Goal: Task Accomplishment & Management: Use online tool/utility

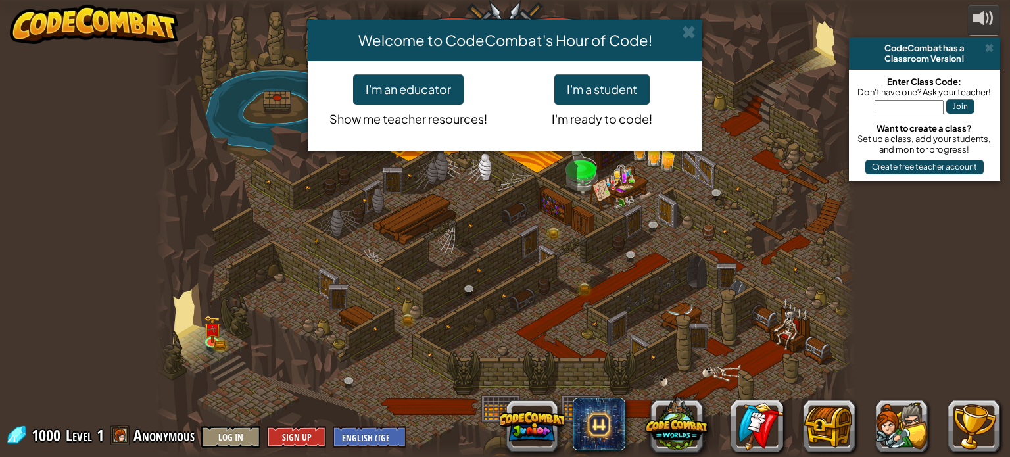
click at [699, 32] on div "Welcome to CodeCombat's Hour of Code!" at bounding box center [505, 40] width 394 height 41
click at [691, 32] on span at bounding box center [689, 32] width 14 height 14
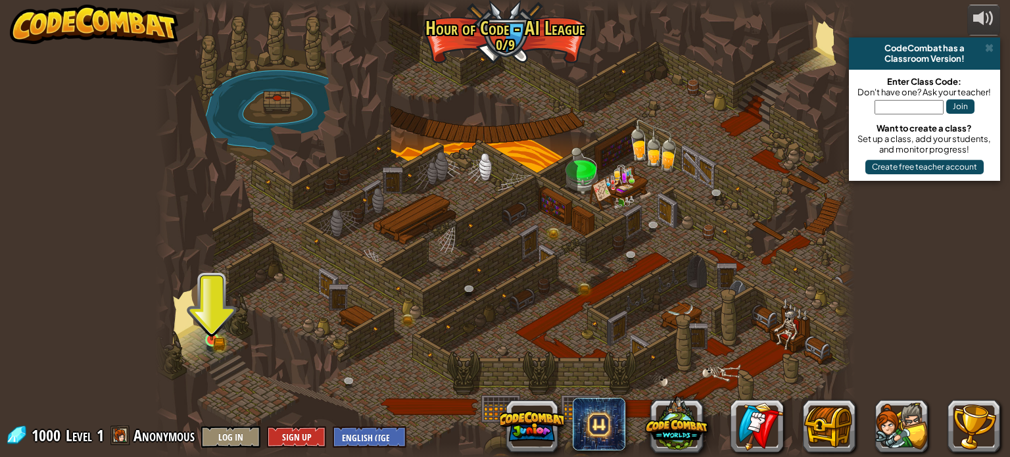
click at [204, 334] on img at bounding box center [211, 321] width 17 height 37
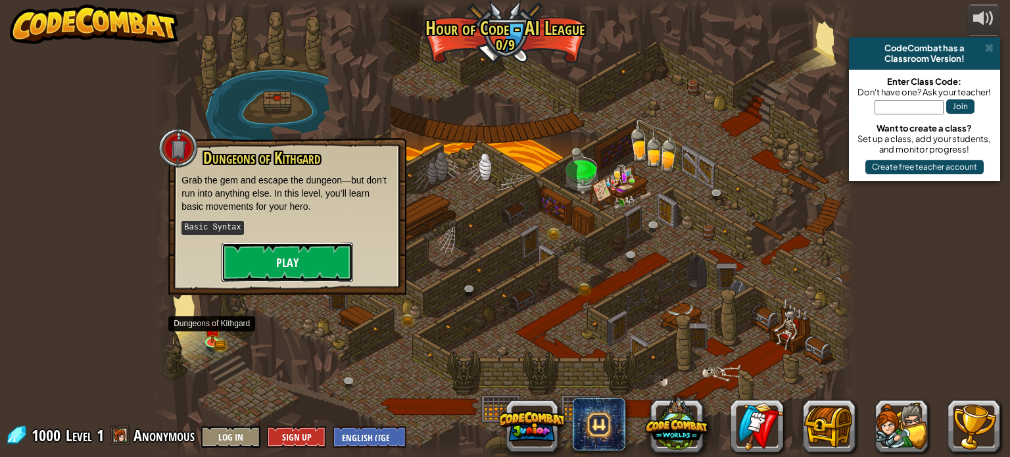
click at [286, 273] on button "Play" at bounding box center [286, 262] width 131 height 39
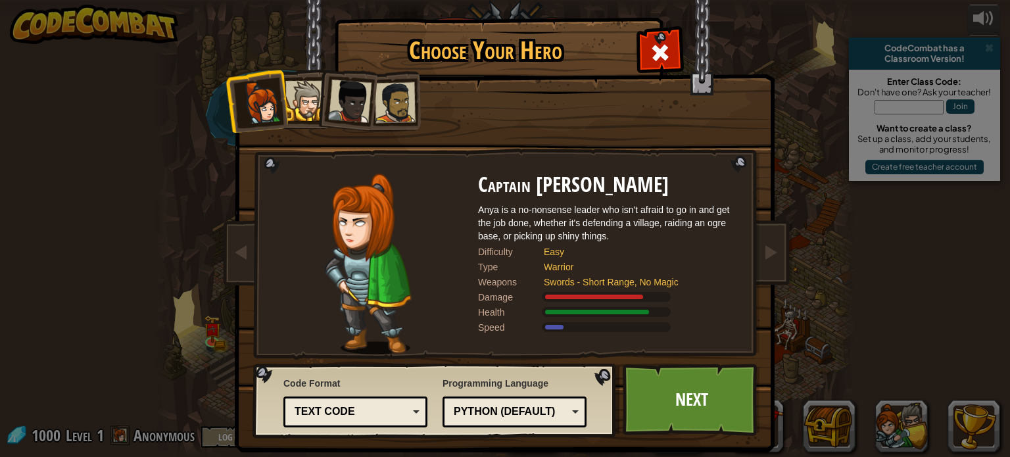
click at [358, 120] on div at bounding box center [349, 101] width 43 height 43
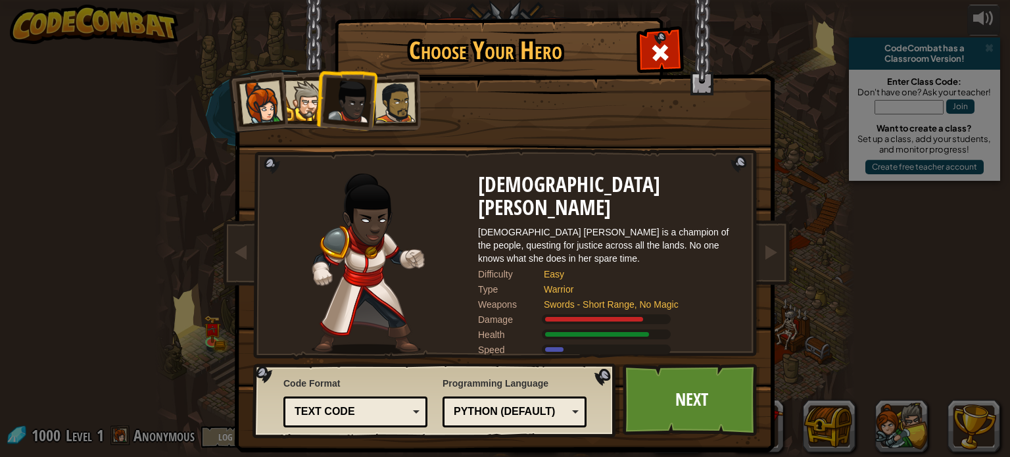
click at [405, 122] on div at bounding box center [395, 102] width 41 height 41
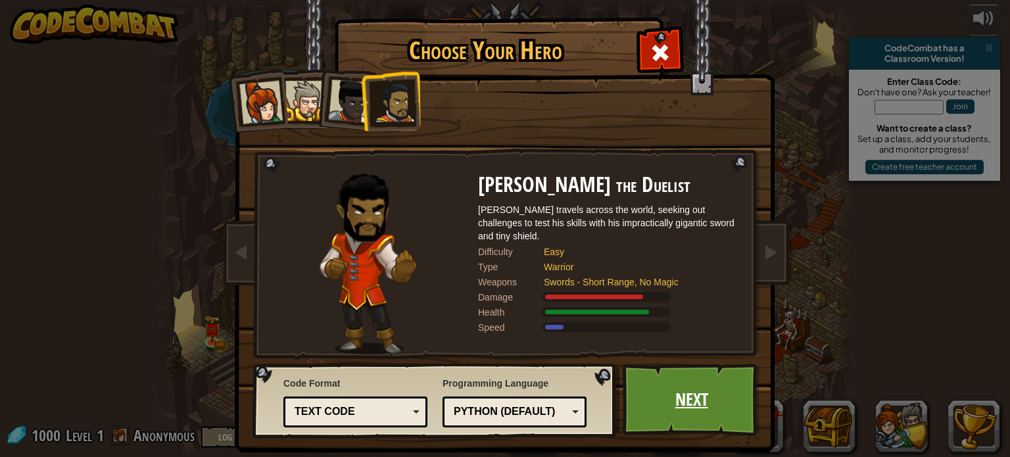
click at [718, 401] on link "Next" at bounding box center [690, 399] width 137 height 72
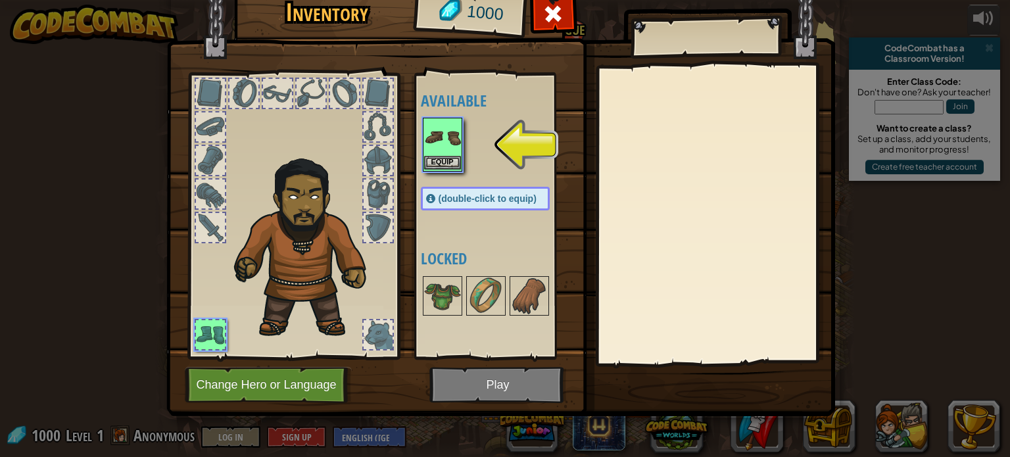
click at [457, 144] on img at bounding box center [442, 137] width 37 height 37
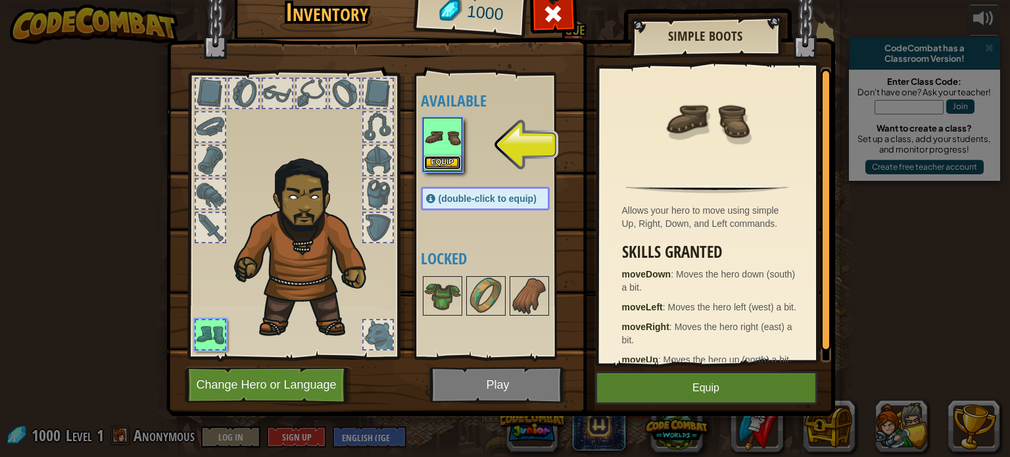
click at [445, 158] on button "Equip" at bounding box center [442, 163] width 37 height 14
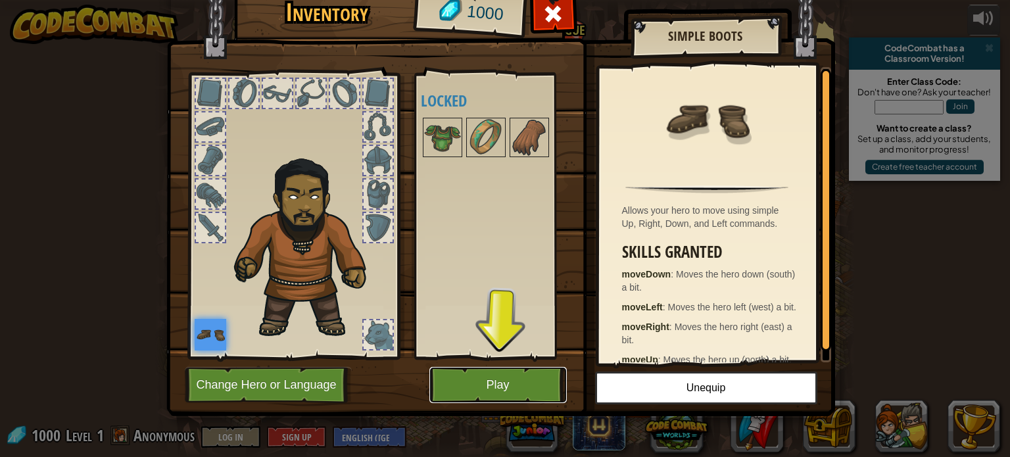
click at [538, 376] on button "Play" at bounding box center [497, 385] width 137 height 36
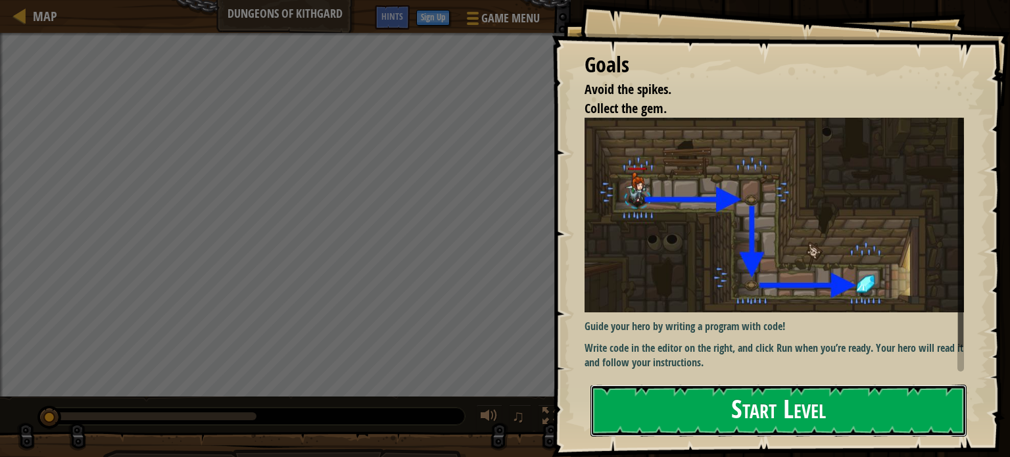
click at [670, 409] on button "Start Level" at bounding box center [778, 410] width 376 height 52
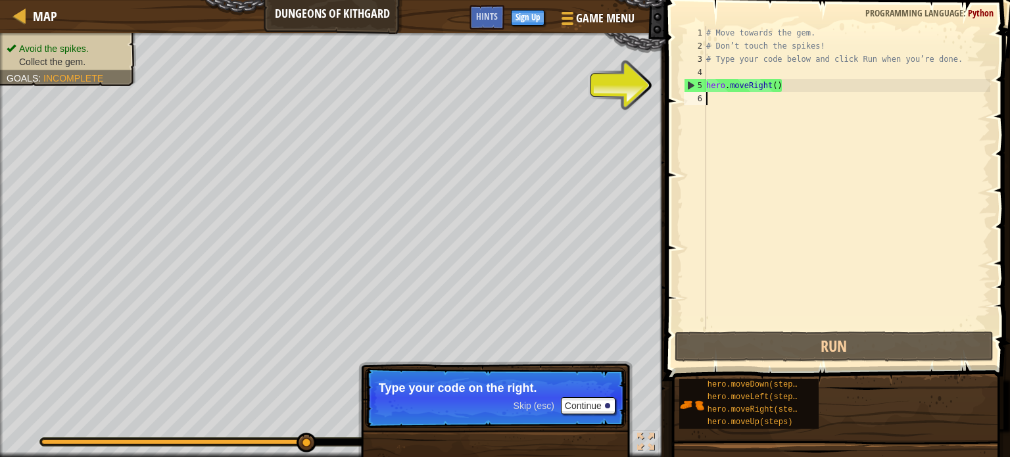
click at [711, 103] on div "# Move towards the gem. # Don’t touch the spikes! # Type your code below and cl…" at bounding box center [846, 190] width 287 height 329
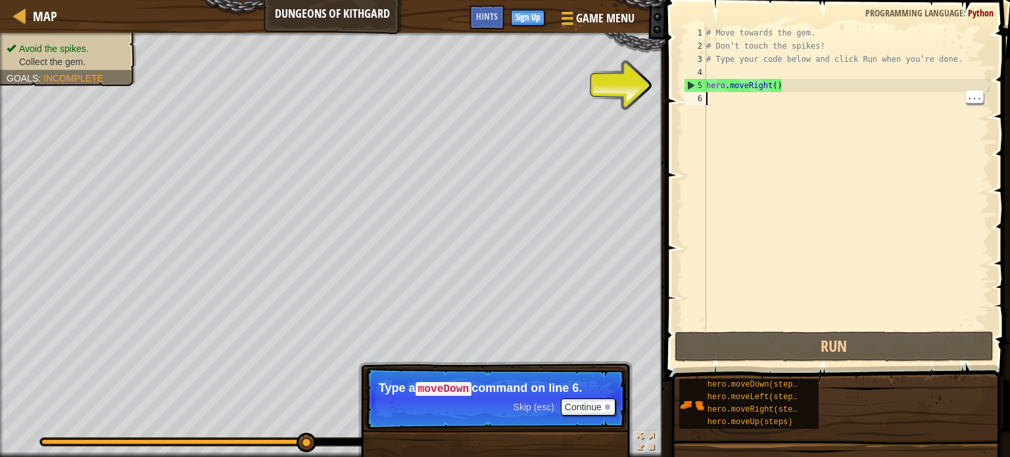
type textarea "h"
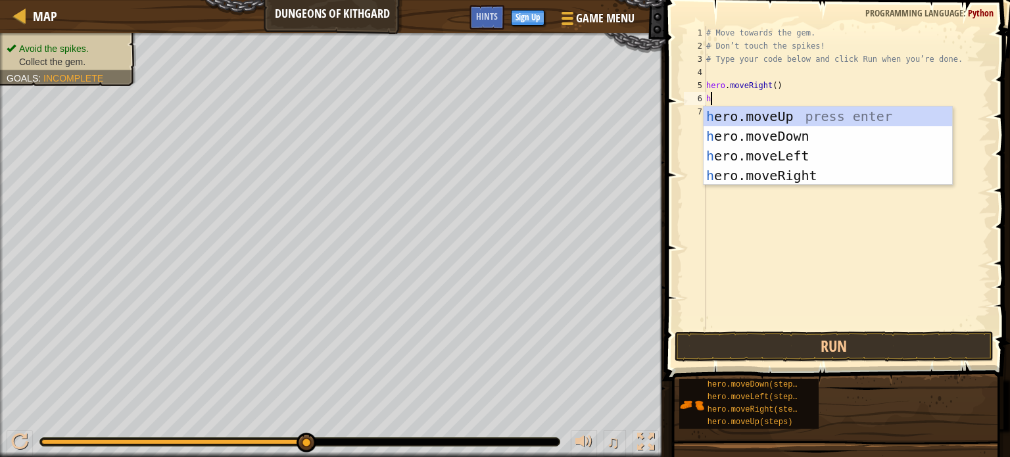
click at [727, 142] on div "h ero.moveUp press enter h ero.moveDown press enter h ero.moveLeft press enter …" at bounding box center [827, 165] width 248 height 118
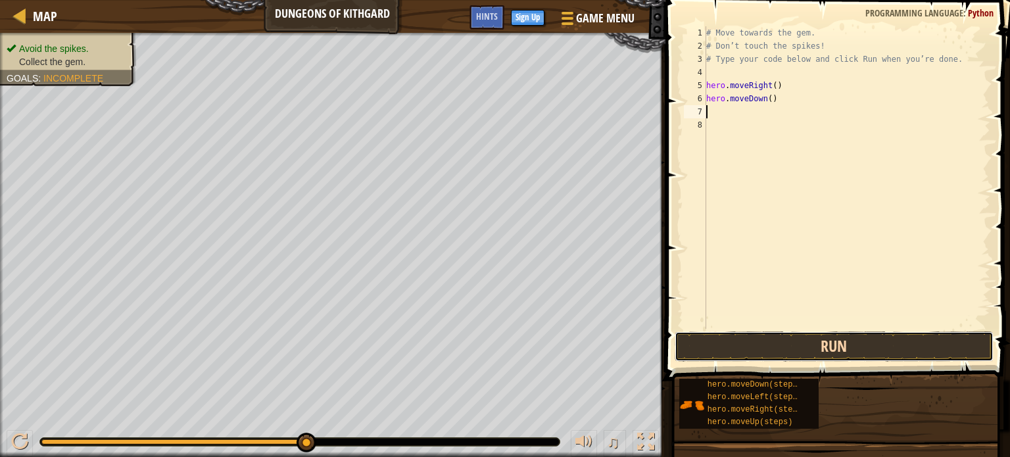
click at [817, 355] on button "Run" at bounding box center [833, 346] width 319 height 30
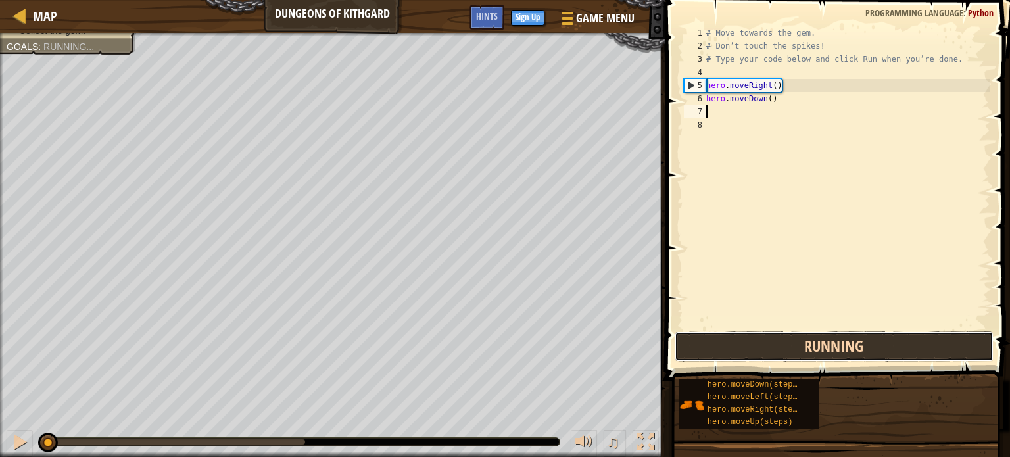
click at [830, 354] on button "Running" at bounding box center [833, 346] width 319 height 30
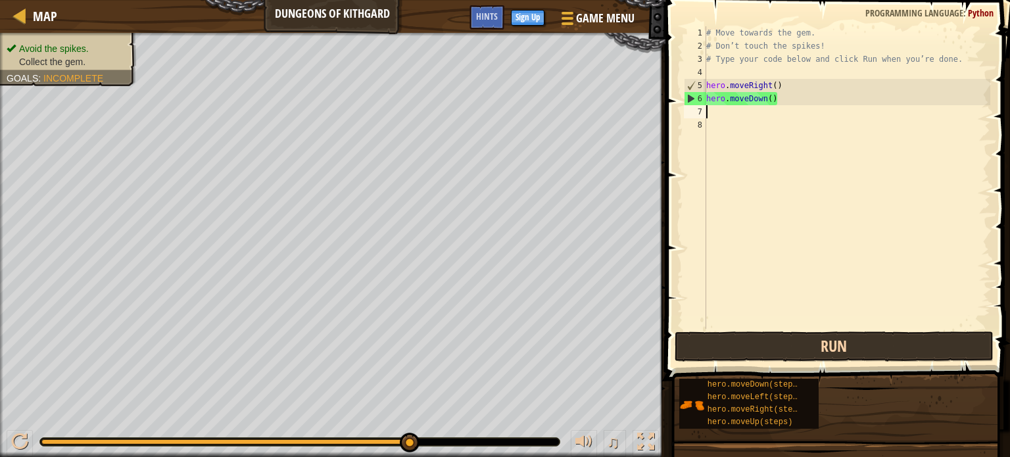
type textarea "h"
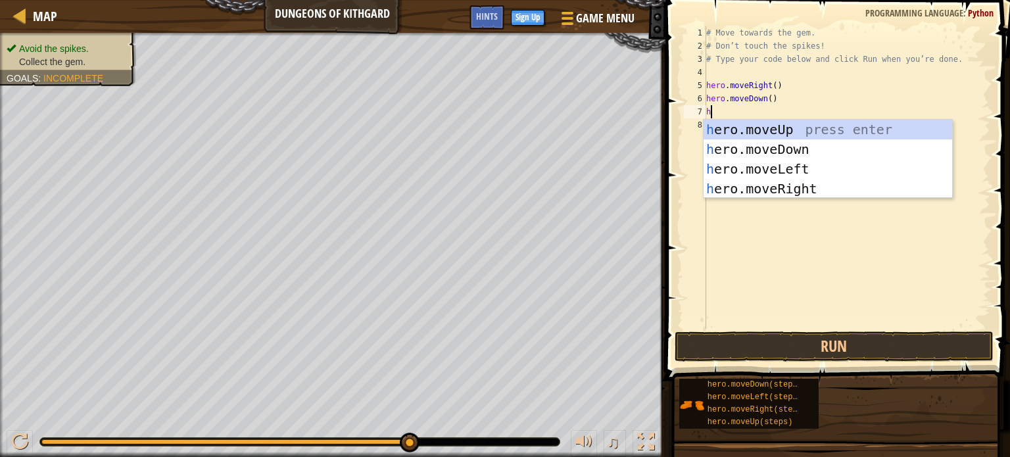
click at [791, 189] on div "h ero.moveUp press enter h ero.moveDown press enter h ero.moveLeft press enter …" at bounding box center [827, 179] width 248 height 118
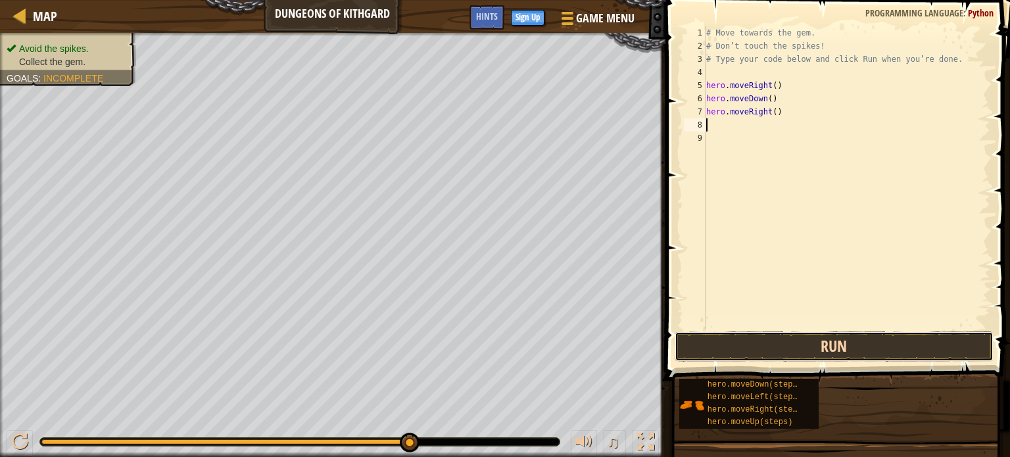
click at [895, 352] on button "Run" at bounding box center [833, 346] width 319 height 30
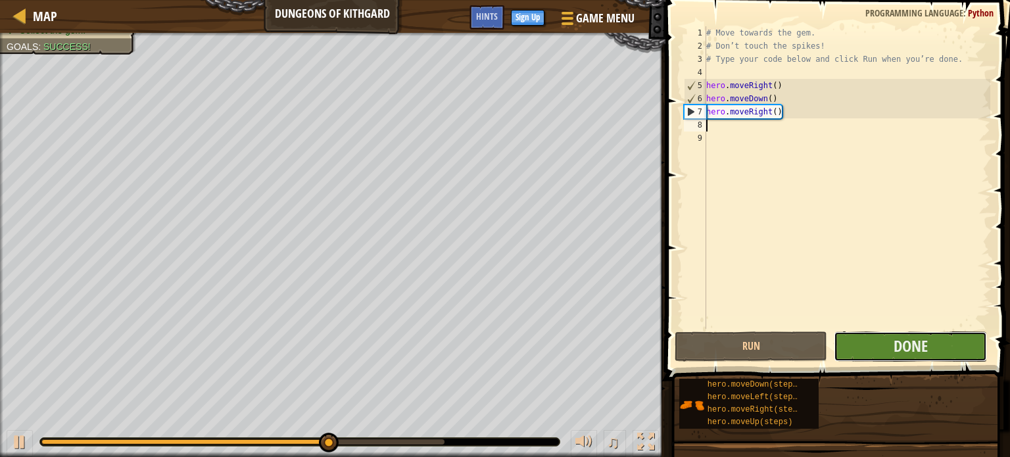
click at [941, 356] on button "Done" at bounding box center [909, 346] width 153 height 30
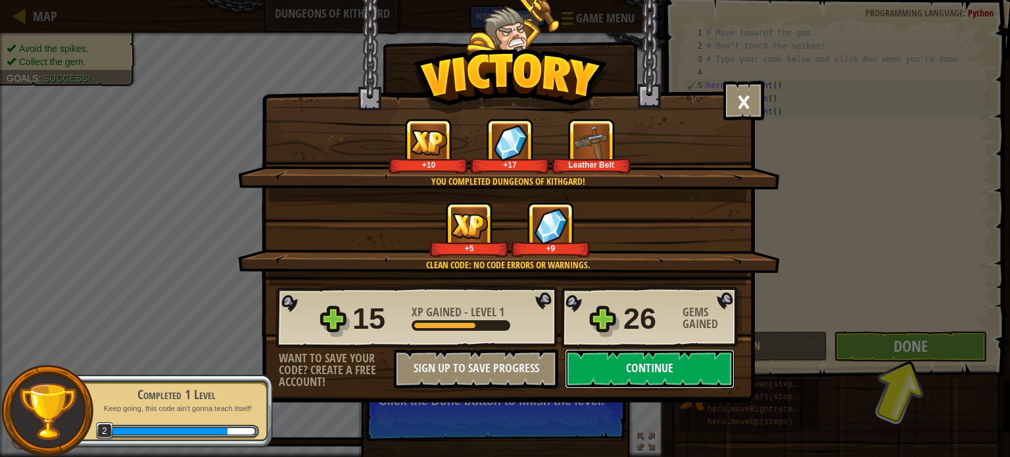
click at [689, 371] on button "Continue" at bounding box center [650, 368] width 170 height 39
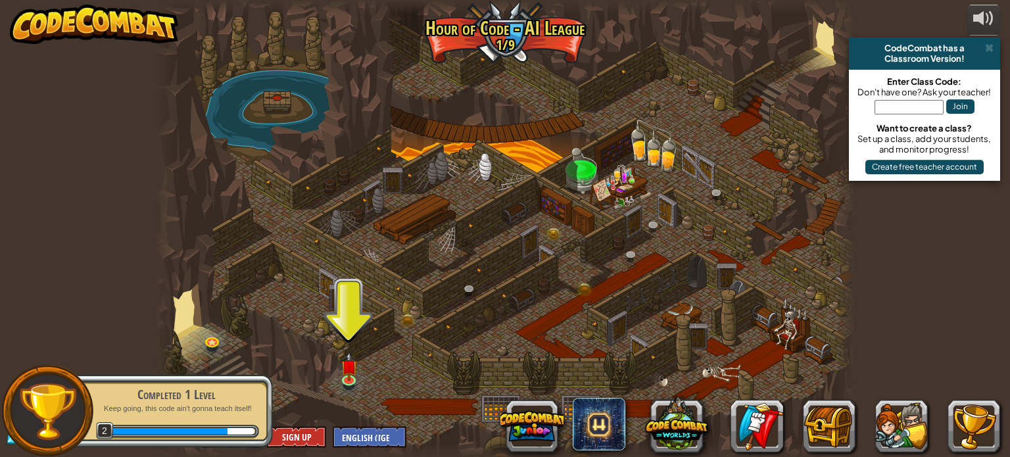
click at [371, 378] on div at bounding box center [504, 228] width 699 height 457
click at [347, 383] on link at bounding box center [350, 379] width 26 height 26
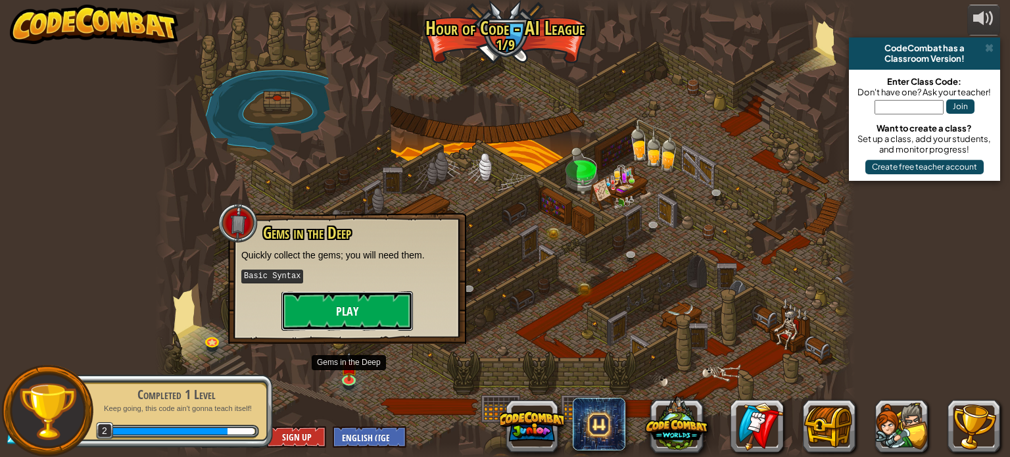
click at [357, 312] on button "Play" at bounding box center [346, 310] width 131 height 39
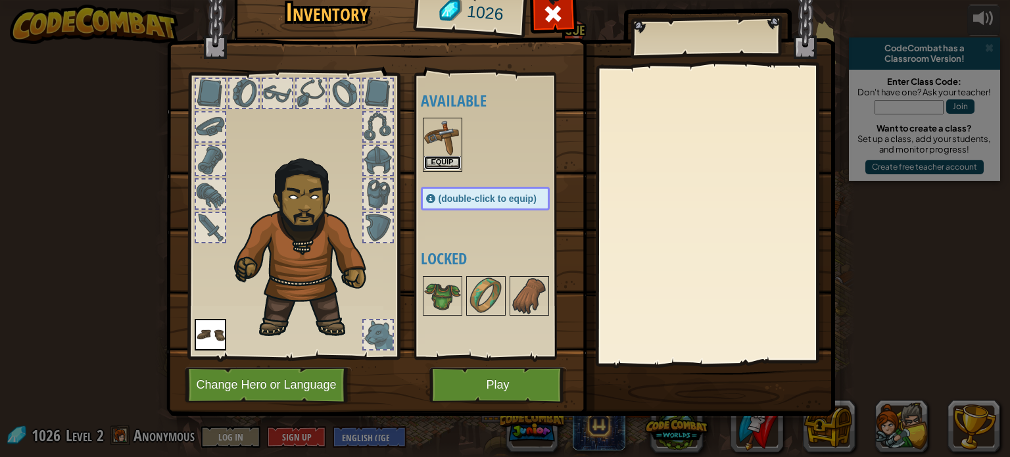
click at [452, 160] on button "Equip" at bounding box center [442, 163] width 37 height 14
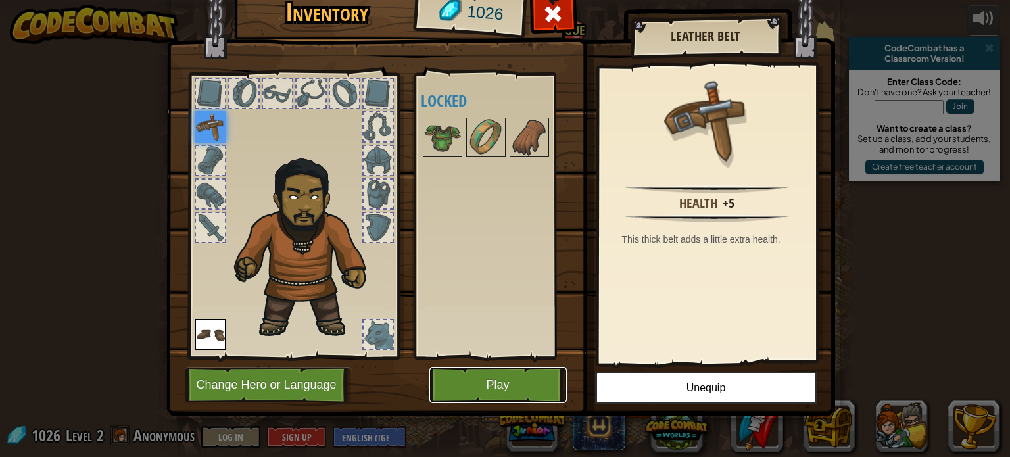
click at [536, 379] on button "Play" at bounding box center [497, 385] width 137 height 36
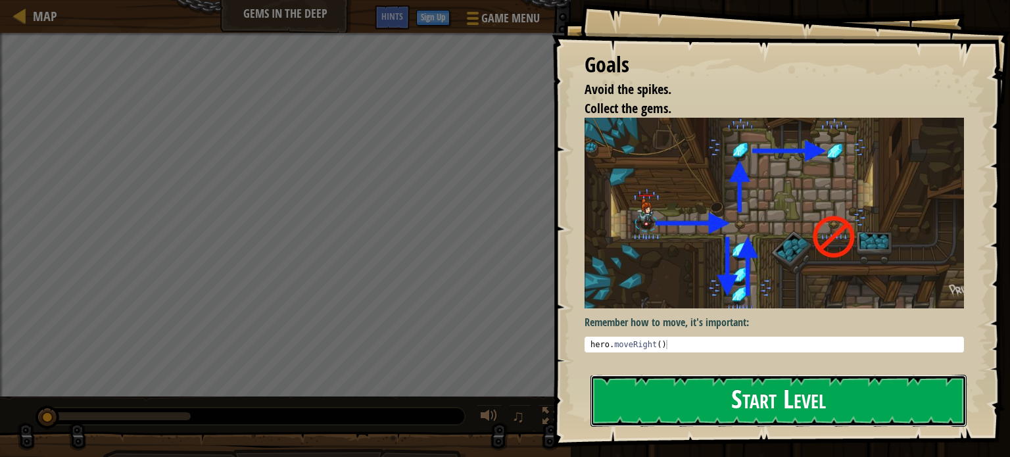
click at [735, 396] on button "Start Level" at bounding box center [778, 401] width 376 height 52
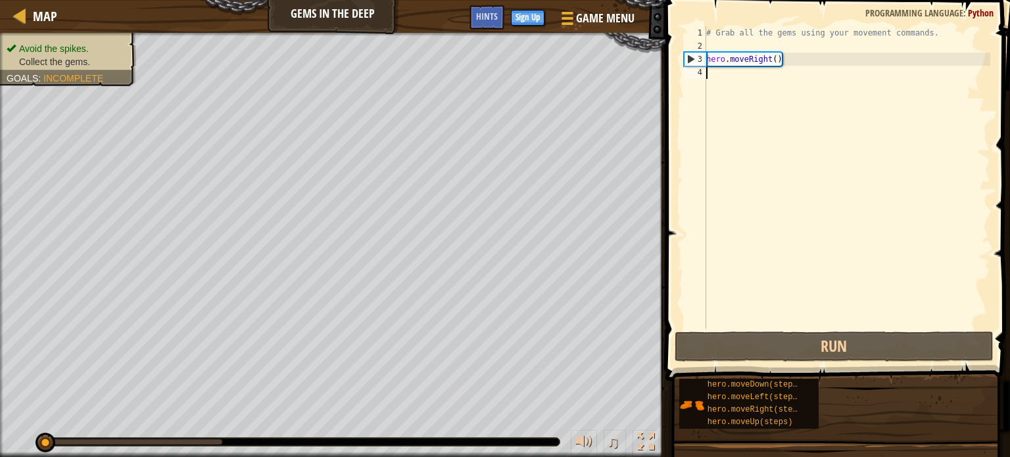
type textarea "h"
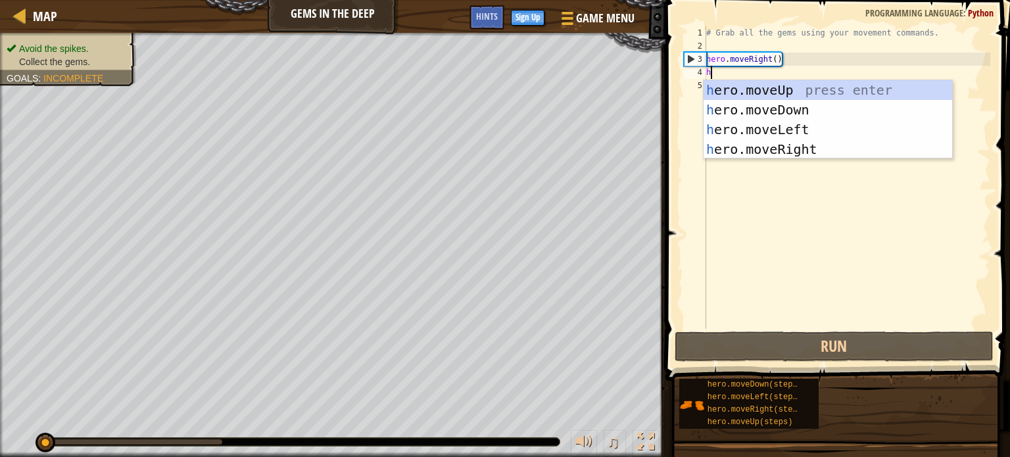
scroll to position [6, 0]
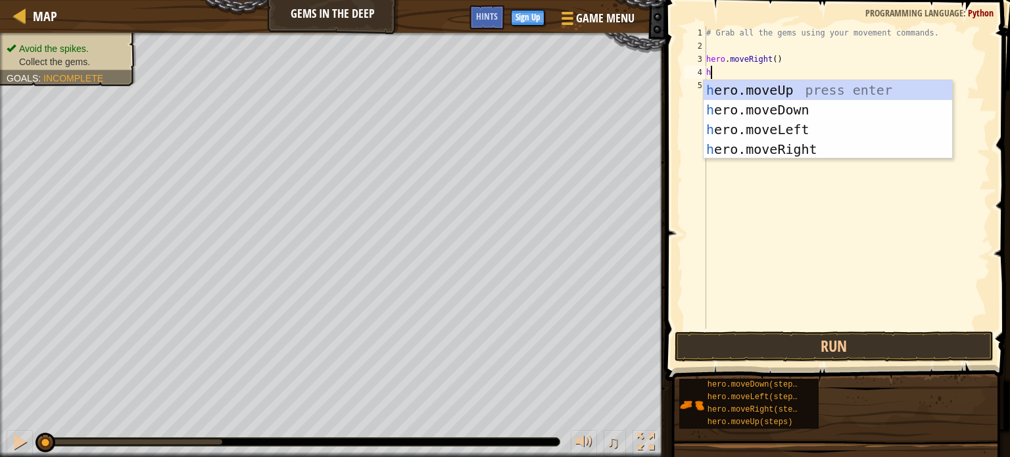
click at [723, 108] on div "h ero.moveUp press enter h ero.moveDown press enter h ero.moveLeft press enter …" at bounding box center [827, 139] width 248 height 118
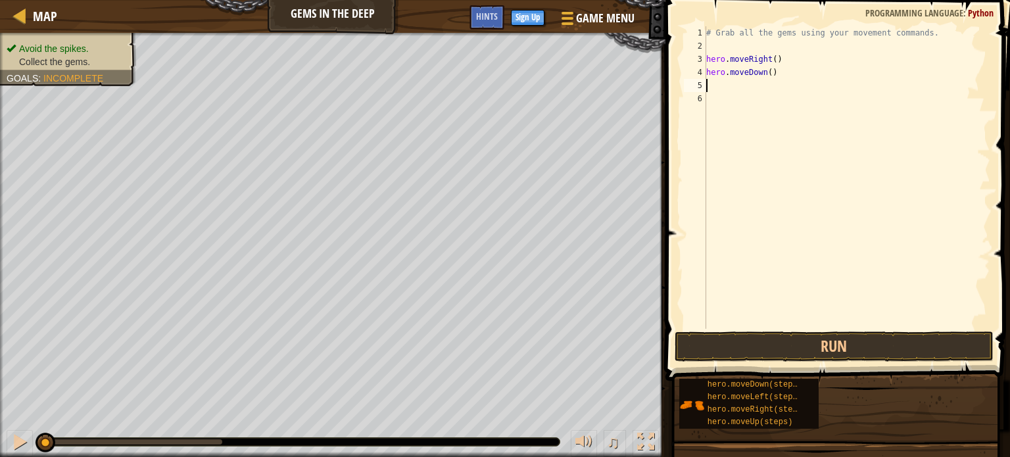
type textarea "h"
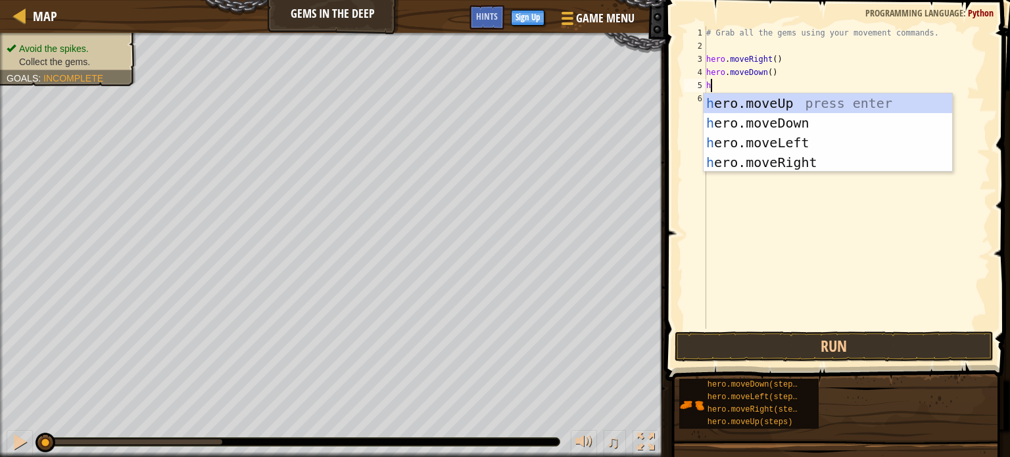
click at [781, 102] on div "h ero.moveUp press enter h ero.moveDown press enter h ero.moveLeft press enter …" at bounding box center [827, 152] width 248 height 118
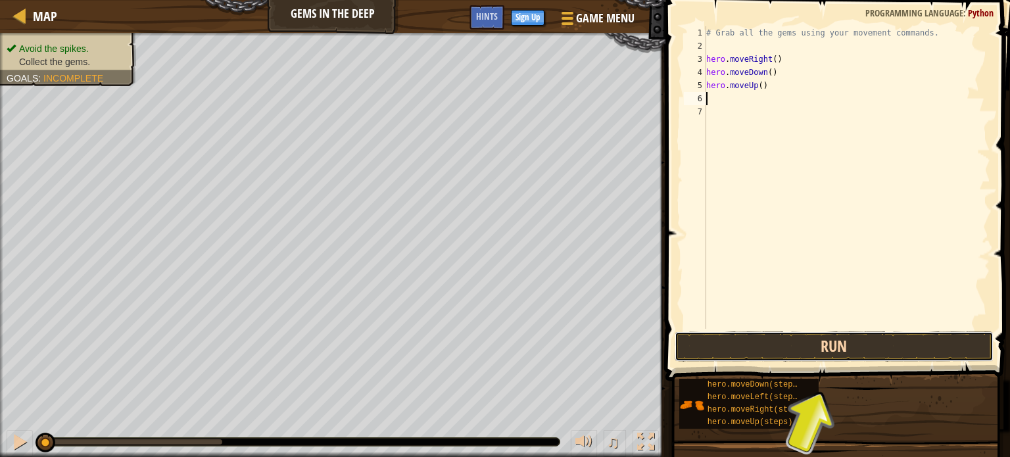
click at [919, 340] on button "Run" at bounding box center [833, 346] width 319 height 30
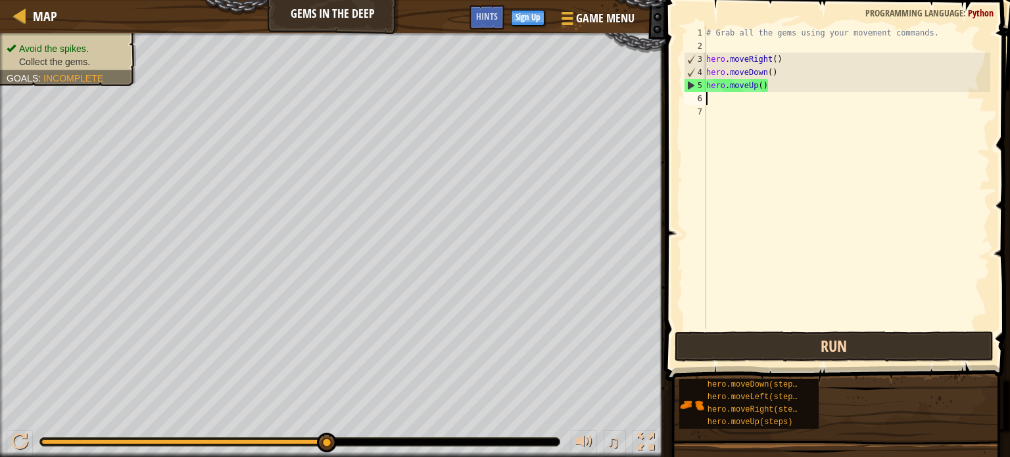
type textarea "h"
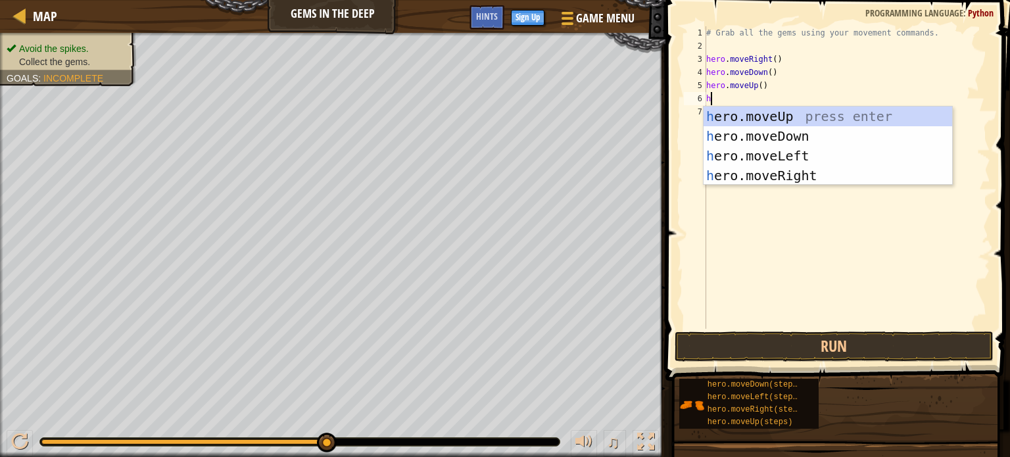
click at [804, 112] on div "h ero.moveUp press enter h ero.moveDown press enter h ero.moveLeft press enter …" at bounding box center [827, 165] width 248 height 118
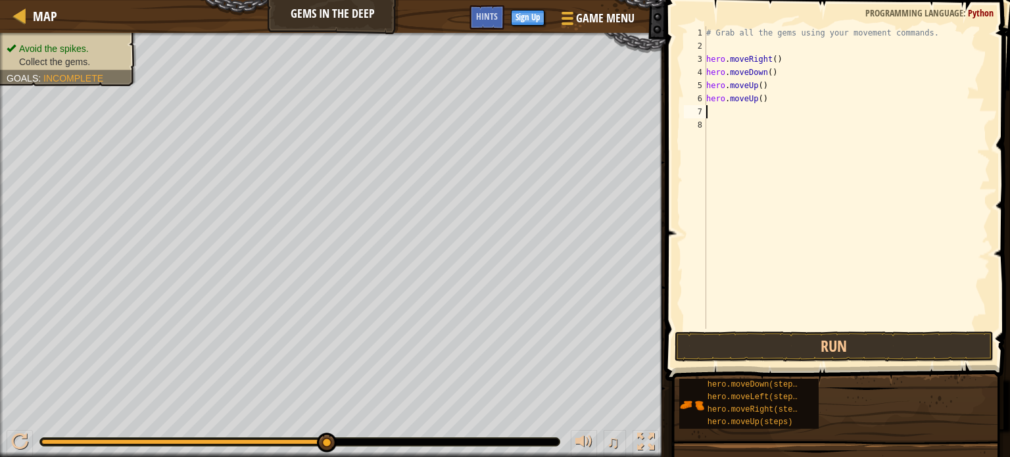
type textarea "h"
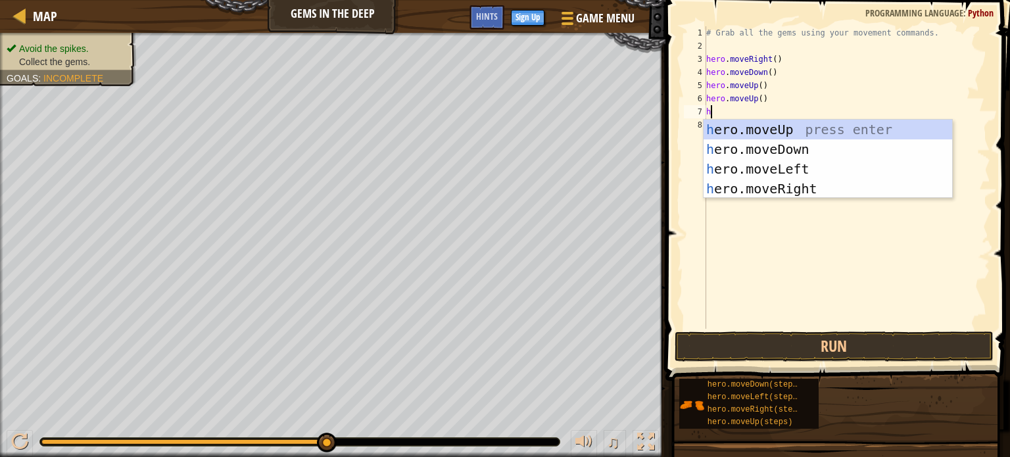
click at [804, 186] on div "h ero.moveUp press enter h ero.moveDown press enter h ero.moveLeft press enter …" at bounding box center [827, 179] width 248 height 118
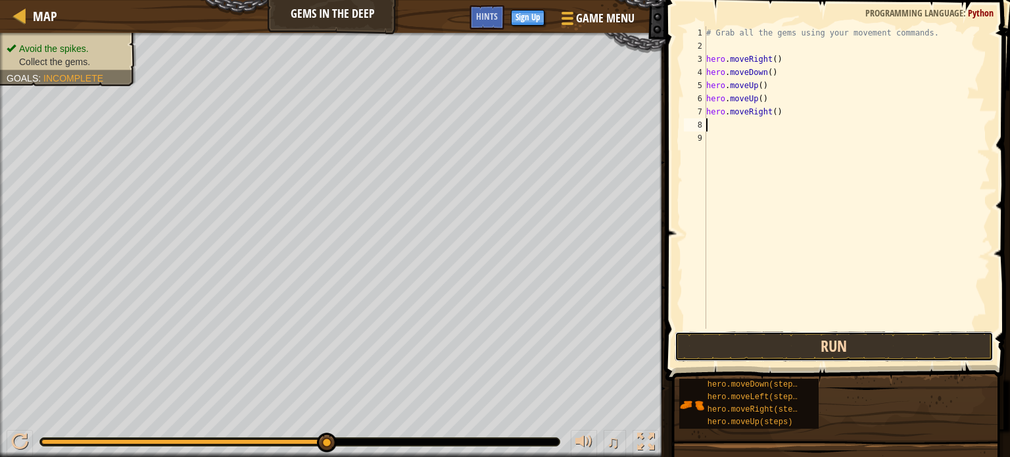
click at [809, 344] on button "Run" at bounding box center [833, 346] width 319 height 30
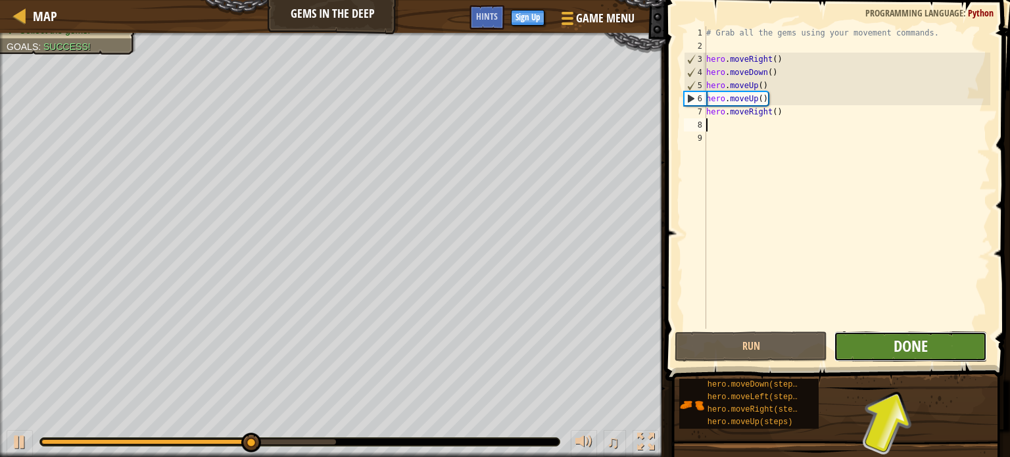
click at [920, 350] on span "Done" at bounding box center [910, 345] width 34 height 21
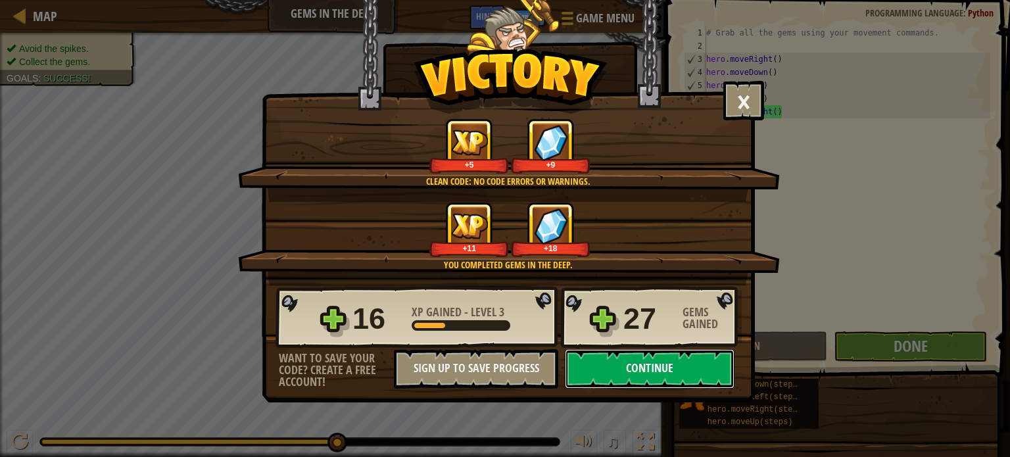
click at [701, 384] on button "Continue" at bounding box center [650, 368] width 170 height 39
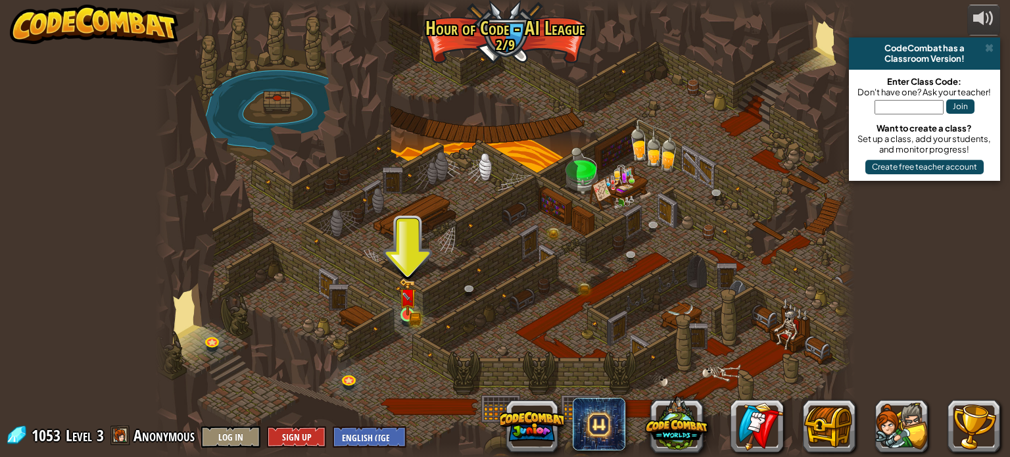
click at [416, 313] on img at bounding box center [407, 296] width 17 height 37
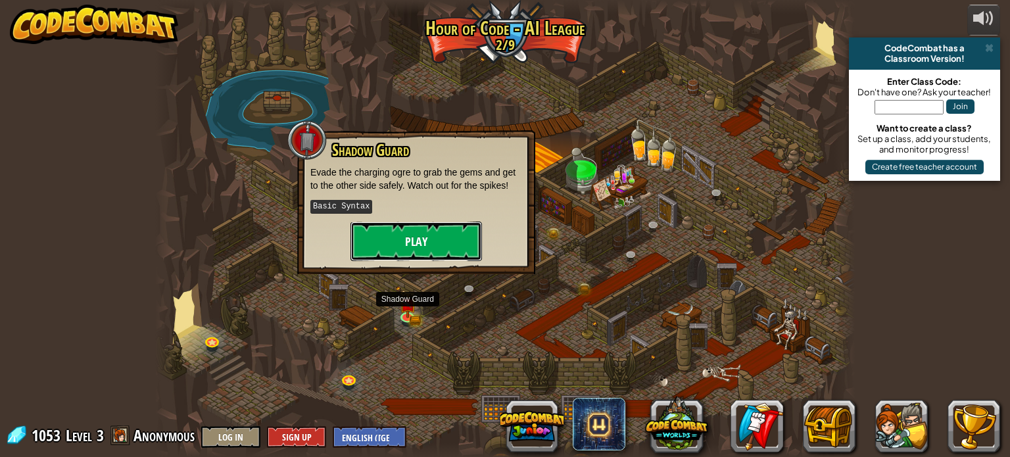
click at [444, 233] on button "Play" at bounding box center [415, 240] width 131 height 39
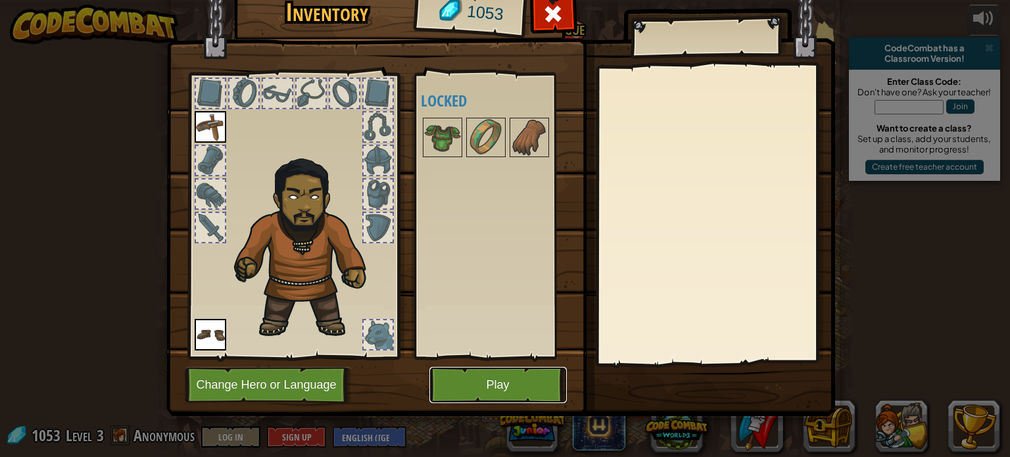
click at [538, 383] on button "Play" at bounding box center [497, 385] width 137 height 36
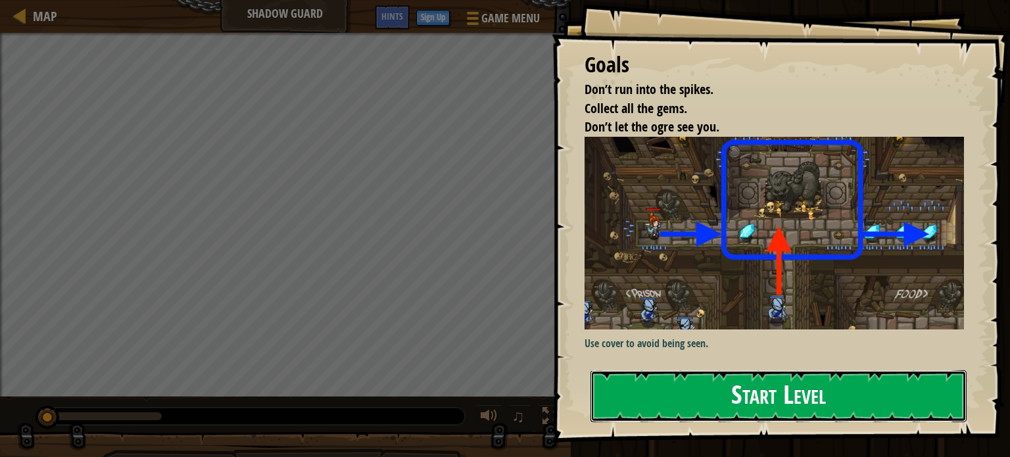
click at [847, 396] on button "Start Level" at bounding box center [778, 396] width 376 height 52
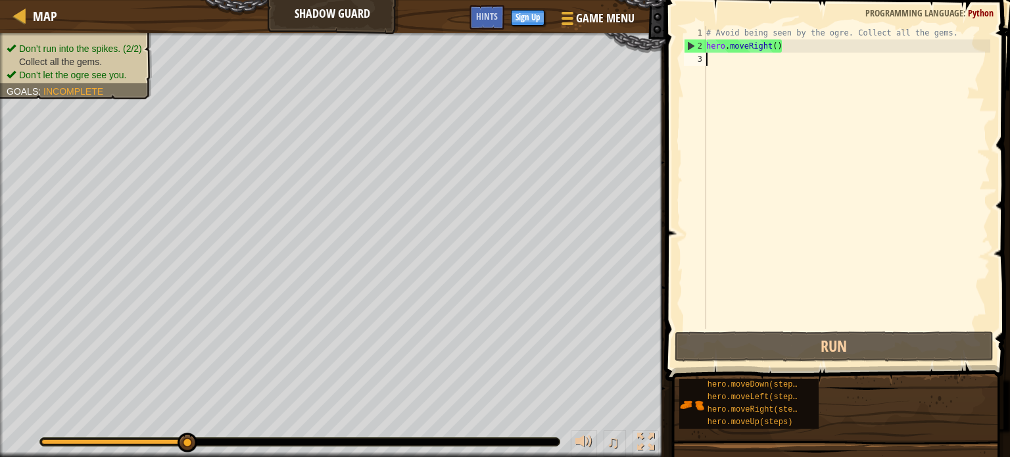
type textarea "h"
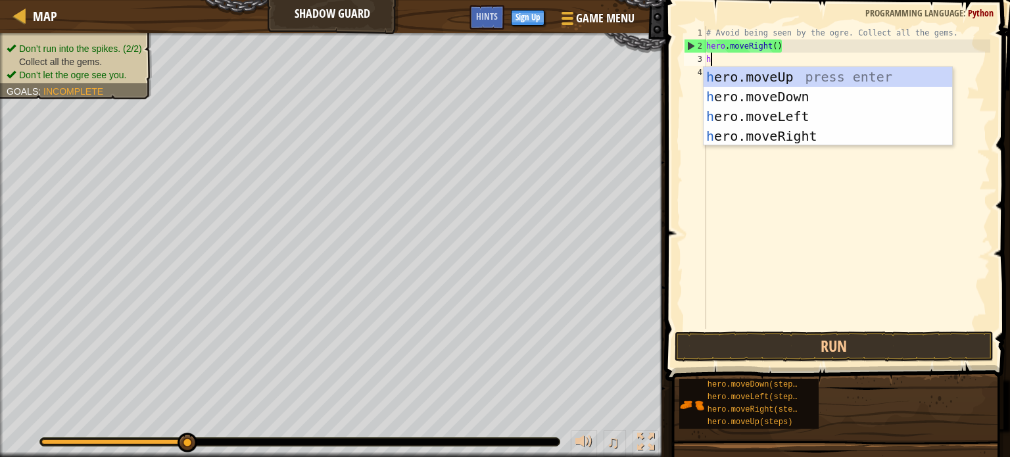
scroll to position [6, 0]
click at [783, 137] on div "h ero.moveUp press enter h ero.moveDown press enter h ero.moveLeft press enter …" at bounding box center [827, 126] width 248 height 118
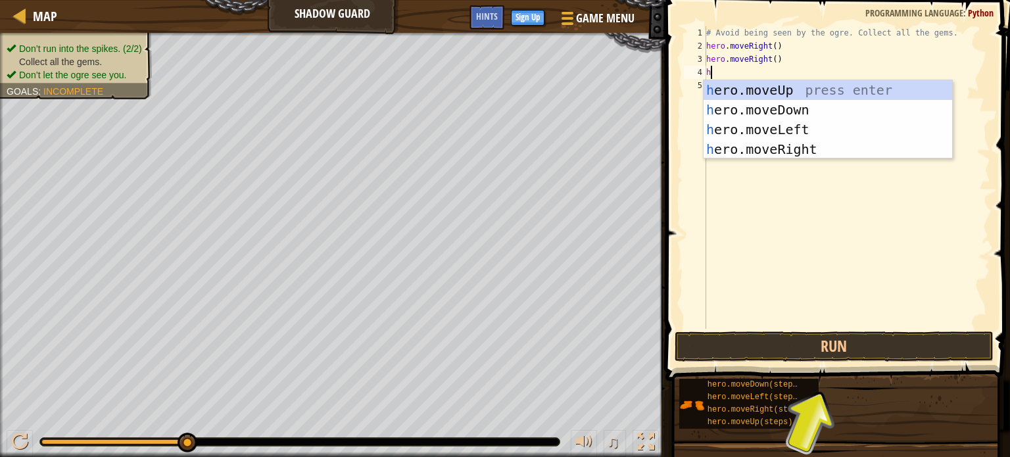
type textarea "h"
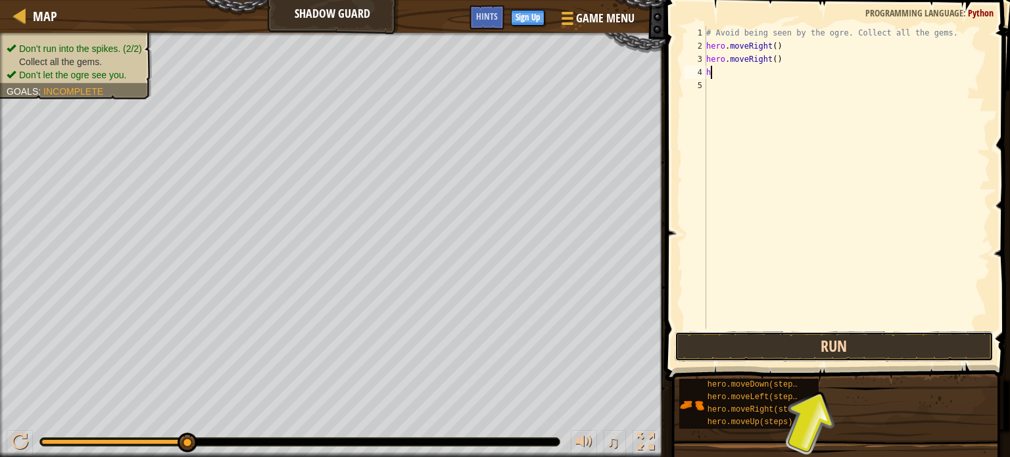
click at [858, 344] on button "Run" at bounding box center [833, 346] width 319 height 30
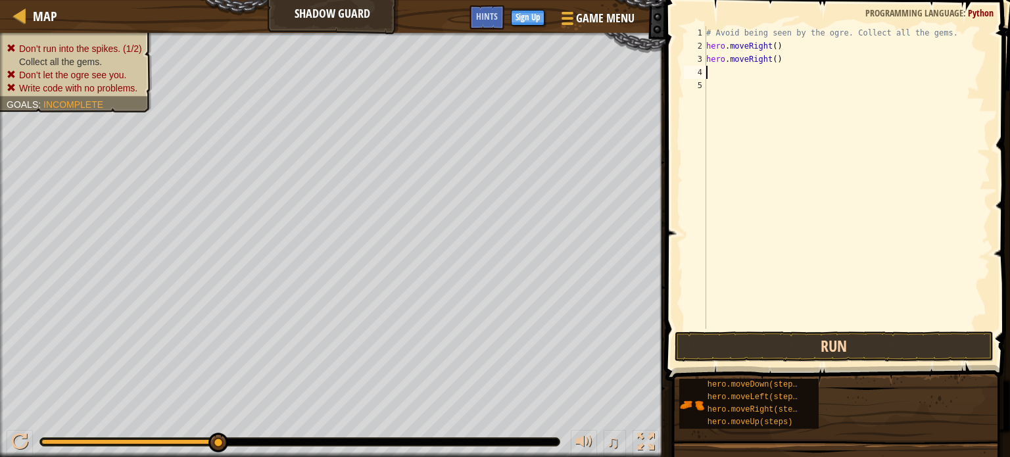
type textarea "h"
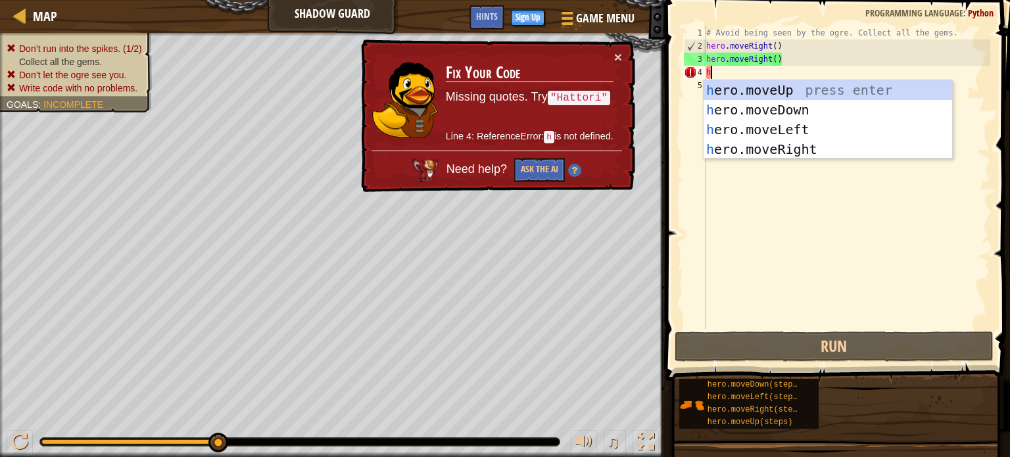
click at [733, 87] on div "h ero.moveUp press enter h ero.moveDown press enter h ero.moveLeft press enter …" at bounding box center [827, 139] width 248 height 118
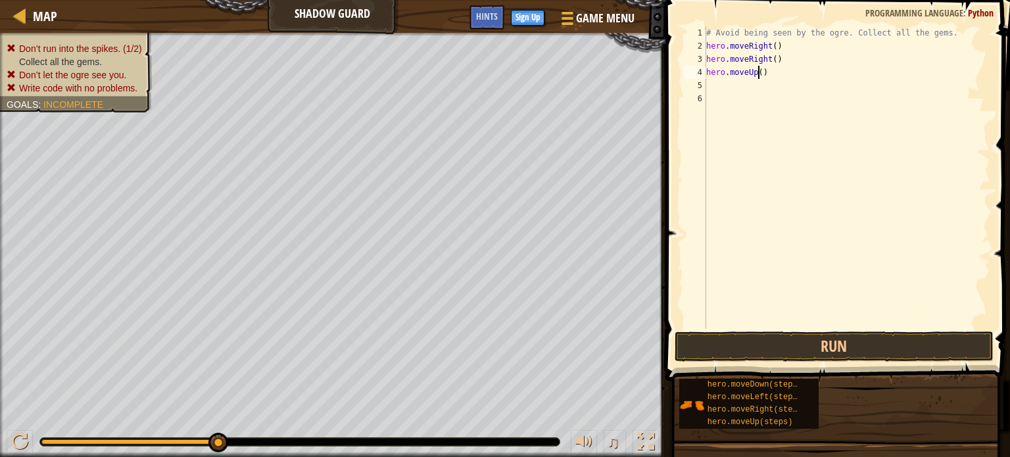
click at [757, 69] on div "# Avoid being seen by the ogre. Collect all the gems. hero . moveRight ( ) hero…" at bounding box center [846, 190] width 287 height 329
click at [915, 339] on button "Run" at bounding box center [833, 346] width 319 height 30
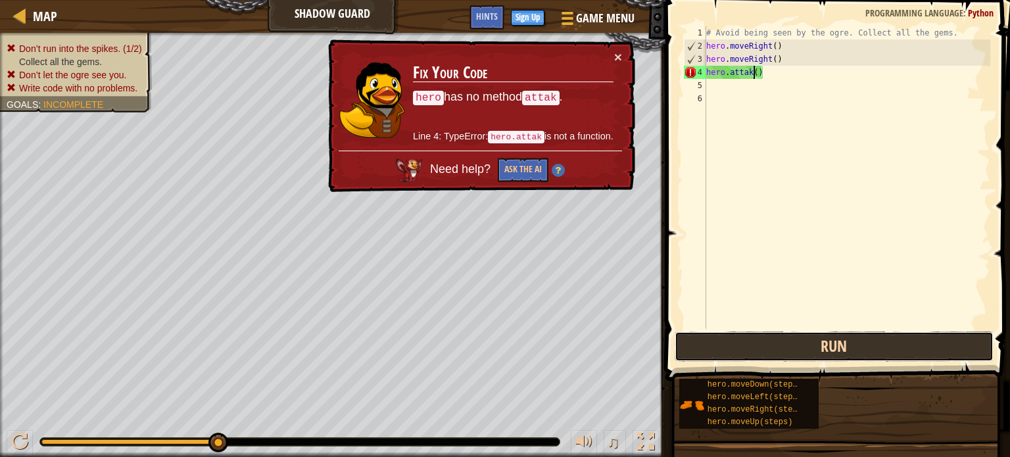
click at [923, 350] on button "Run" at bounding box center [833, 346] width 319 height 30
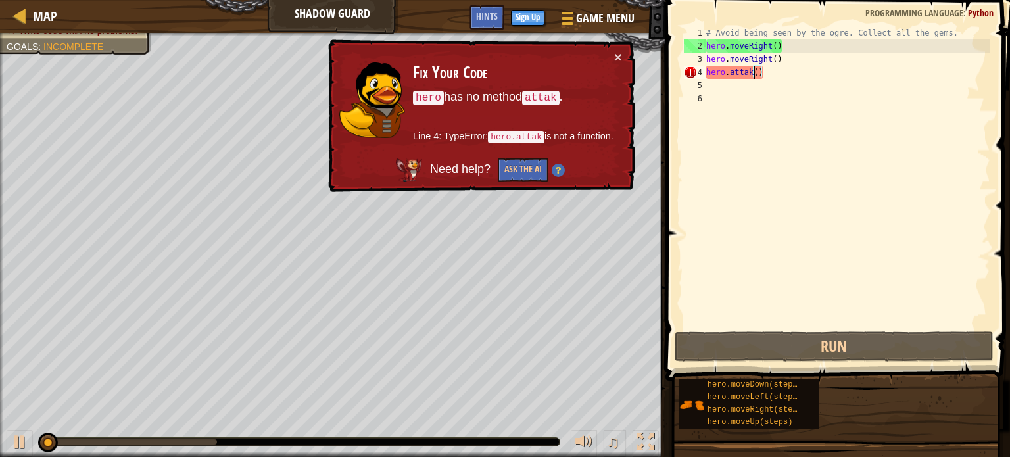
click at [776, 71] on div "# Avoid being seen by the ogre. Collect all the gems. hero . moveRight ( ) hero…" at bounding box center [846, 190] width 287 height 329
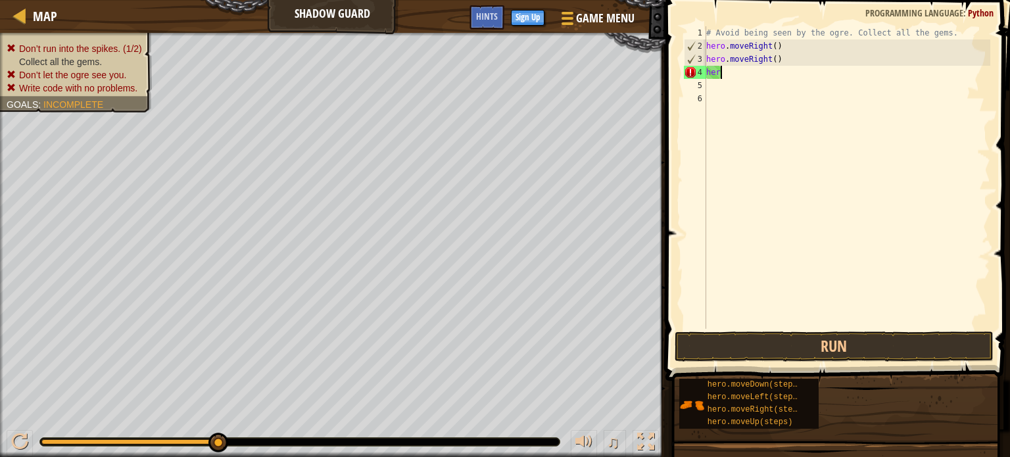
scroll to position [6, 0]
type textarea "h"
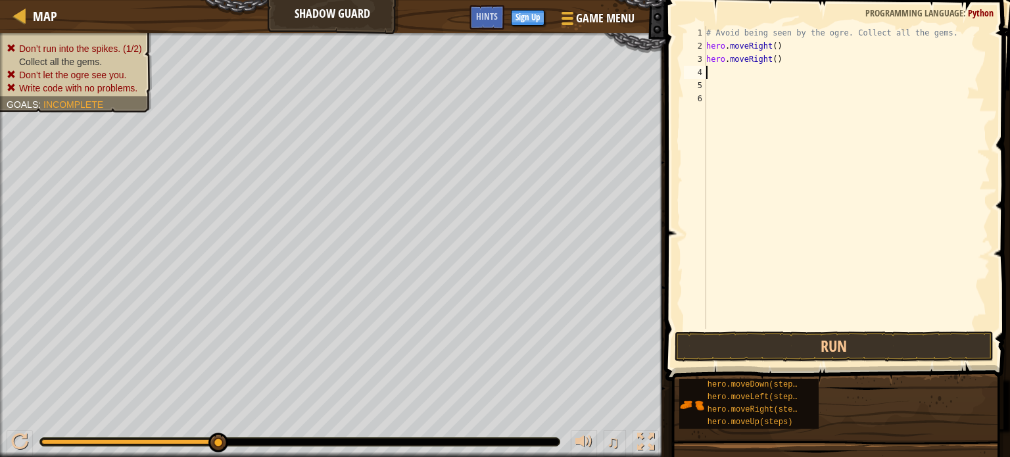
type textarea "h"
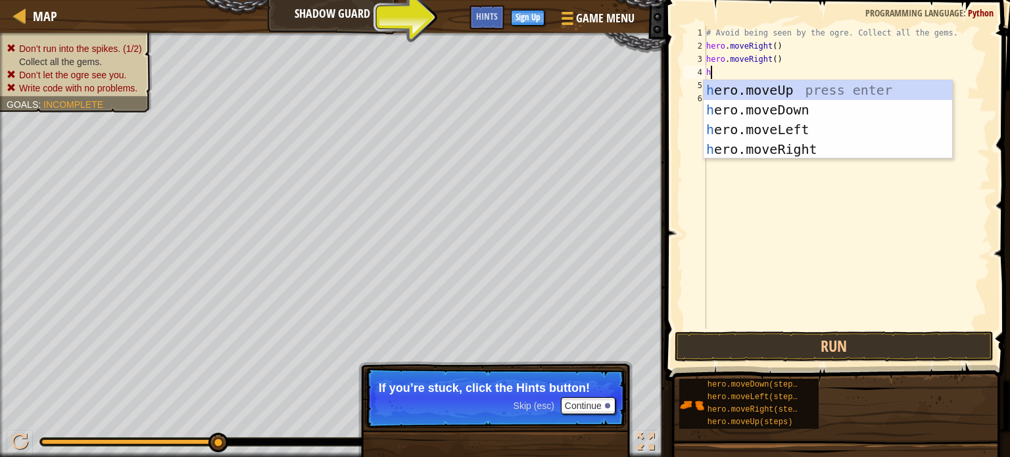
click at [801, 149] on div "h ero.moveUp press enter h ero.moveDown press enter h ero.moveLeft press enter …" at bounding box center [827, 139] width 248 height 118
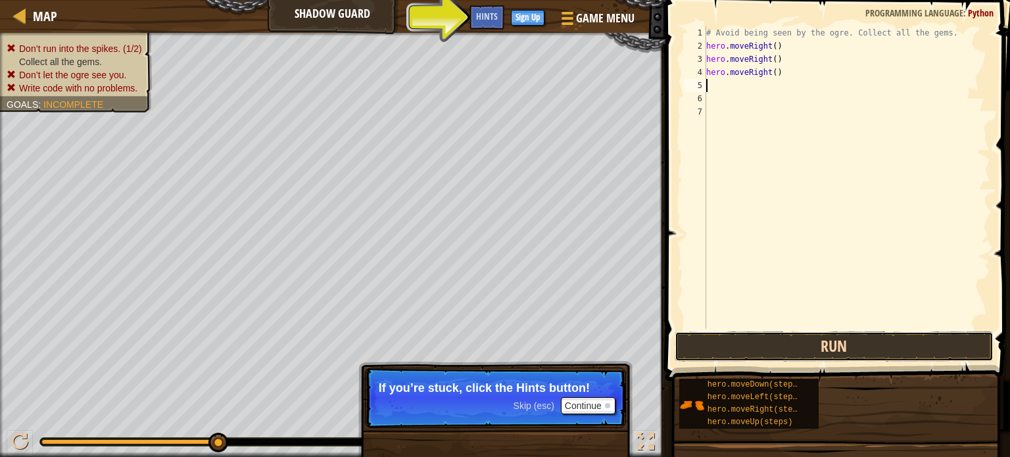
click at [879, 356] on button "Run" at bounding box center [833, 346] width 319 height 30
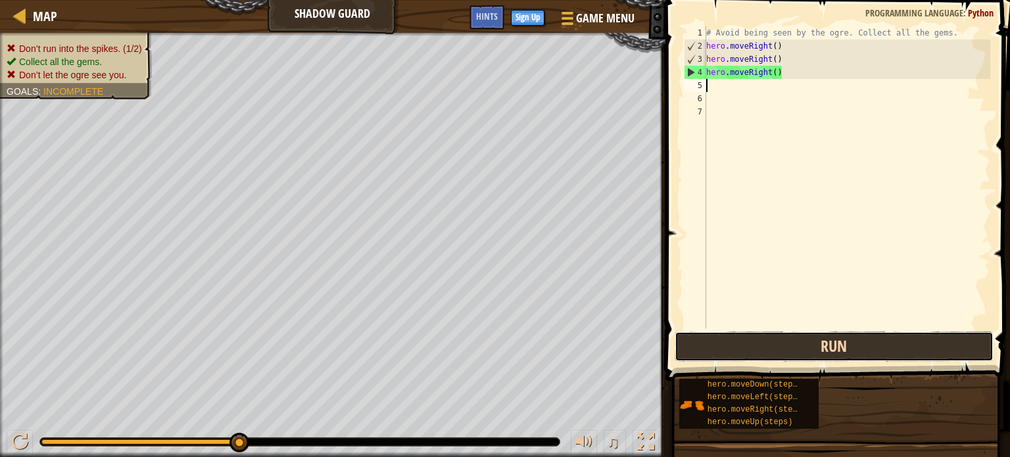
click at [916, 349] on button "Run" at bounding box center [833, 346] width 319 height 30
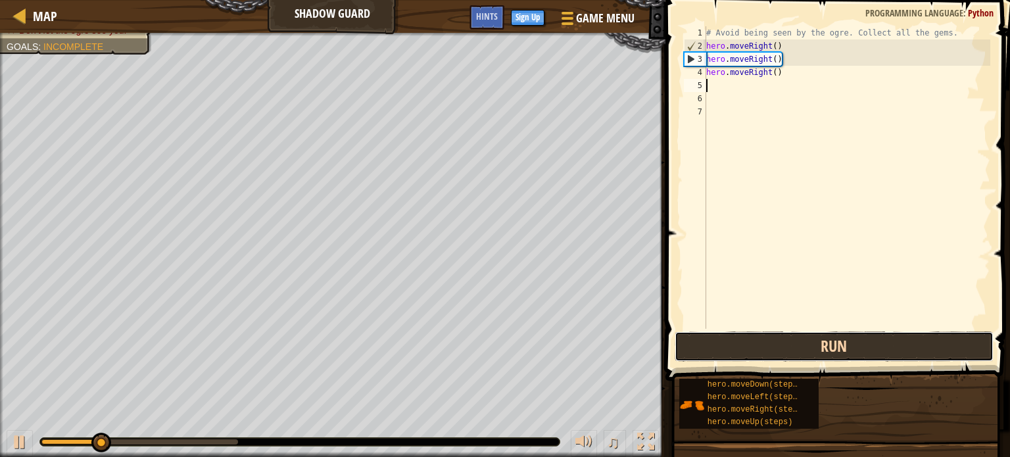
click at [926, 347] on button "Run" at bounding box center [833, 346] width 319 height 30
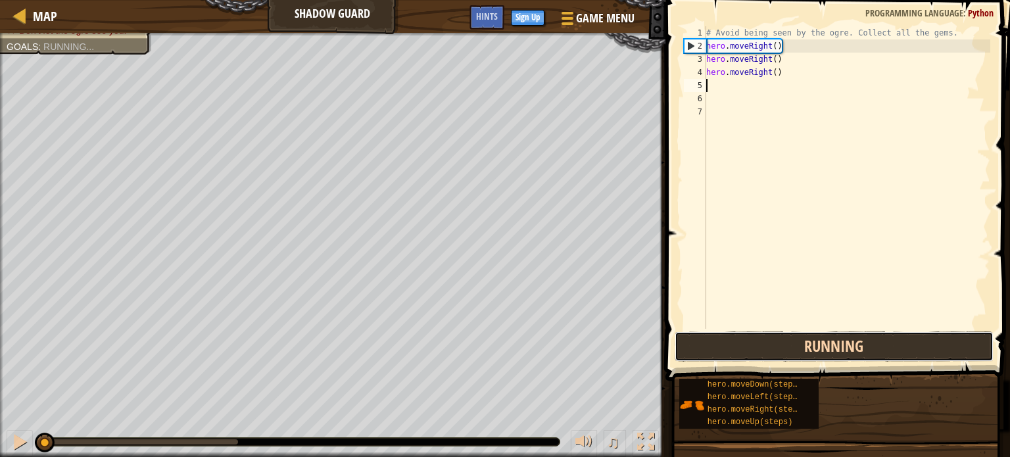
click at [923, 348] on button "Running" at bounding box center [833, 346] width 319 height 30
click at [907, 352] on button "Running" at bounding box center [833, 346] width 319 height 30
click at [905, 354] on button "Running" at bounding box center [833, 346] width 319 height 30
click at [900, 355] on button "Running" at bounding box center [833, 346] width 319 height 30
click at [896, 347] on button "Run" at bounding box center [833, 346] width 319 height 30
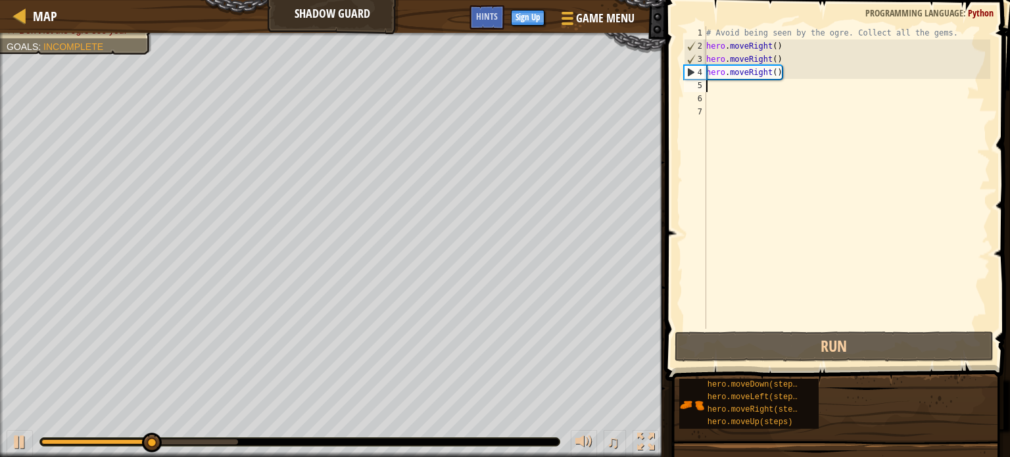
click at [719, 93] on div "# Avoid being seen by the ogre. Collect all the gems. hero . moveRight ( ) hero…" at bounding box center [846, 190] width 287 height 329
click at [716, 89] on div "# Avoid being seen by the ogre. Collect all the gems. hero . moveRight ( ) hero…" at bounding box center [846, 190] width 287 height 329
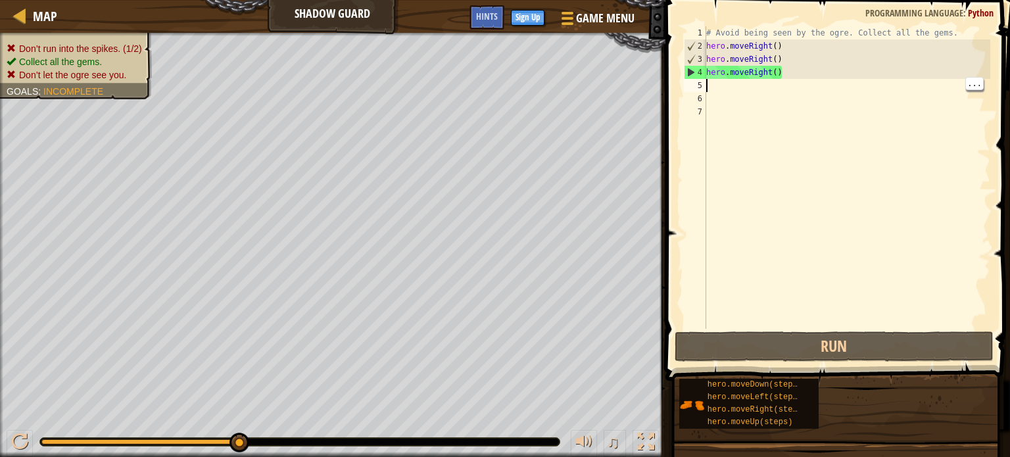
type textarea "h"
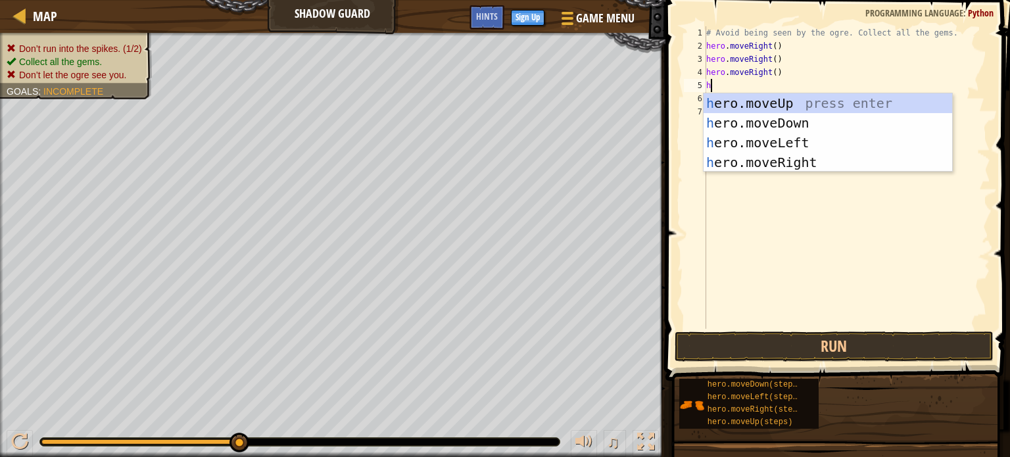
click at [803, 168] on div "h ero.moveUp press enter h ero.moveDown press enter h ero.moveLeft press enter …" at bounding box center [827, 152] width 248 height 118
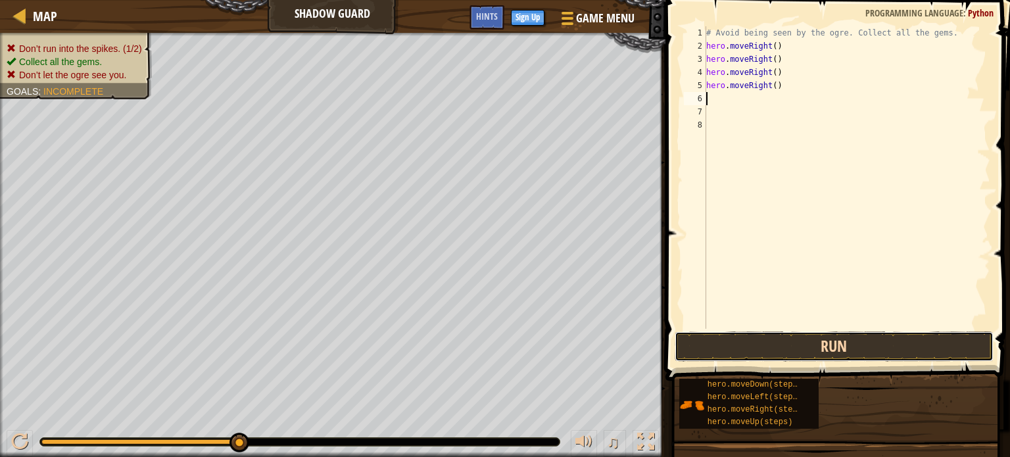
click at [831, 342] on button "Run" at bounding box center [833, 346] width 319 height 30
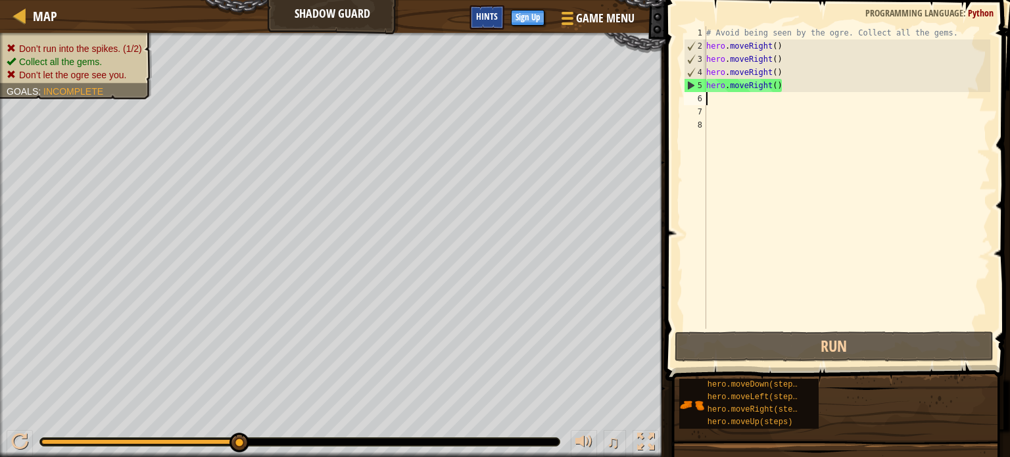
click at [496, 16] on span "Hints" at bounding box center [487, 16] width 22 height 12
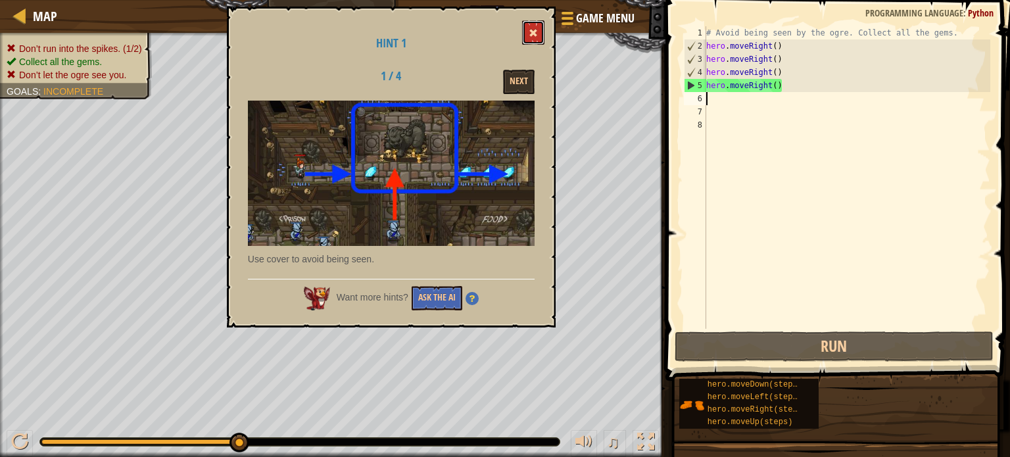
click at [538, 24] on button at bounding box center [533, 32] width 22 height 24
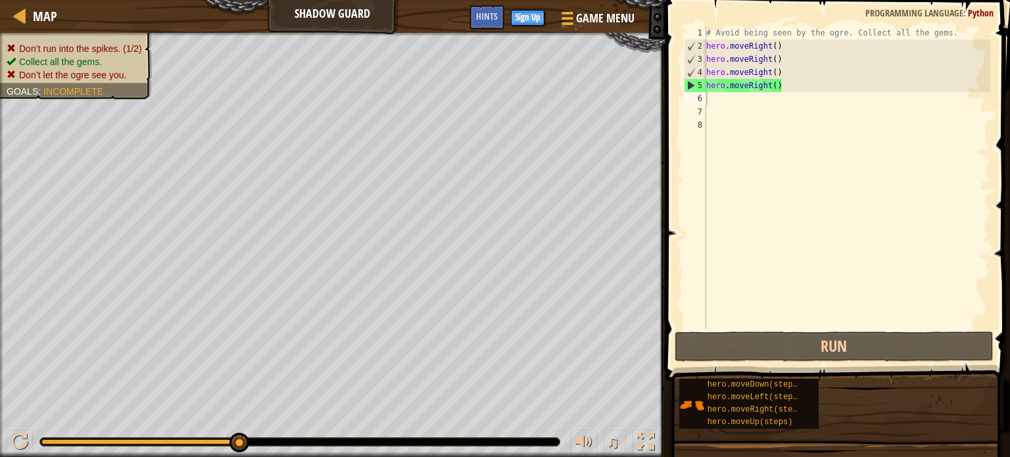
click at [785, 89] on div "# Avoid being seen by the ogre. Collect all the gems. hero . moveRight ( ) hero…" at bounding box center [846, 190] width 287 height 329
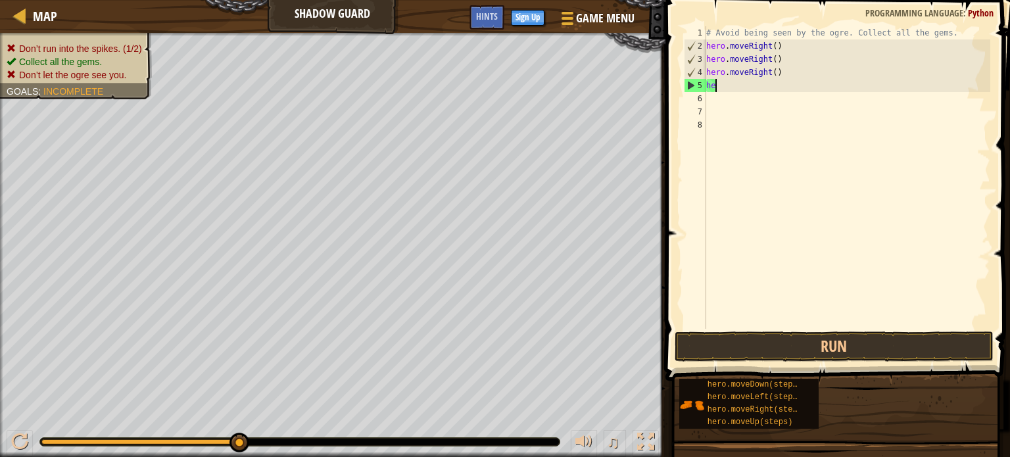
type textarea "h"
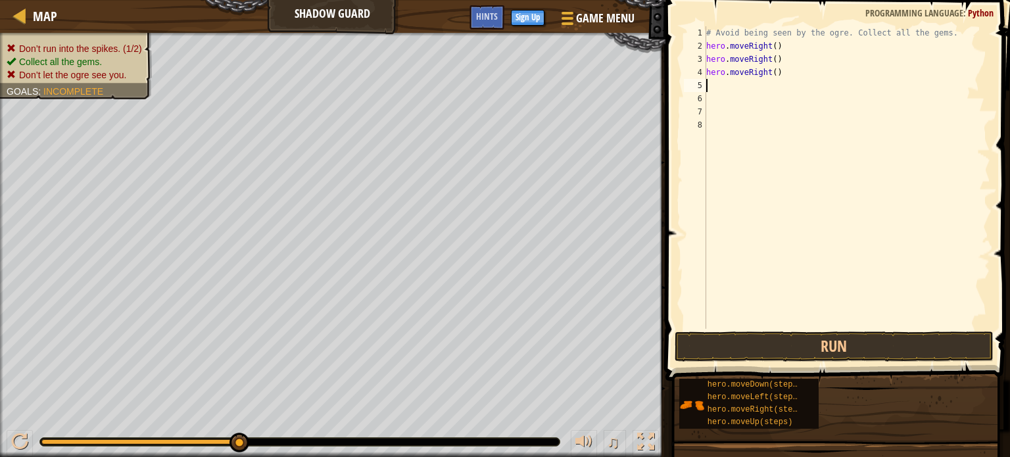
click at [788, 81] on div "# Avoid being seen by the ogre. Collect all the gems. hero . moveRight ( ) hero…" at bounding box center [846, 190] width 287 height 329
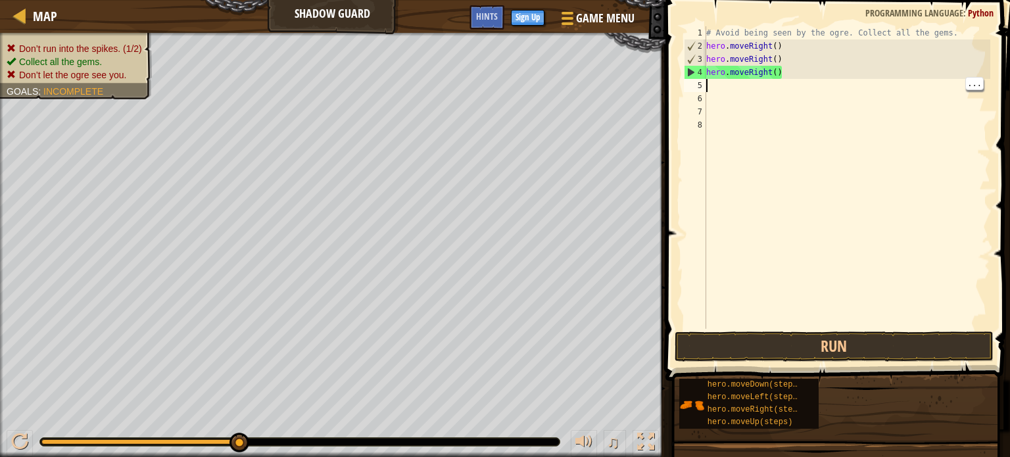
click at [796, 71] on div "# Avoid being seen by the ogre. Collect all the gems. hero . moveRight ( ) hero…" at bounding box center [846, 190] width 287 height 329
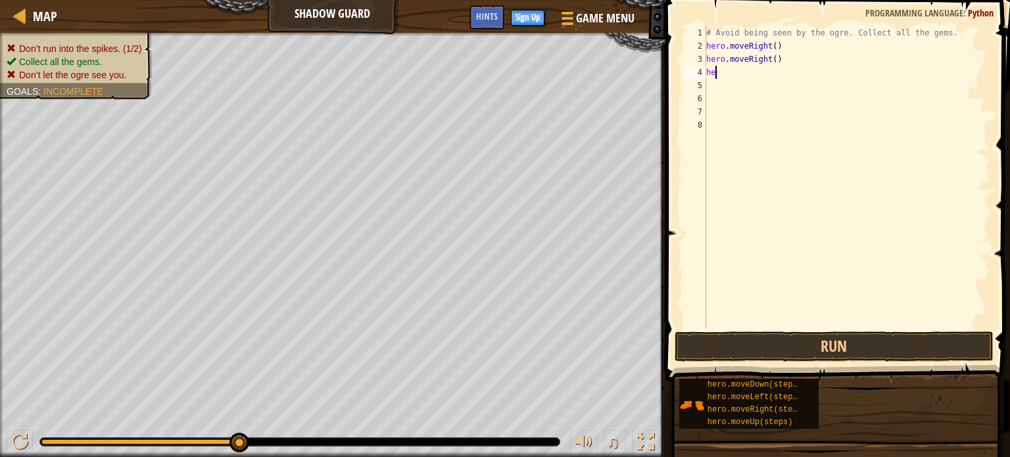
type textarea "h"
click at [792, 63] on div "# Avoid being seen by the ogre. Collect all the gems. hero . moveRight ( ) hero…" at bounding box center [846, 190] width 287 height 329
type textarea "h"
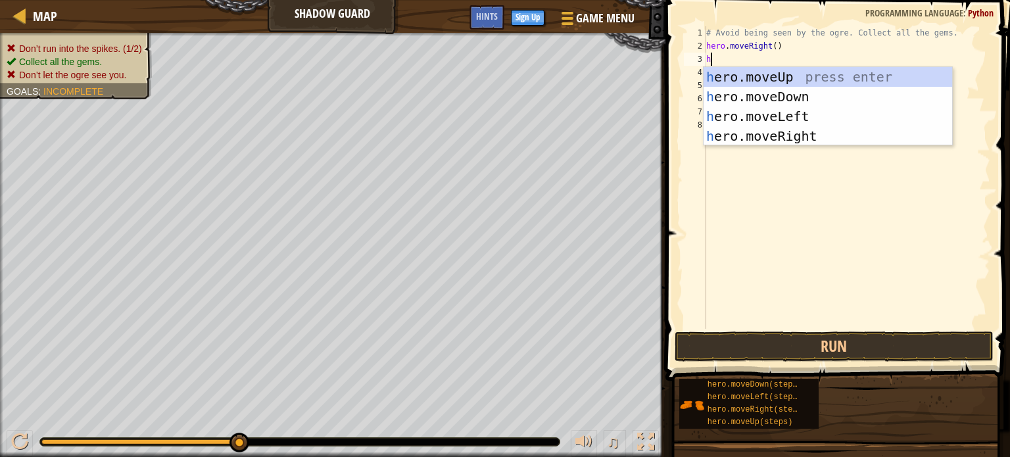
click at [778, 77] on div "h ero.moveUp press enter h ero.moveDown press enter h ero.moveLeft press enter …" at bounding box center [827, 126] width 248 height 118
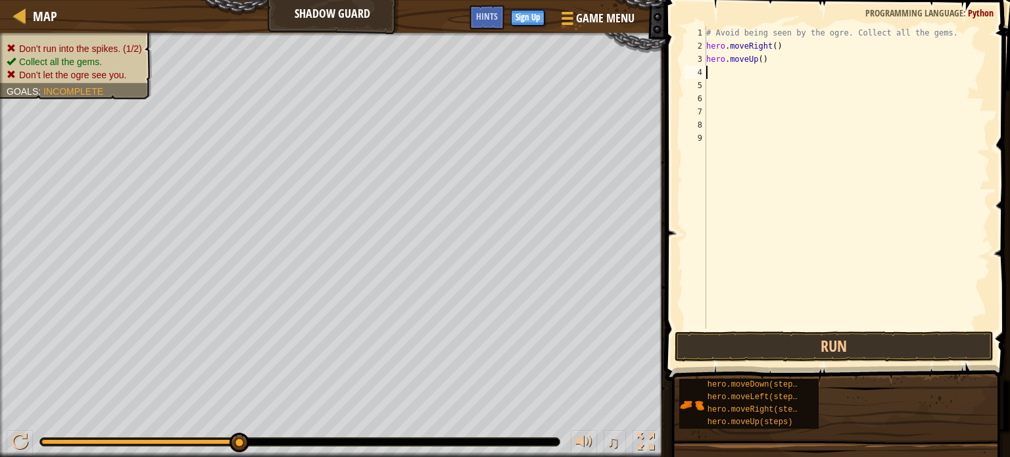
type textarea "h"
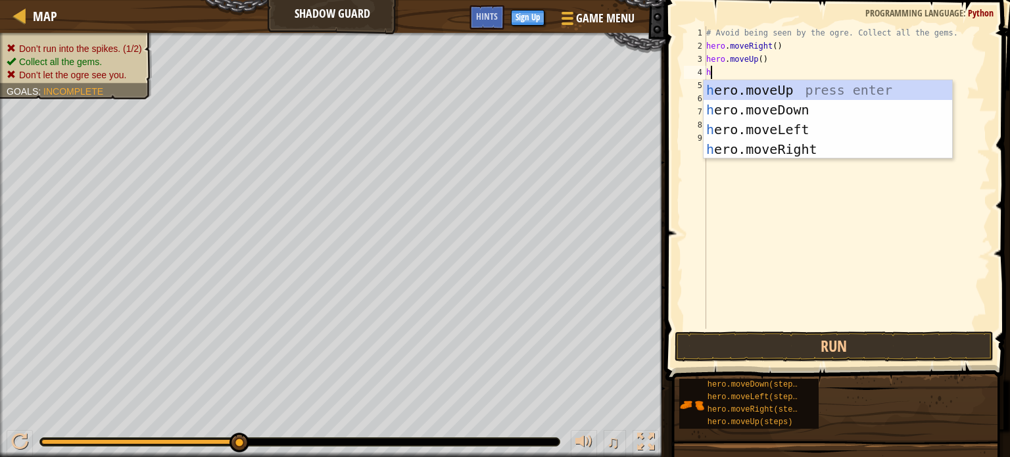
click at [793, 154] on div "h ero.moveUp press enter h ero.moveDown press enter h ero.moveLeft press enter …" at bounding box center [827, 139] width 248 height 118
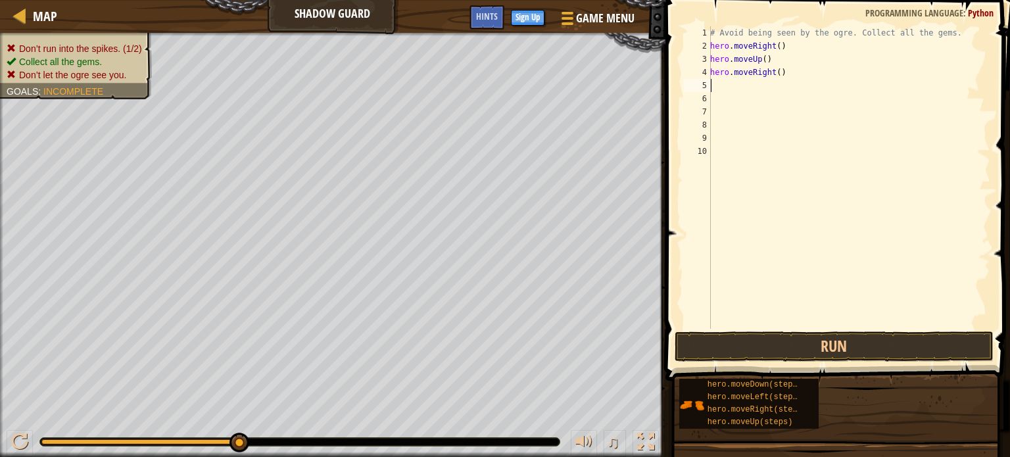
type textarea "h"
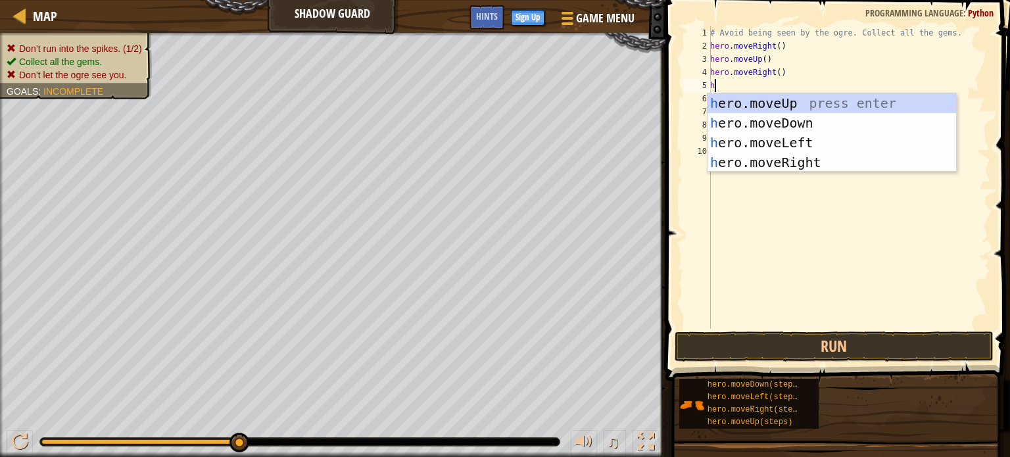
click at [778, 116] on div "h ero.moveUp press enter h ero.moveDown press enter h ero.moveLeft press enter …" at bounding box center [831, 152] width 248 height 118
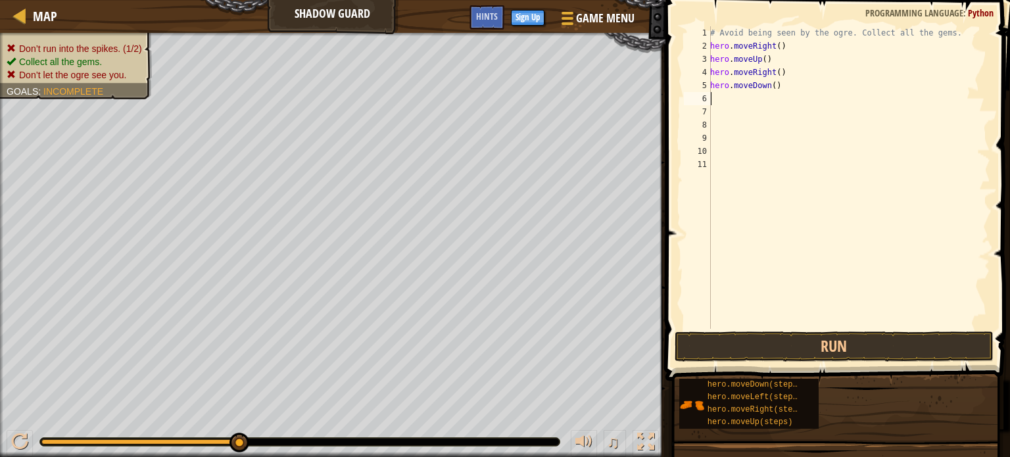
type textarea "k"
type textarea "h"
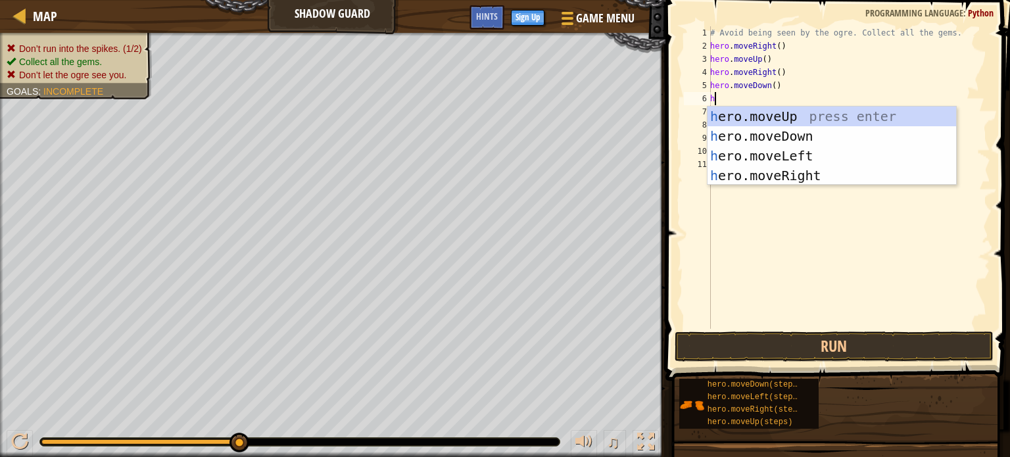
click at [811, 182] on div "h ero.moveUp press enter h ero.moveDown press enter h ero.moveLeft press enter …" at bounding box center [831, 165] width 248 height 118
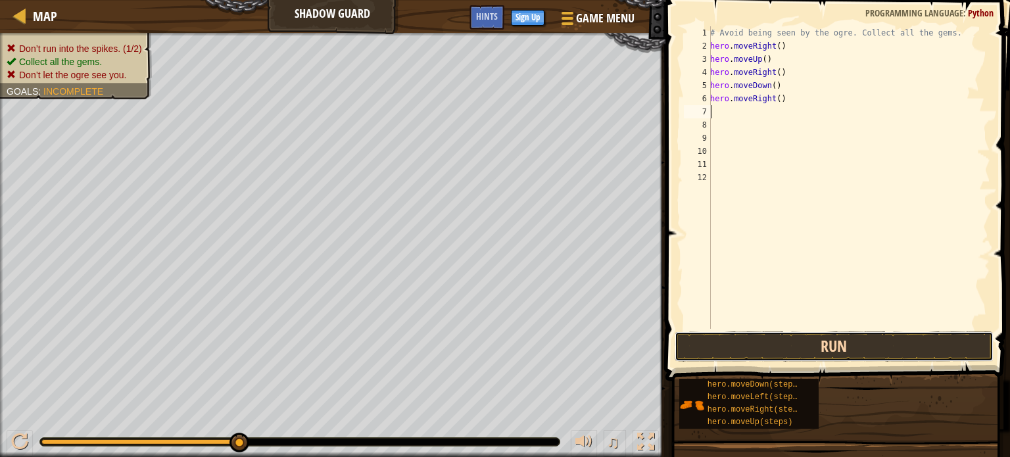
click at [872, 351] on button "Run" at bounding box center [833, 346] width 319 height 30
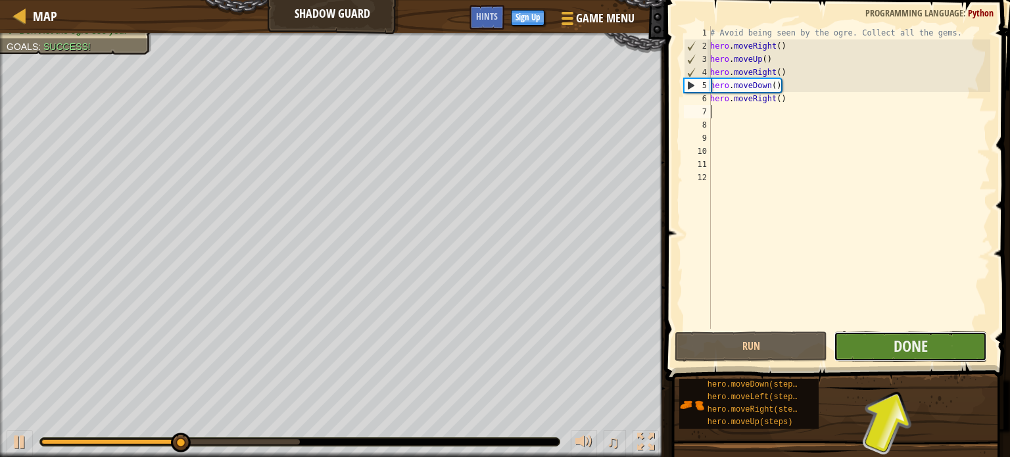
click at [937, 343] on button "Done" at bounding box center [909, 346] width 153 height 30
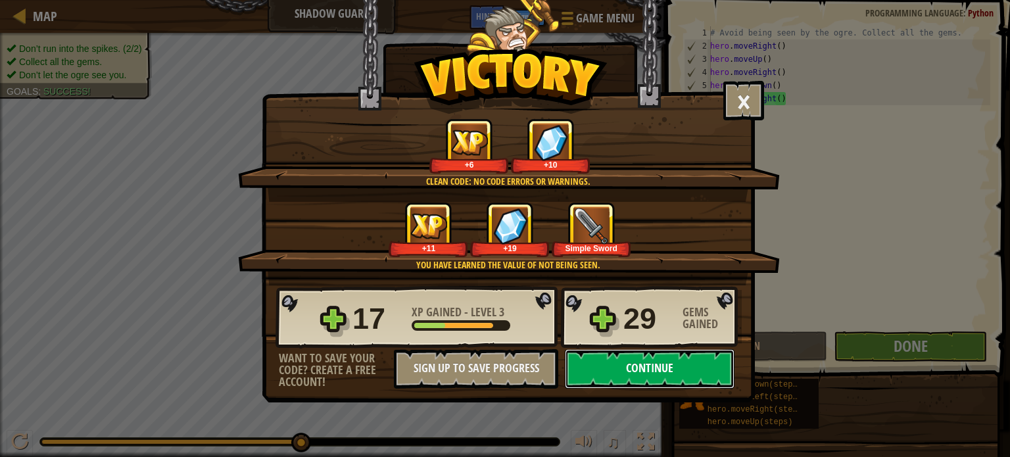
click at [684, 381] on button "Continue" at bounding box center [650, 368] width 170 height 39
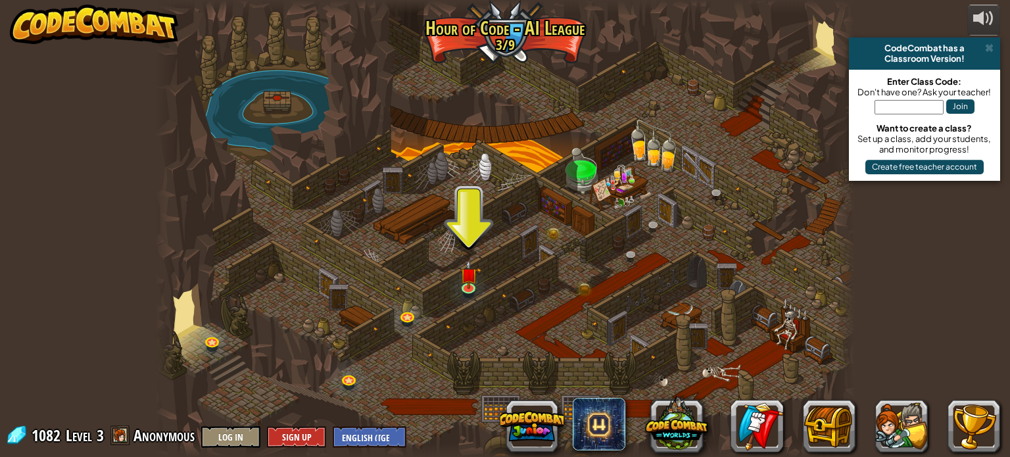
click at [491, 273] on div at bounding box center [504, 228] width 699 height 457
click at [464, 287] on img at bounding box center [468, 267] width 17 height 39
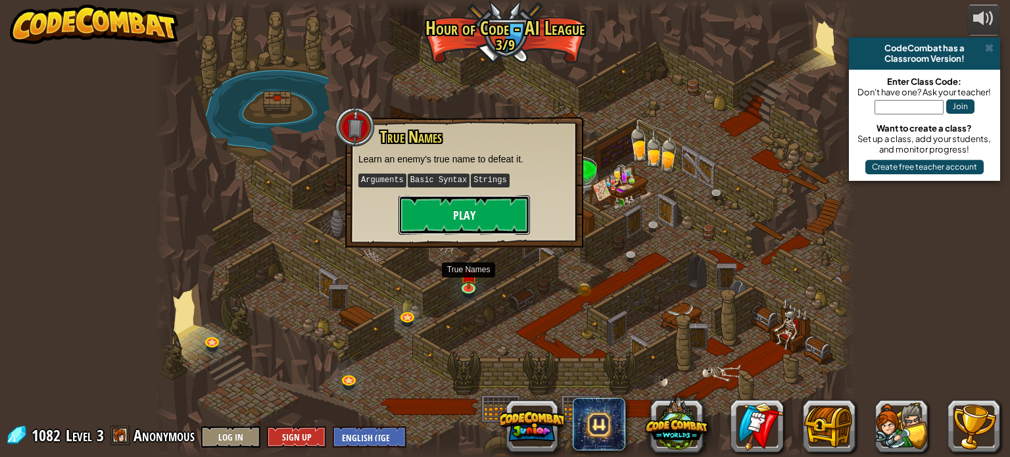
click at [497, 216] on button "Play" at bounding box center [463, 214] width 131 height 39
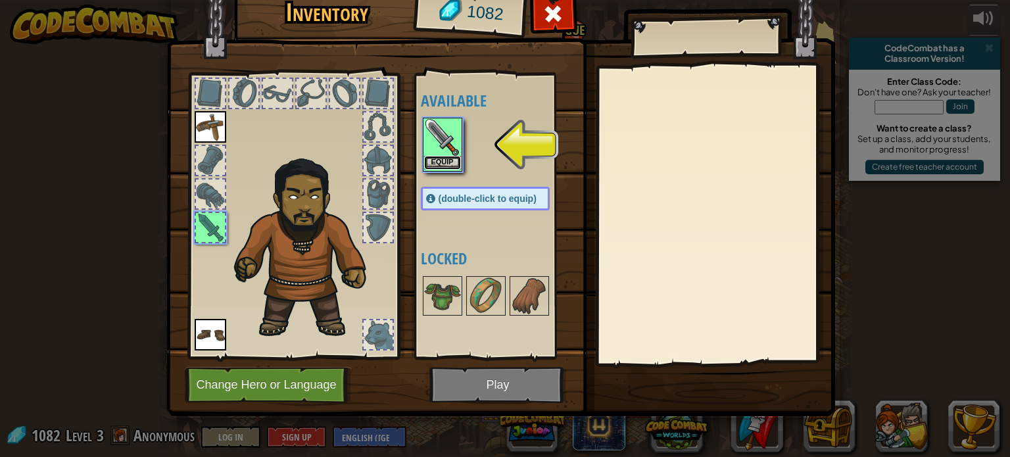
click at [450, 158] on button "Equip" at bounding box center [442, 163] width 37 height 14
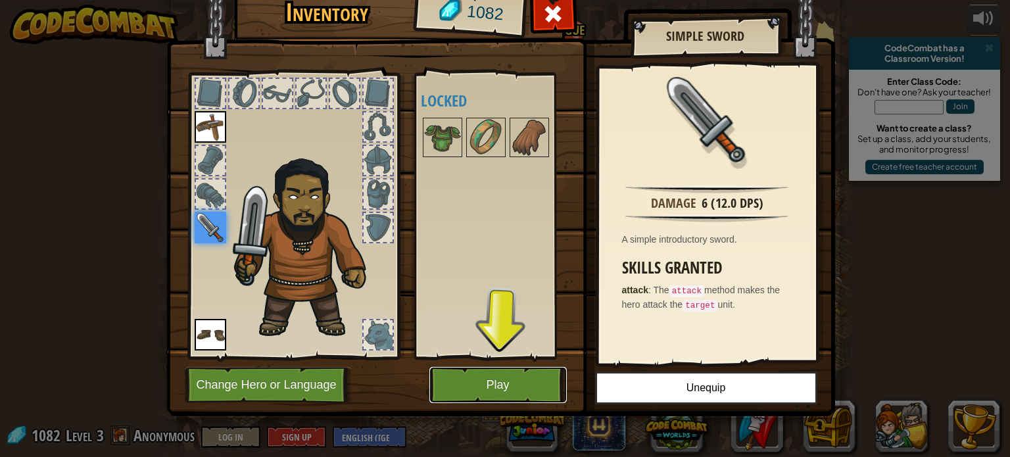
click at [526, 392] on button "Play" at bounding box center [497, 385] width 137 height 36
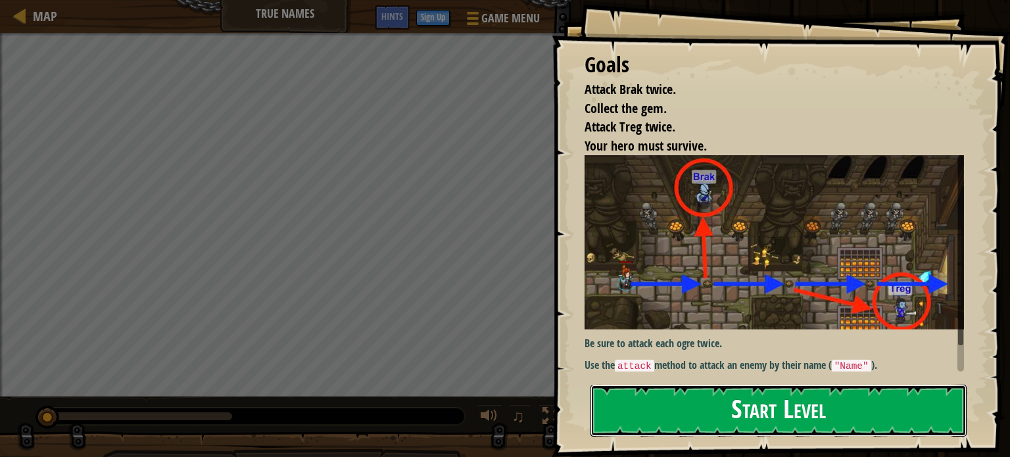
click at [902, 417] on button "Start Level" at bounding box center [778, 410] width 376 height 52
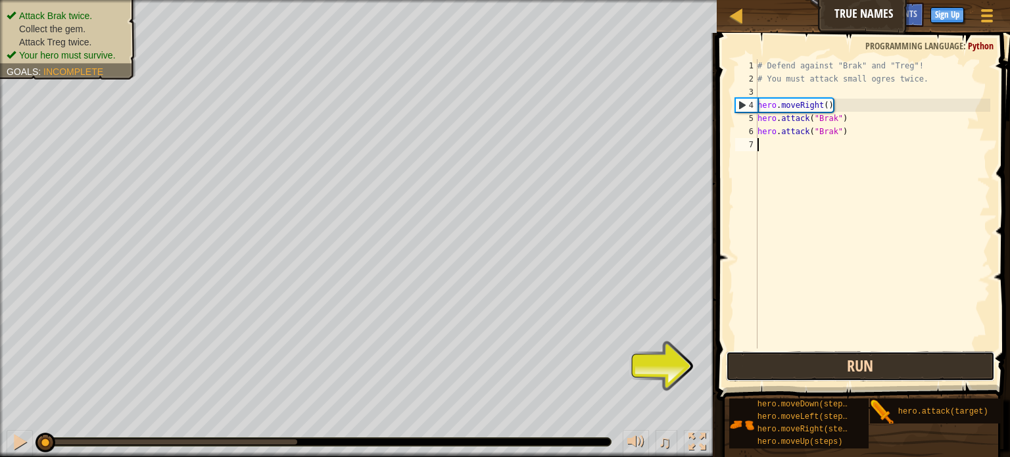
click at [904, 367] on button "Run" at bounding box center [860, 366] width 269 height 30
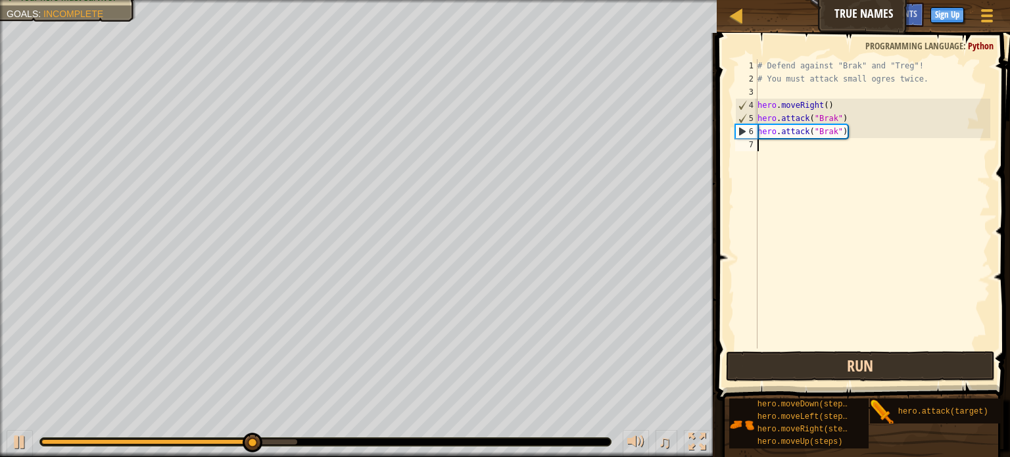
type textarea "h"
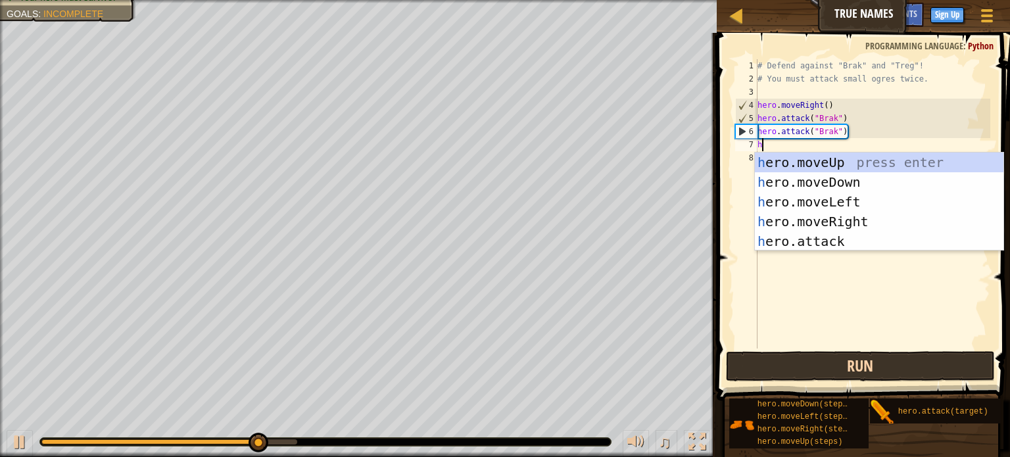
scroll to position [6, 0]
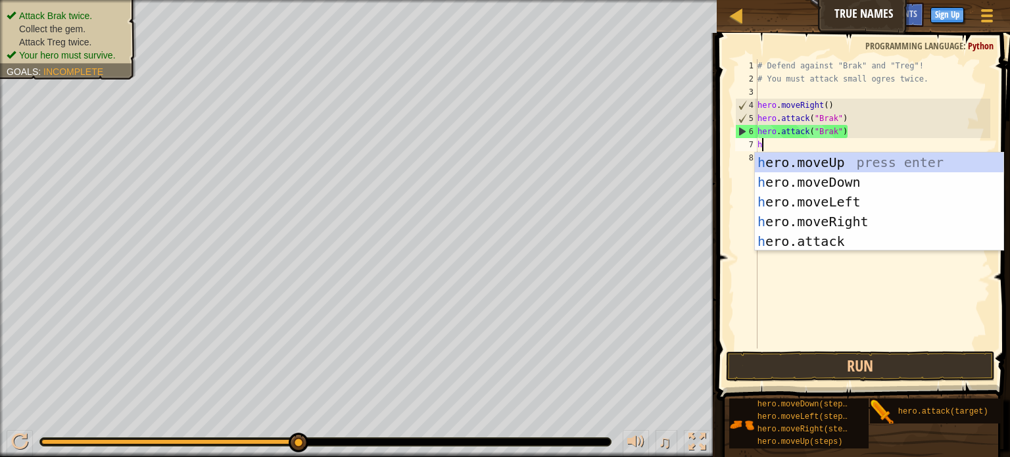
click at [862, 225] on div "h ero.moveUp press enter h ero.moveDown press enter h ero.moveLeft press enter …" at bounding box center [878, 221] width 248 height 138
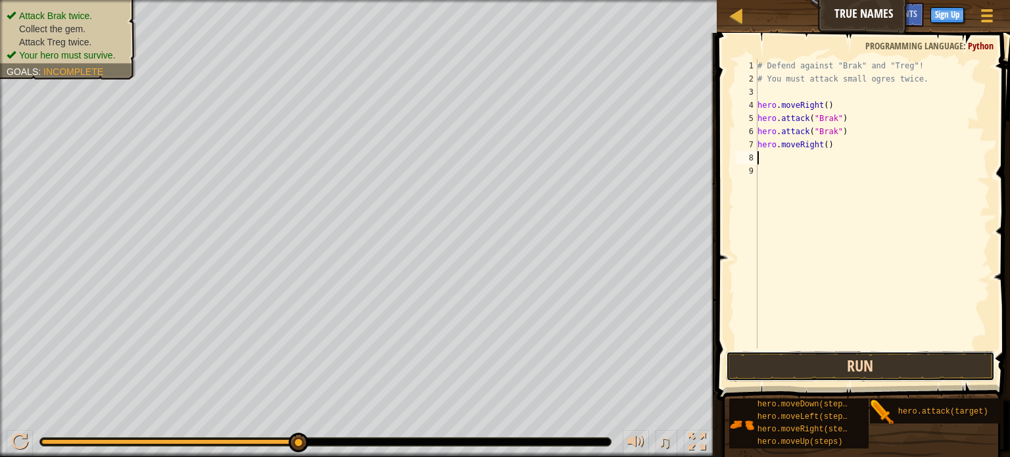
click at [883, 372] on button "Run" at bounding box center [860, 366] width 269 height 30
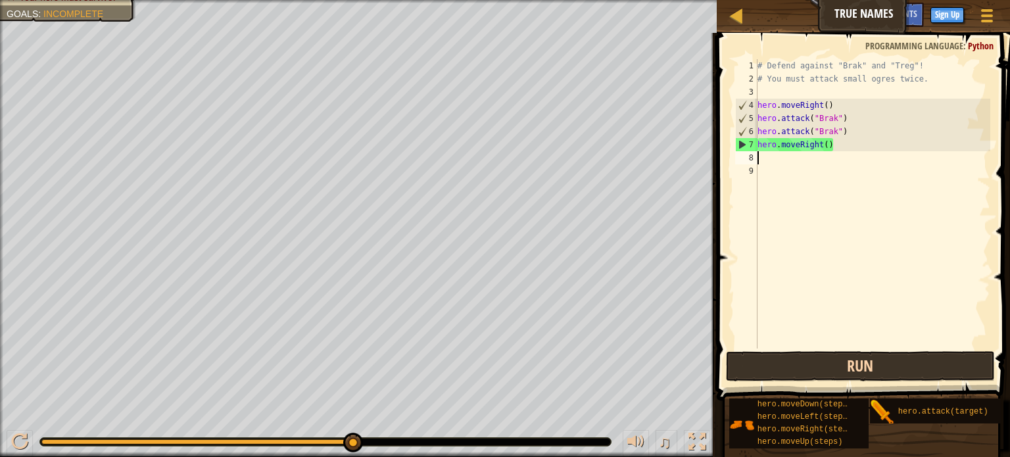
type textarea "h"
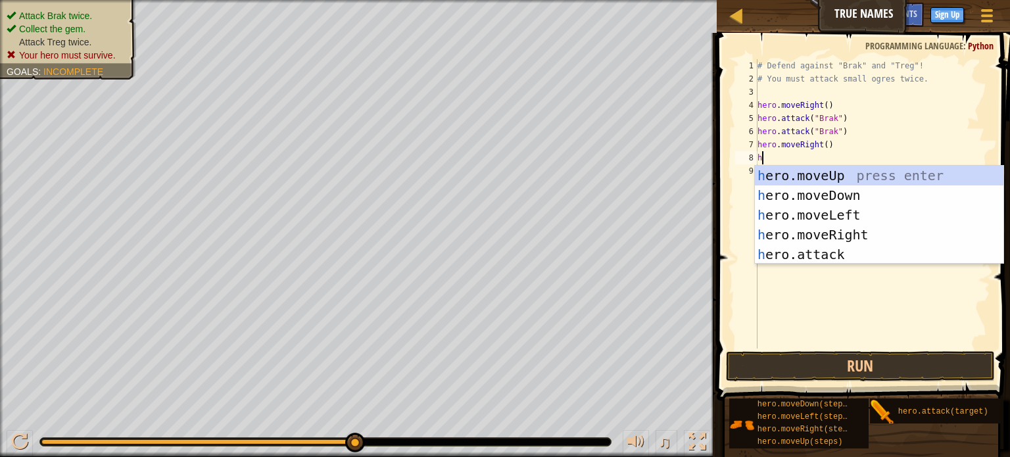
click at [827, 264] on div "# Defend against "Brak" and "Treg"! # You must attack small ogres twice. hero .…" at bounding box center [871, 216] width 235 height 315
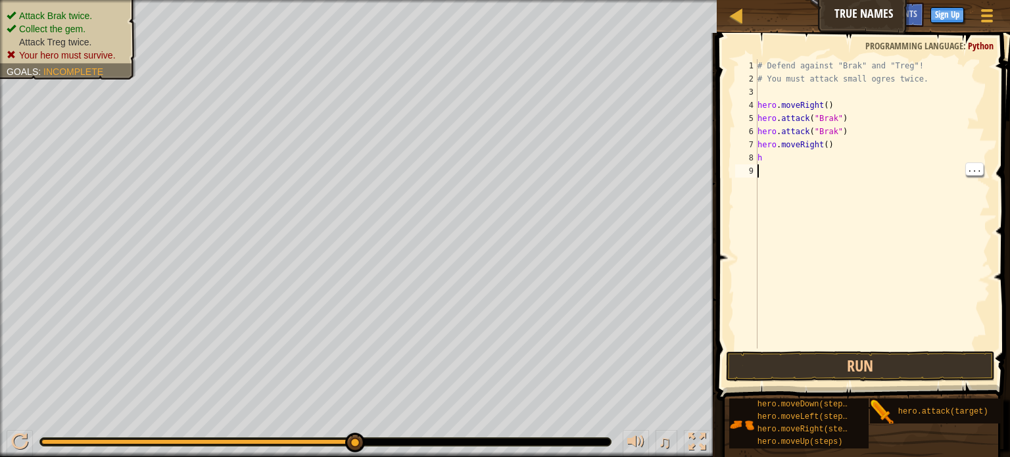
click at [773, 154] on div "# Defend against "Brak" and "Treg"! # You must attack small ogres twice. hero .…" at bounding box center [871, 216] width 235 height 315
type textarea "h"
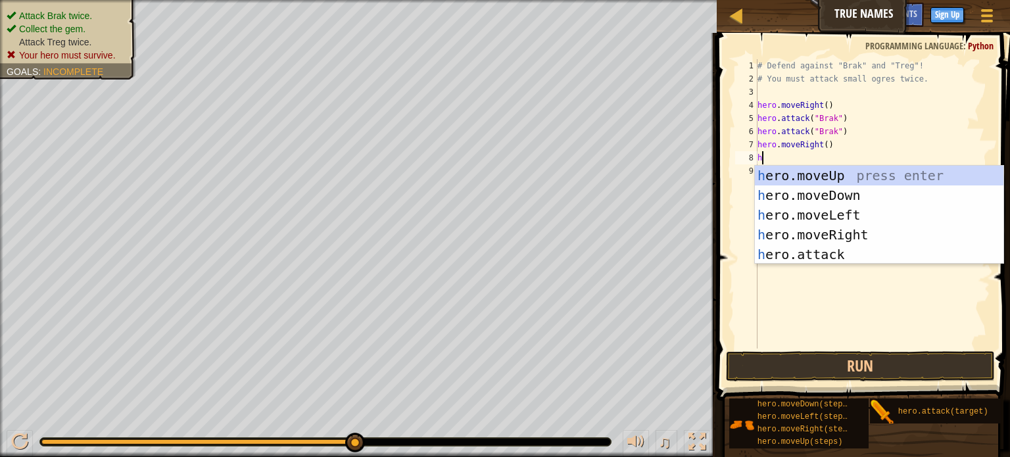
click at [821, 255] on div "h ero.moveUp press enter h ero.moveDown press enter h ero.moveLeft press enter …" at bounding box center [878, 235] width 248 height 138
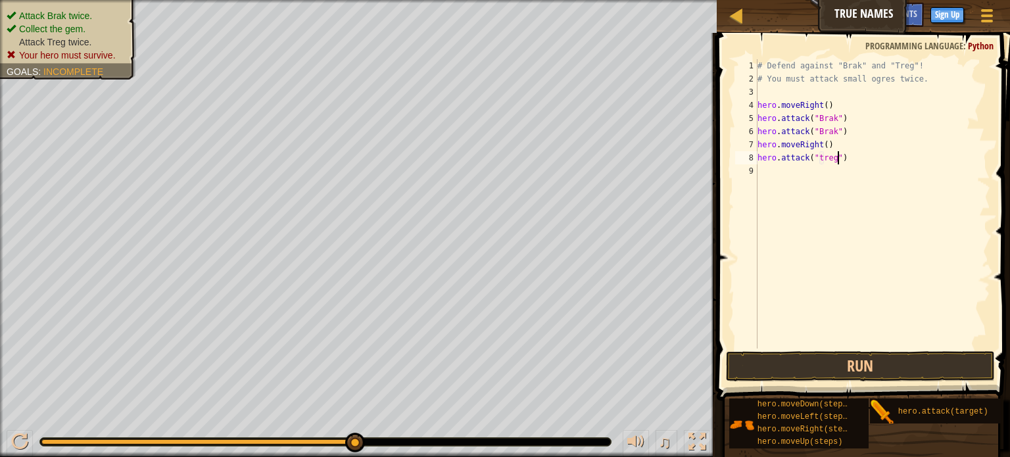
scroll to position [6, 7]
click at [924, 363] on button "Run" at bounding box center [860, 366] width 269 height 30
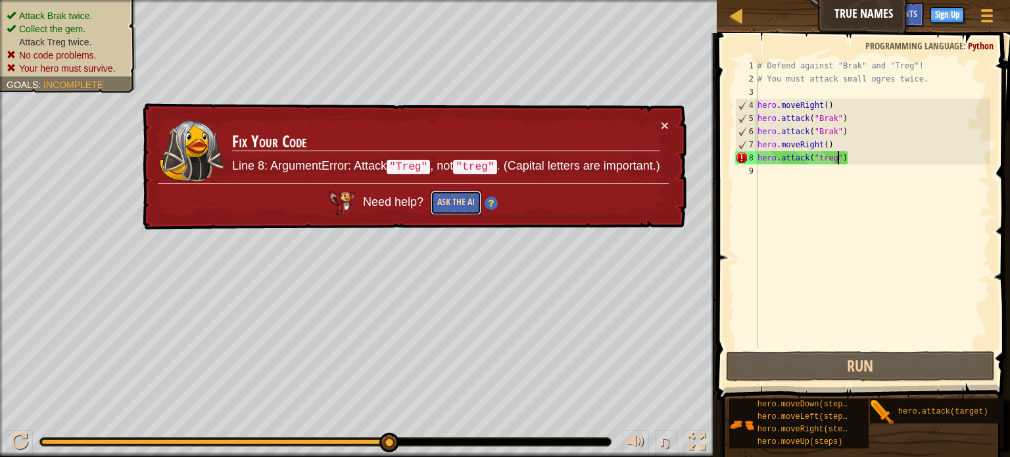
click at [471, 202] on button "Ask the AI" at bounding box center [455, 203] width 51 height 24
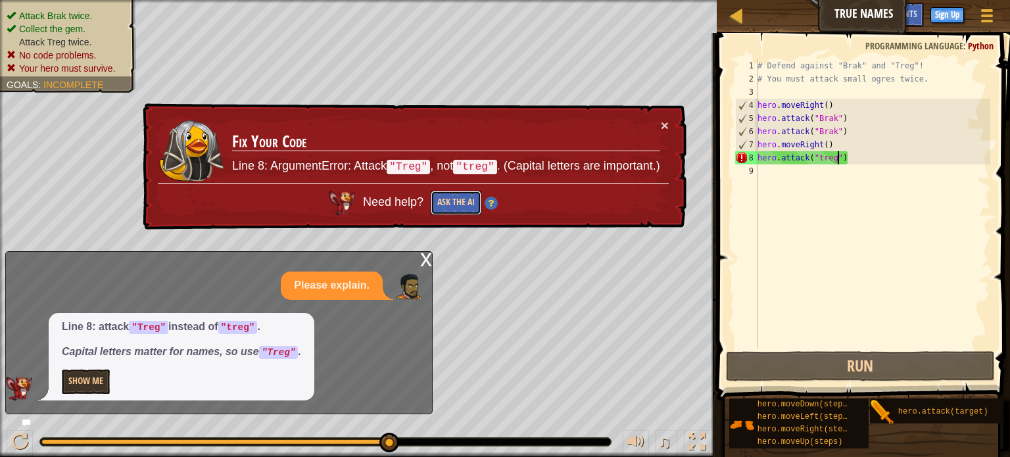
click at [464, 202] on button "Ask the AI" at bounding box center [455, 203] width 51 height 24
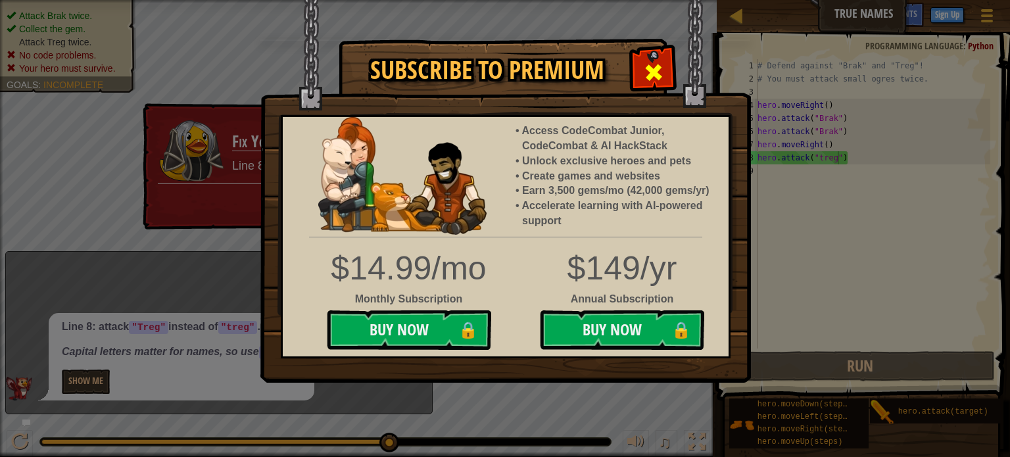
click at [645, 90] on div at bounding box center [652, 70] width 41 height 41
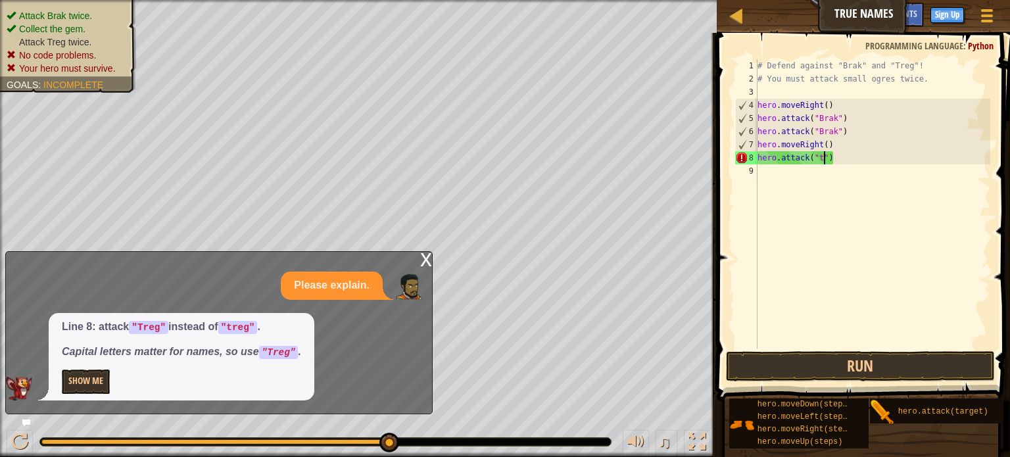
scroll to position [6, 5]
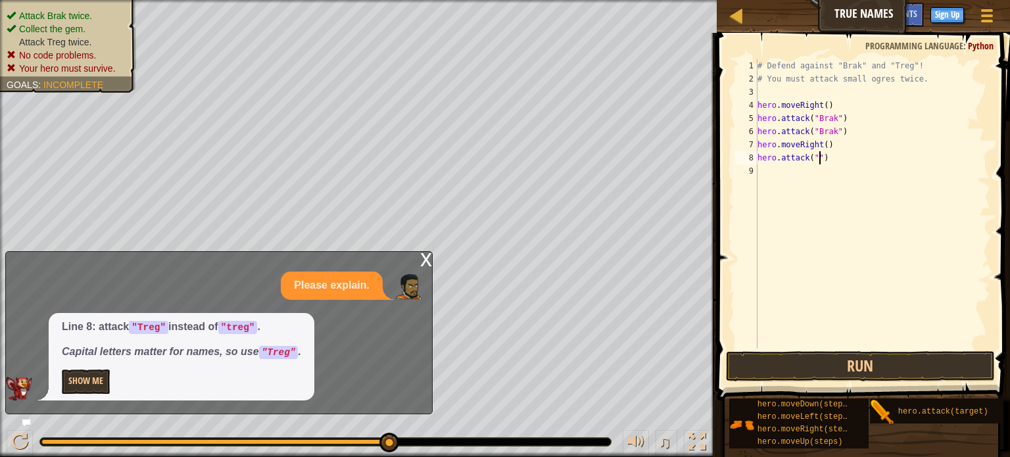
click at [429, 263] on div "x" at bounding box center [426, 258] width 12 height 13
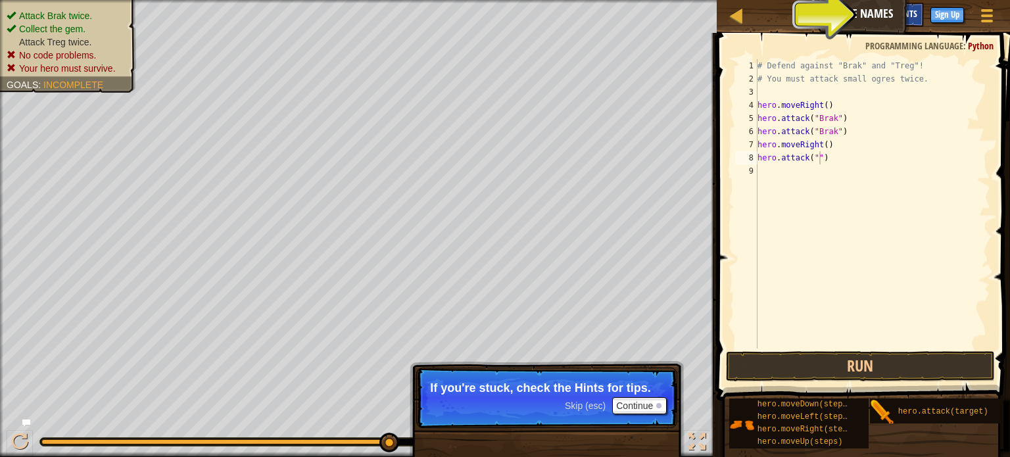
click at [912, 11] on span "Hints" at bounding box center [906, 13] width 22 height 12
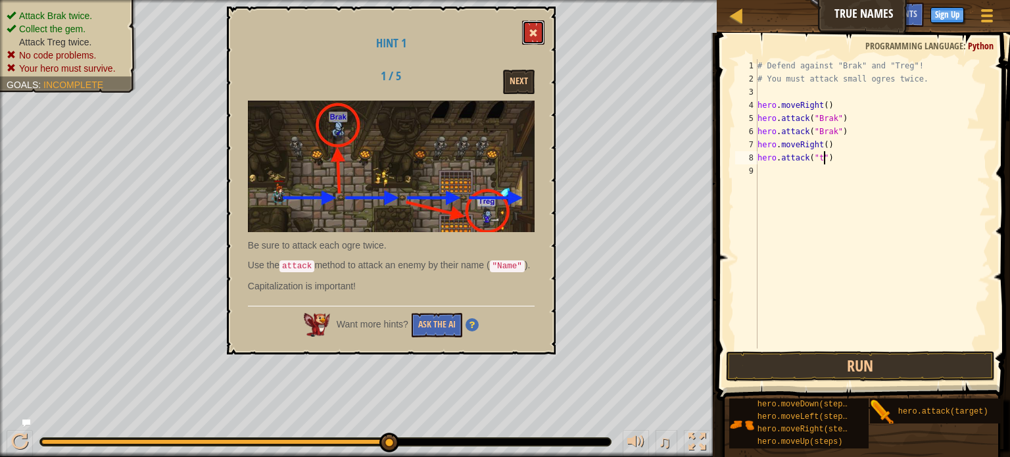
click at [536, 24] on button at bounding box center [533, 32] width 22 height 24
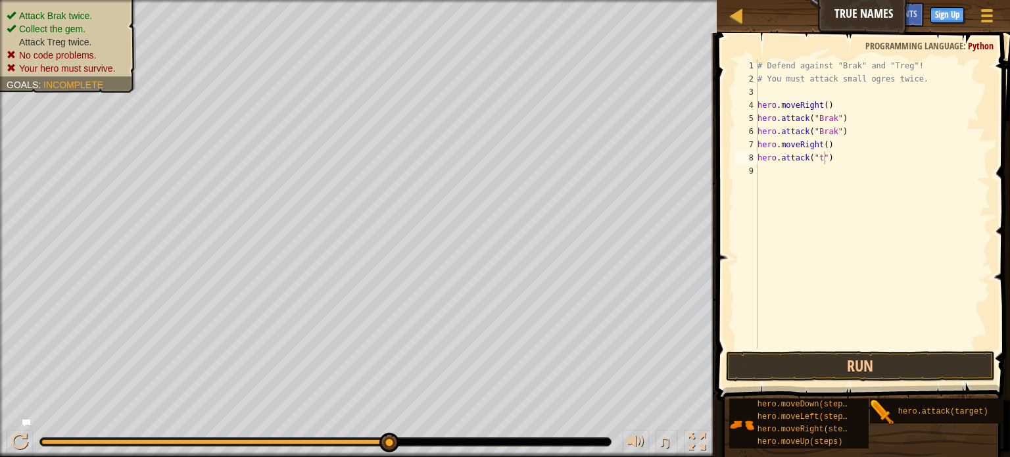
click at [822, 156] on div "# Defend against "Brak" and "Treg"! # You must attack small ogres twice. hero .…" at bounding box center [871, 216] width 235 height 315
type textarea "hero.attack("treg")"
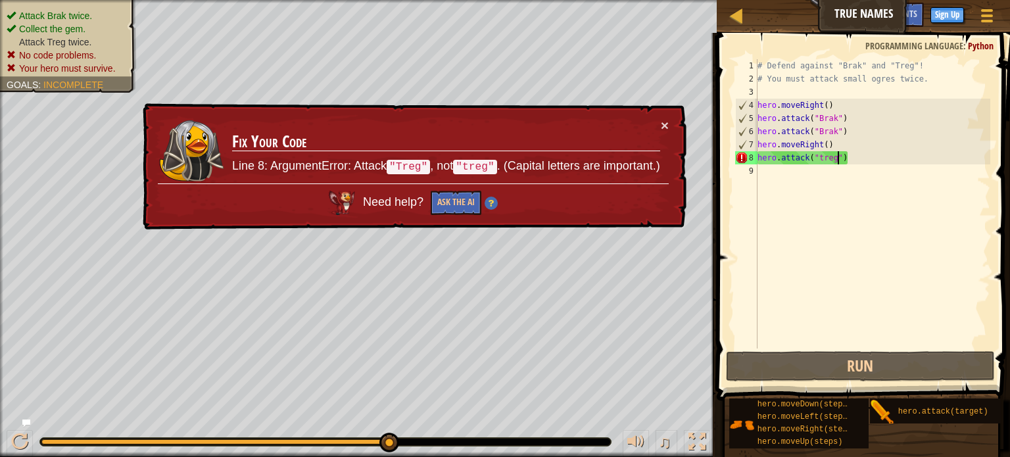
click at [751, 171] on div "9" at bounding box center [746, 170] width 22 height 13
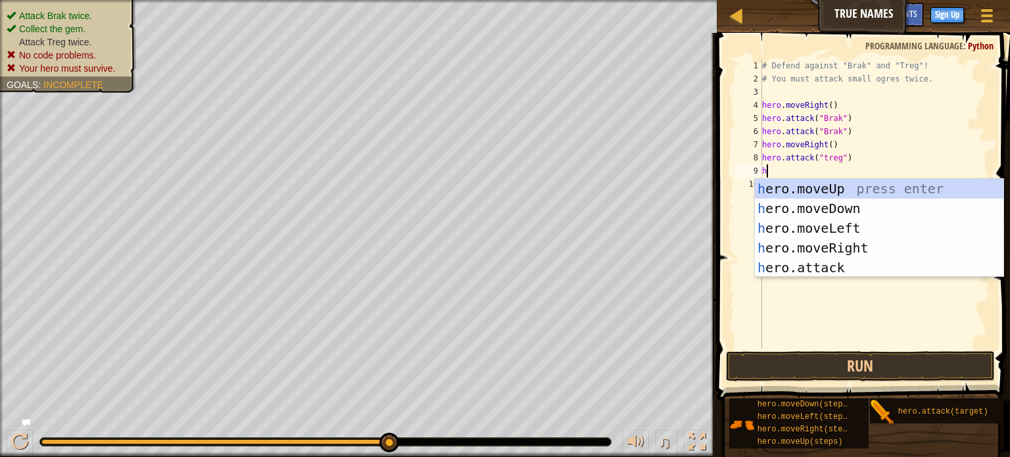
click at [836, 269] on div "h ero.moveUp press enter h ero.moveDown press enter h ero.moveLeft press enter …" at bounding box center [878, 248] width 248 height 138
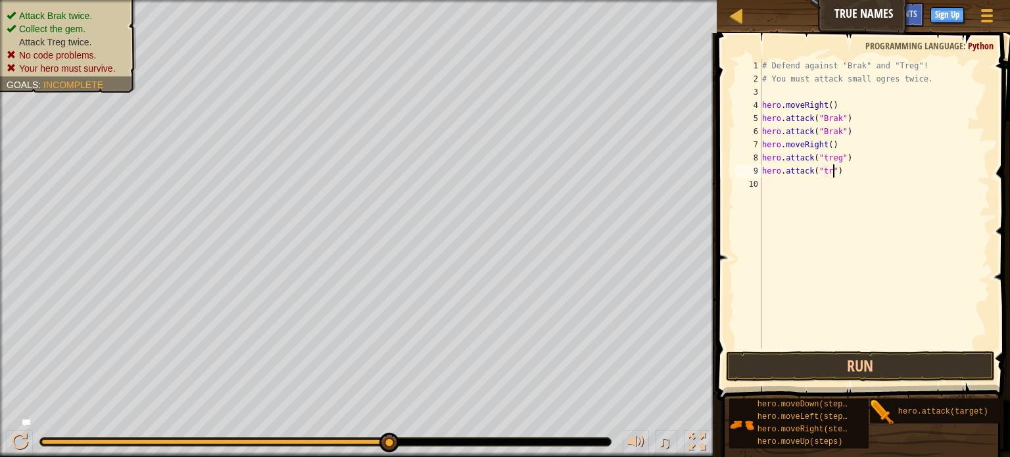
scroll to position [6, 5]
type textarea "hero.attack("treg")"
click at [768, 187] on div "# Defend against "Brak" and "Treg"! # You must attack small ogres twice. hero .…" at bounding box center [874, 216] width 231 height 315
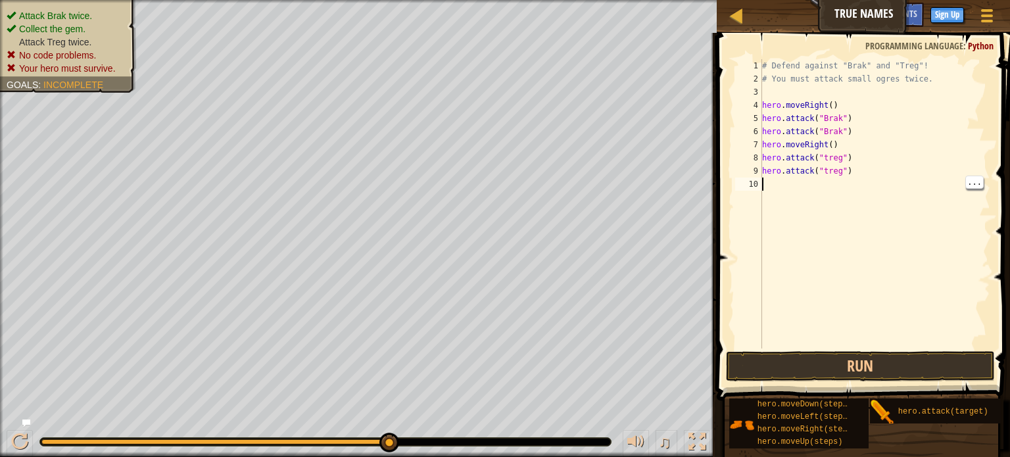
type textarea "h"
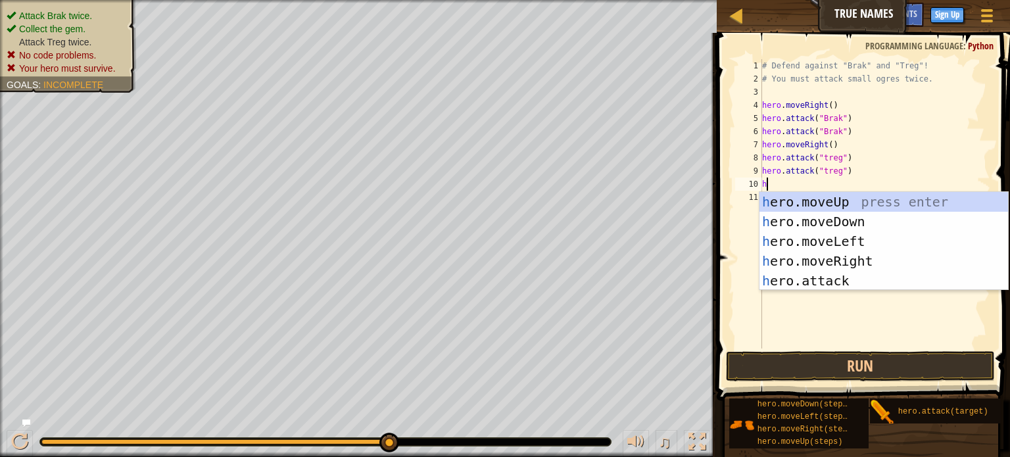
click at [875, 268] on div "h ero.moveUp press enter h ero.moveDown press enter h ero.moveLeft press enter …" at bounding box center [883, 261] width 248 height 138
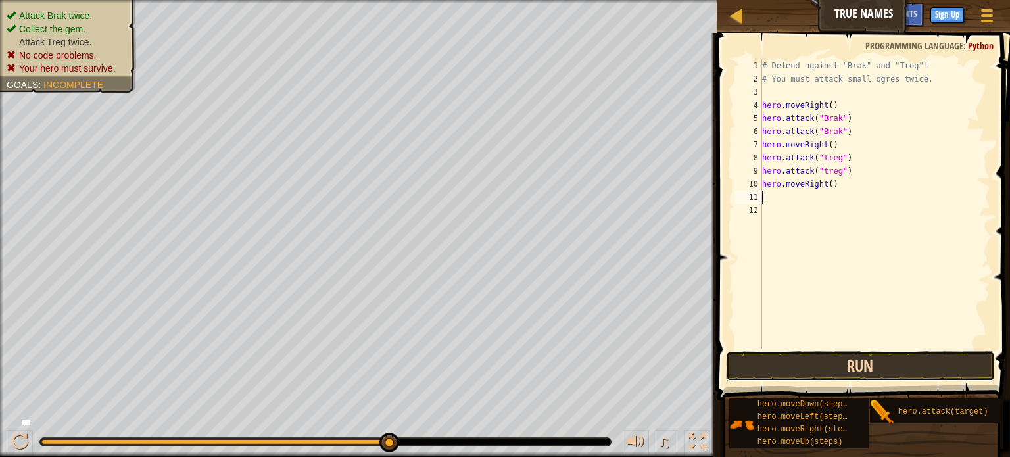
click at [884, 371] on button "Run" at bounding box center [860, 366] width 269 height 30
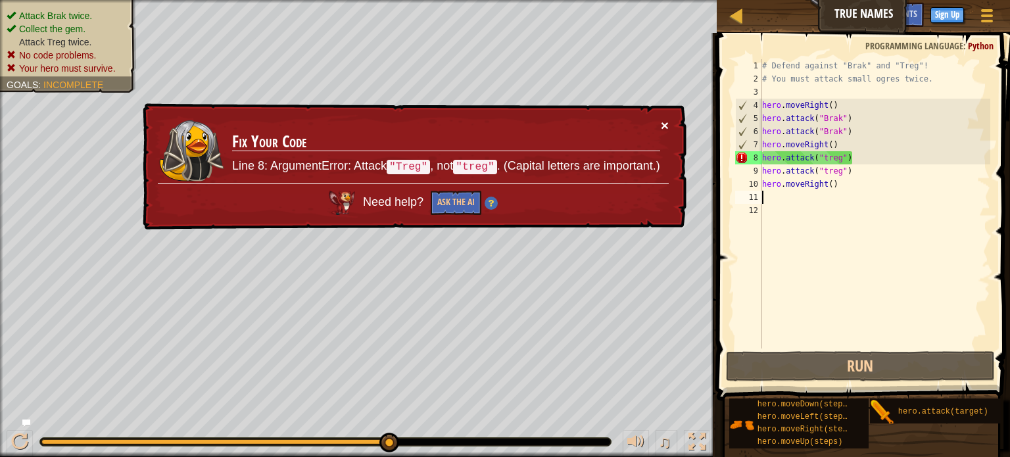
click at [666, 129] on button "×" at bounding box center [665, 125] width 8 height 14
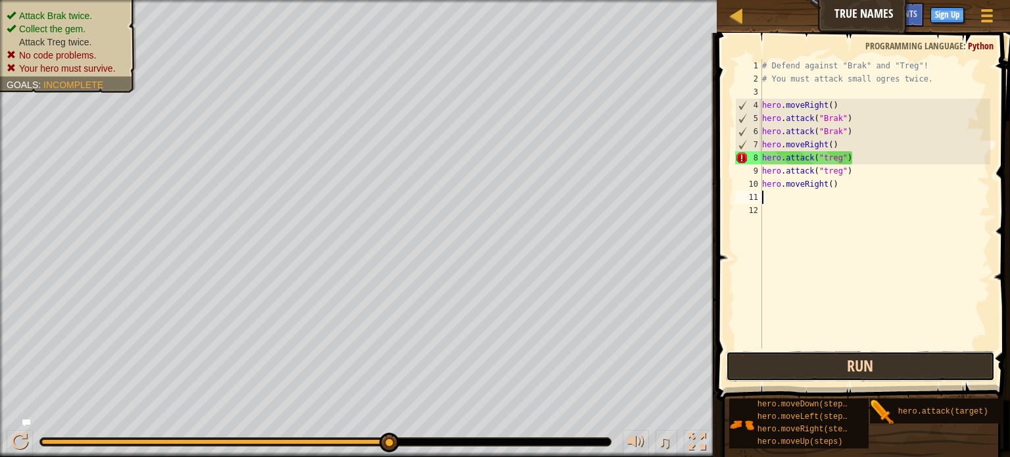
click at [870, 356] on button "Run" at bounding box center [860, 366] width 269 height 30
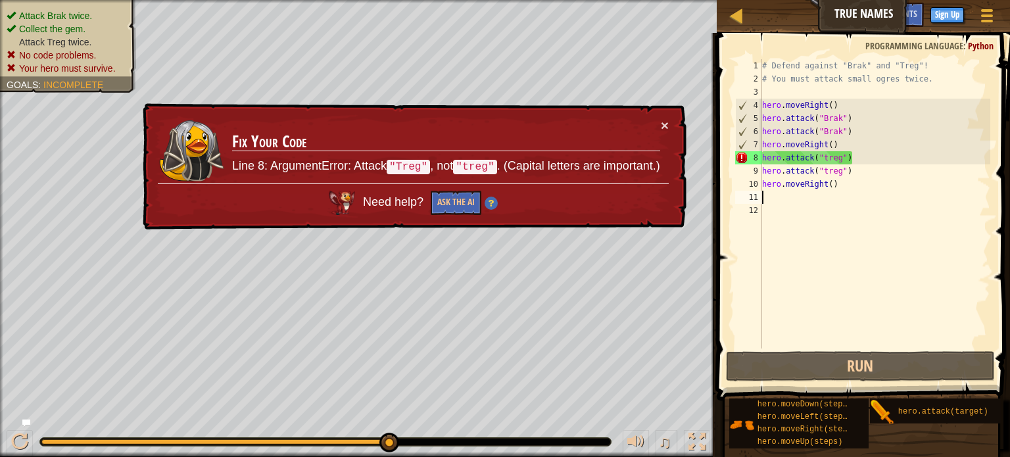
click at [862, 168] on div "# Defend against "Brak" and "Treg"! # You must attack small ogres twice. hero .…" at bounding box center [874, 216] width 231 height 315
click at [860, 151] on div "# Defend against "Brak" and "Treg"! # You must attack small ogres twice. hero .…" at bounding box center [874, 216] width 231 height 315
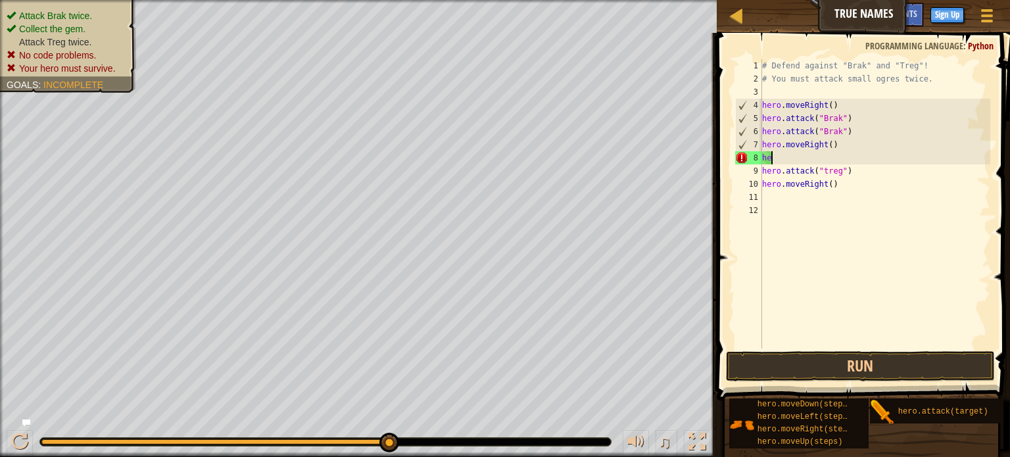
type textarea "h"
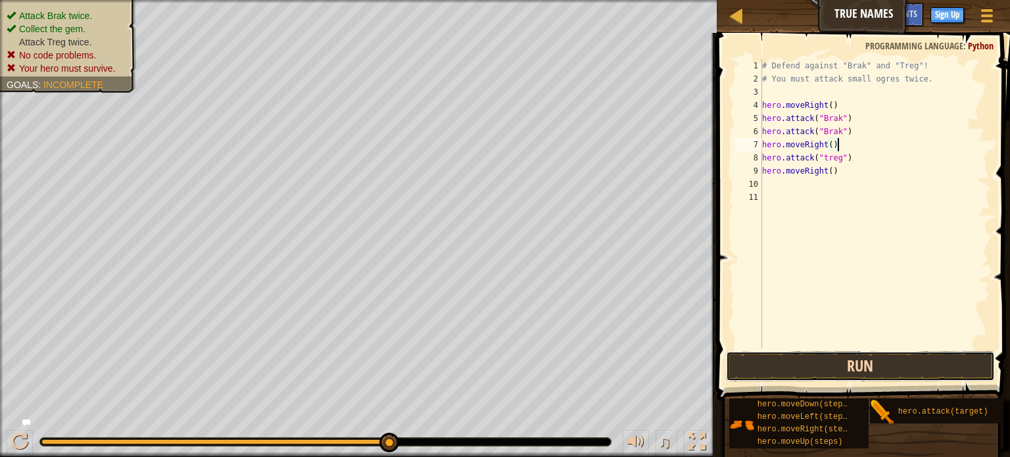
click at [904, 365] on button "Run" at bounding box center [860, 366] width 269 height 30
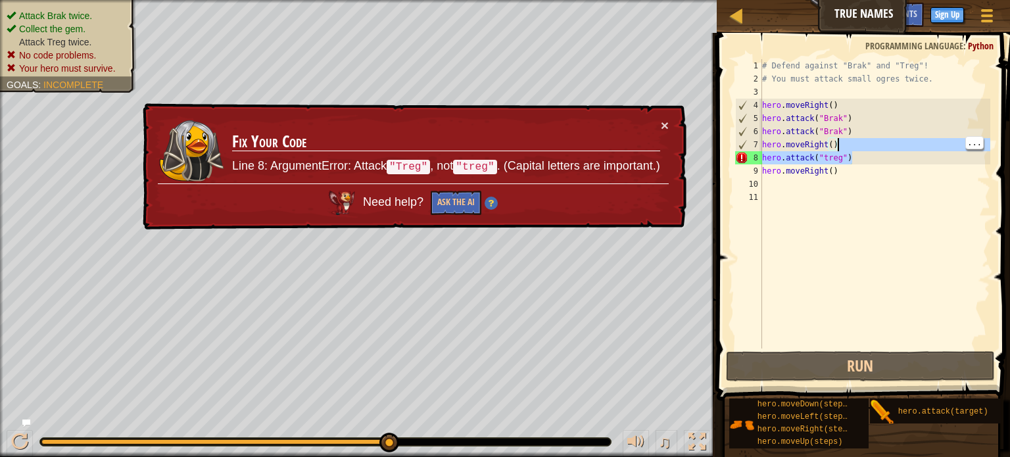
click at [862, 159] on div "# Defend against "Brak" and "Treg"! # You must attack small ogres twice. hero .…" at bounding box center [874, 216] width 231 height 315
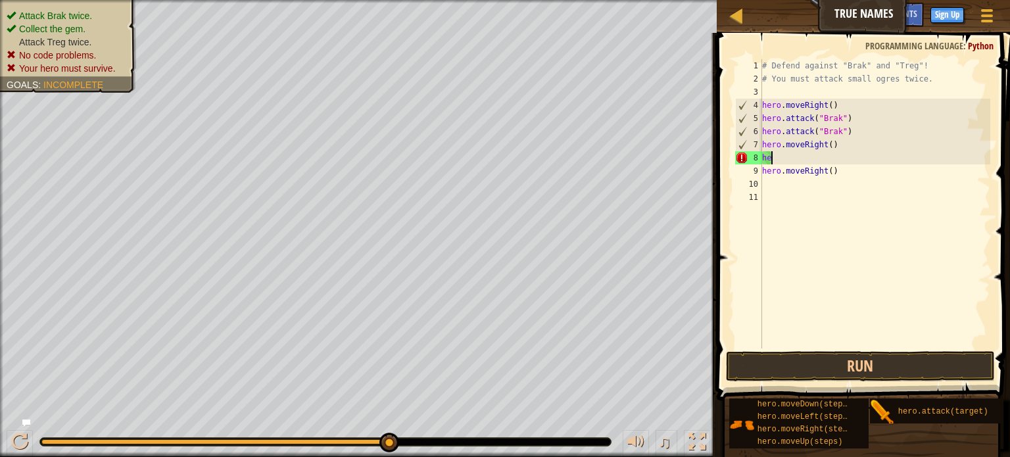
type textarea "h"
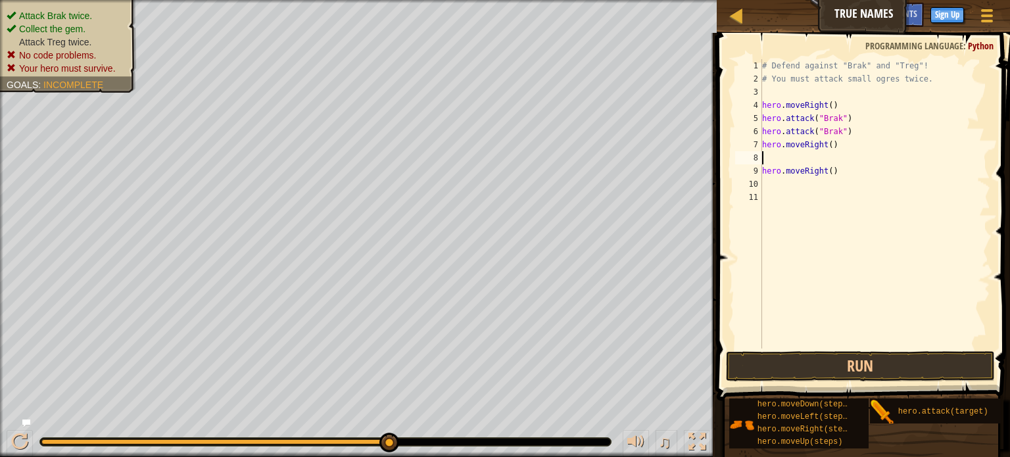
type textarea "hero.moveRight()"
click at [897, 380] on button "Run" at bounding box center [860, 366] width 269 height 30
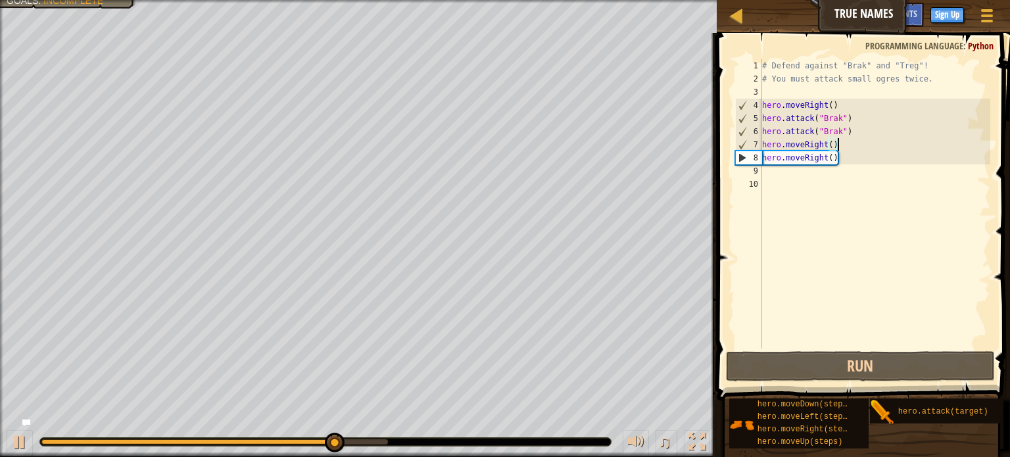
click at [767, 173] on div "# Defend against "Brak" and "Treg"! # You must attack small ogres twice. hero .…" at bounding box center [874, 216] width 231 height 315
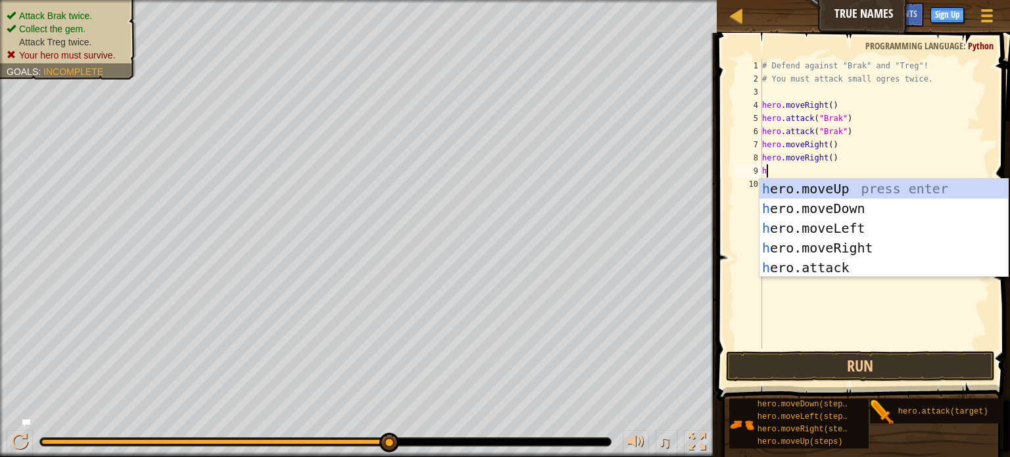
click at [839, 275] on div "h ero.moveUp press enter h ero.moveDown press enter h ero.moveLeft press enter …" at bounding box center [883, 248] width 248 height 138
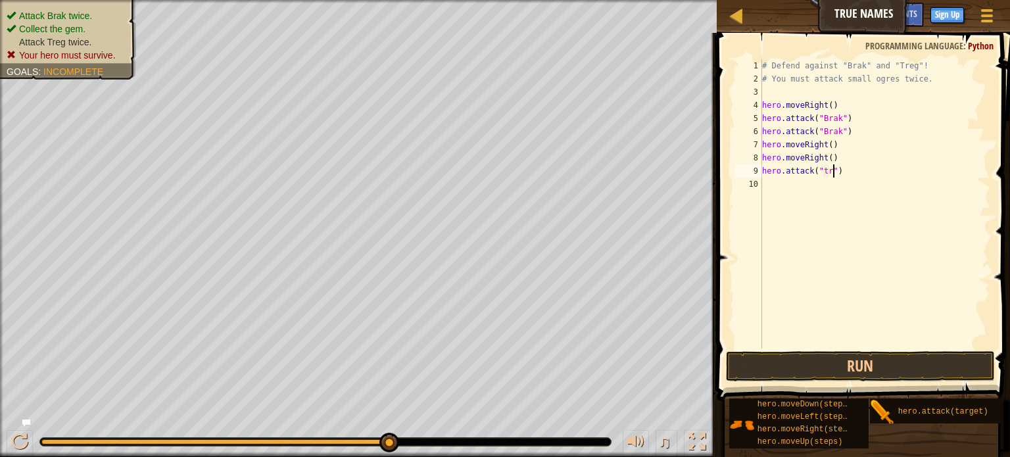
scroll to position [6, 5]
type textarea "hero.attack("treg")"
click at [764, 182] on div "# Defend against "Brak" and "Treg"! # You must attack small ogres twice. hero .…" at bounding box center [874, 216] width 231 height 315
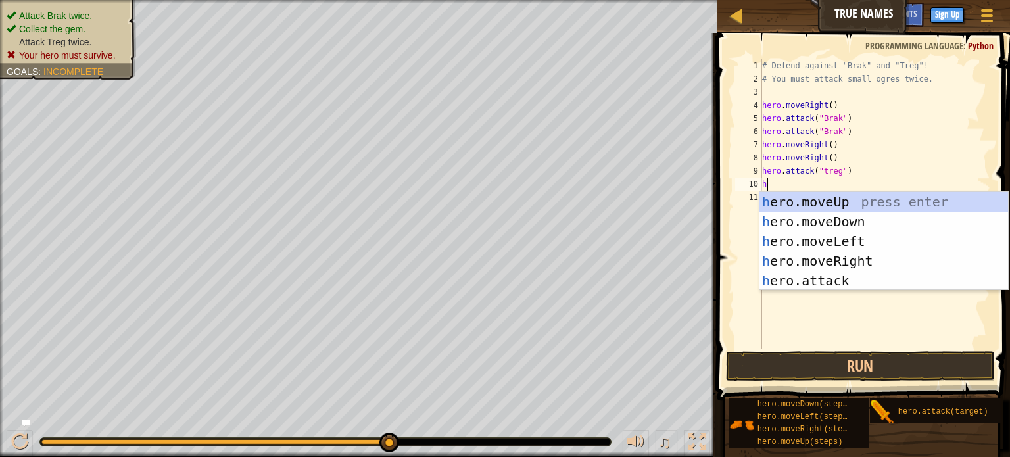
click at [842, 285] on div "h ero.moveUp press enter h ero.moveDown press enter h ero.moveLeft press enter …" at bounding box center [883, 261] width 248 height 138
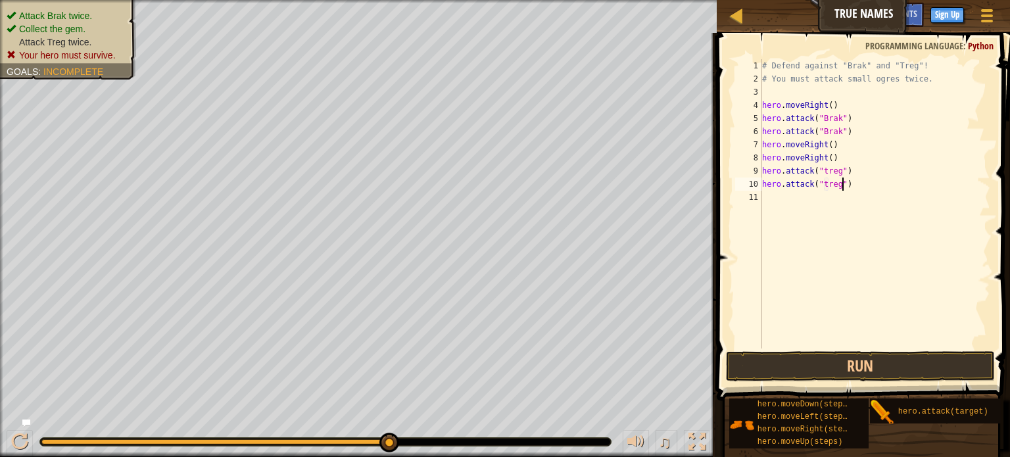
scroll to position [6, 6]
click at [920, 363] on button "Run" at bounding box center [860, 366] width 269 height 30
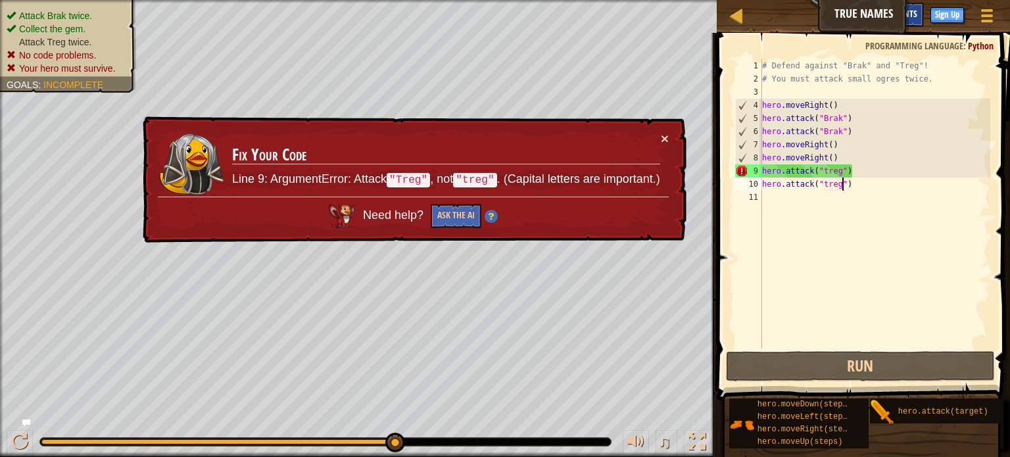
click at [915, 13] on span "Hints" at bounding box center [906, 13] width 22 height 12
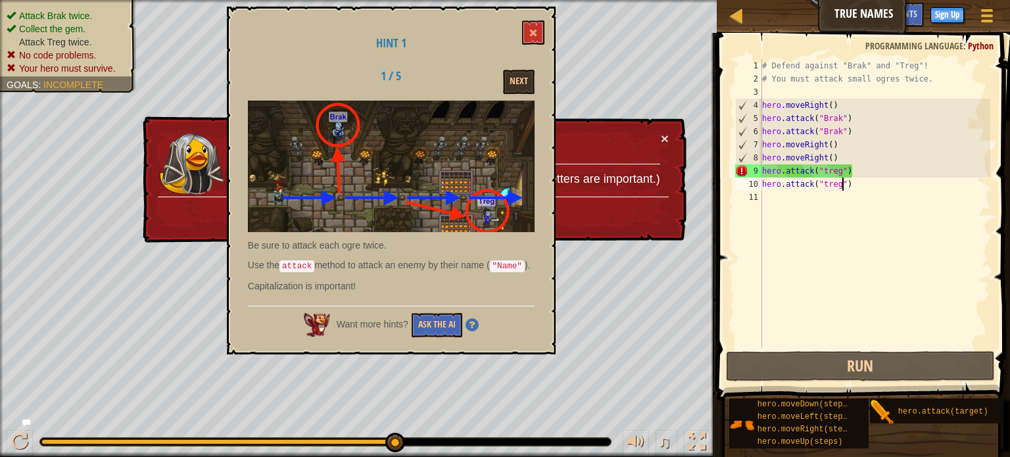
click at [855, 172] on div "# Defend against "Brak" and "Treg"! # You must attack small ogres twice. hero .…" at bounding box center [874, 216] width 231 height 315
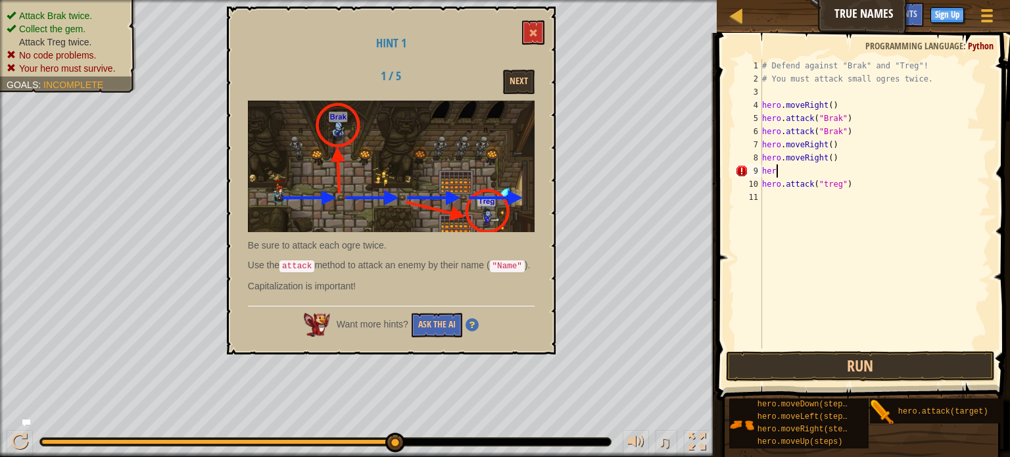
scroll to position [6, 0]
type textarea "h"
click at [858, 174] on div "# Defend against "Brak" and "Treg"! # You must attack small ogres twice. hero .…" at bounding box center [874, 216] width 231 height 315
type textarea "h"
type textarea "hero.moveRight()"
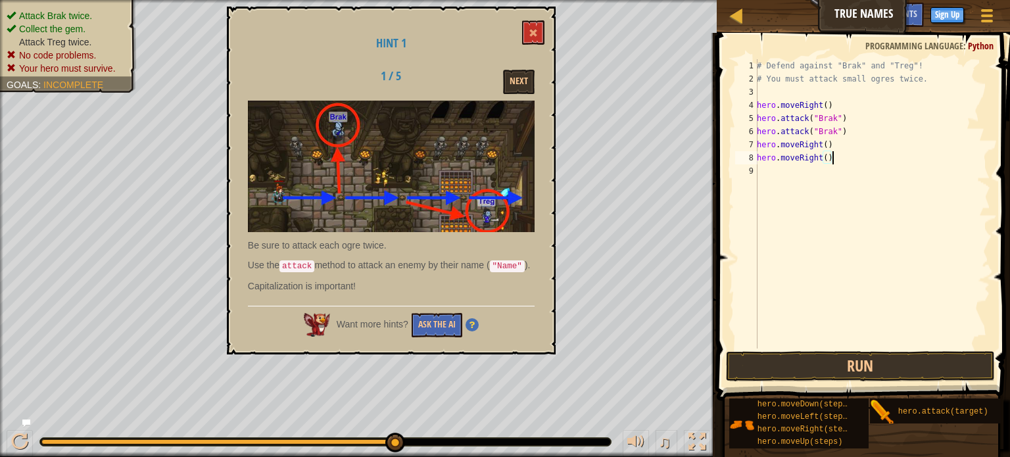
click at [768, 168] on div "# Defend against "Brak" and "Treg"! # You must attack small ogres twice. hero .…" at bounding box center [872, 216] width 236 height 315
type textarea "h"
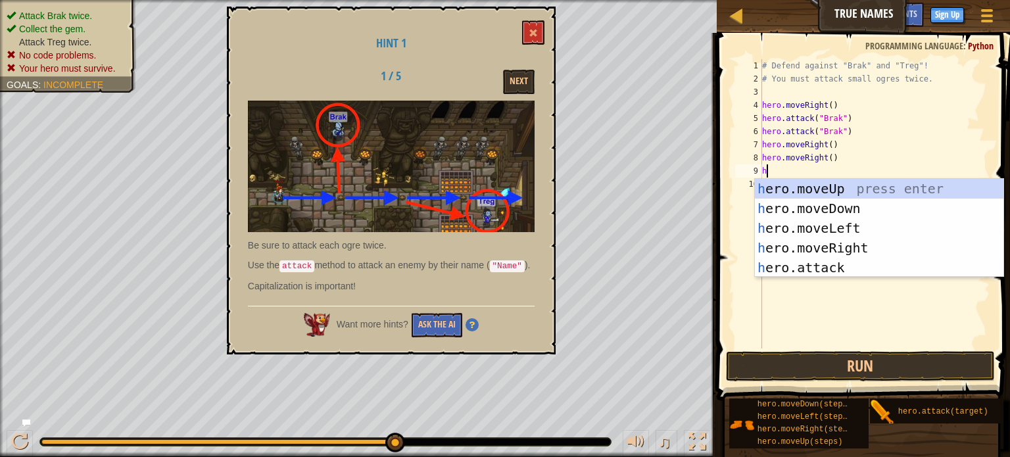
click at [865, 248] on div "h ero.moveUp press enter h ero.moveDown press enter h ero.moveLeft press enter …" at bounding box center [878, 248] width 248 height 138
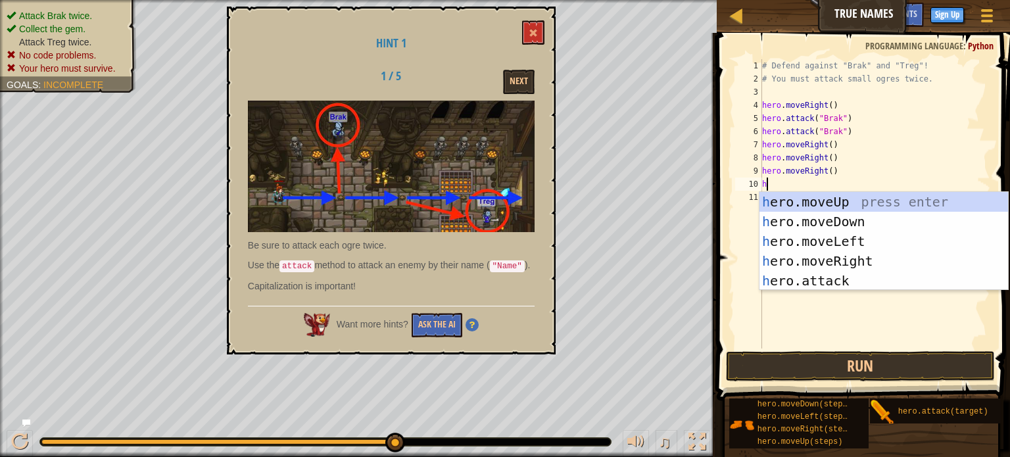
click at [841, 284] on div "h ero.moveUp press enter h ero.moveDown press enter h ero.moveLeft press enter …" at bounding box center [883, 261] width 248 height 138
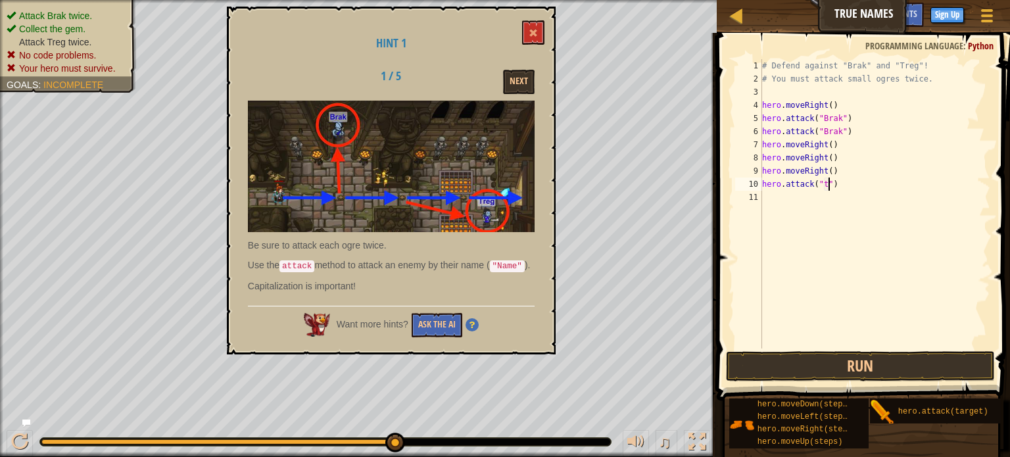
scroll to position [6, 5]
type textarea "hero.attack("treg")"
click at [786, 193] on div "# Defend against "Brak" and "Treg"! # You must attack small ogres twice. hero .…" at bounding box center [874, 216] width 231 height 315
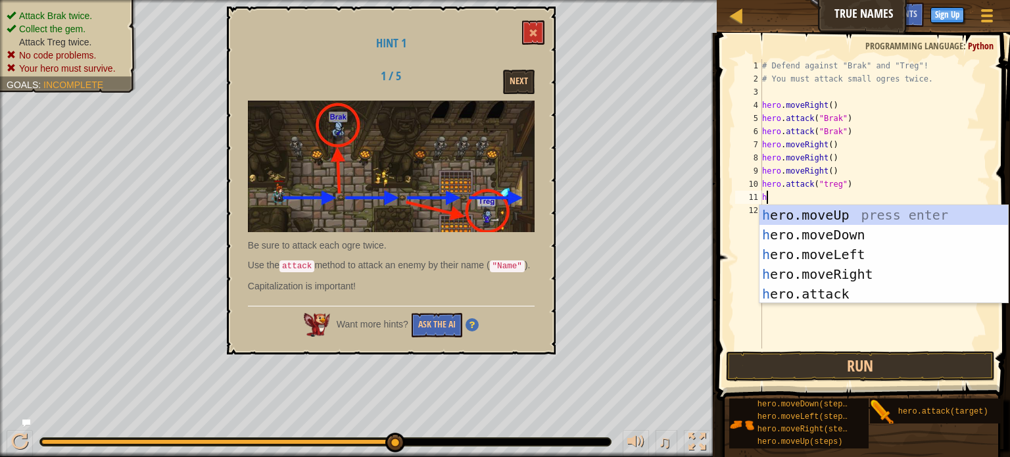
click at [854, 298] on div "h ero.moveUp press enter h ero.moveDown press enter h ero.moveLeft press enter …" at bounding box center [883, 274] width 248 height 138
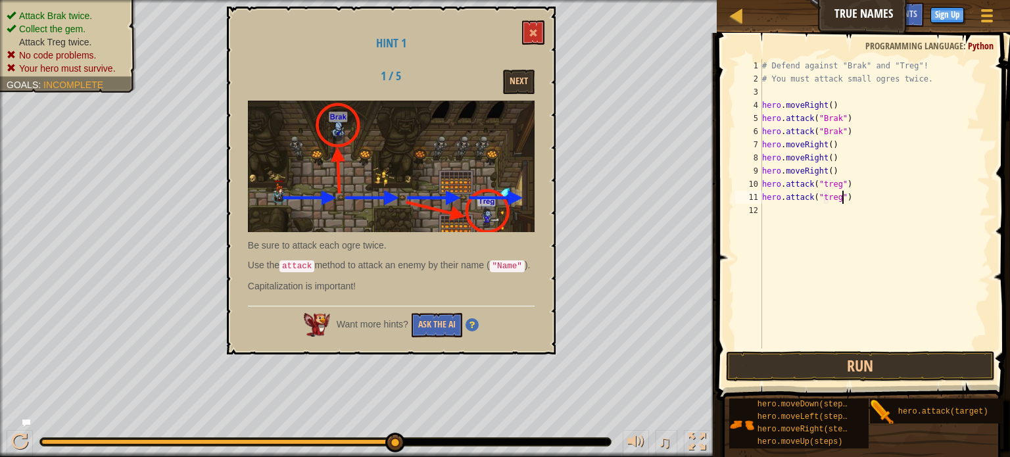
scroll to position [6, 6]
type textarea "hero.attack("treg")"
click at [920, 367] on button "Run" at bounding box center [860, 366] width 269 height 30
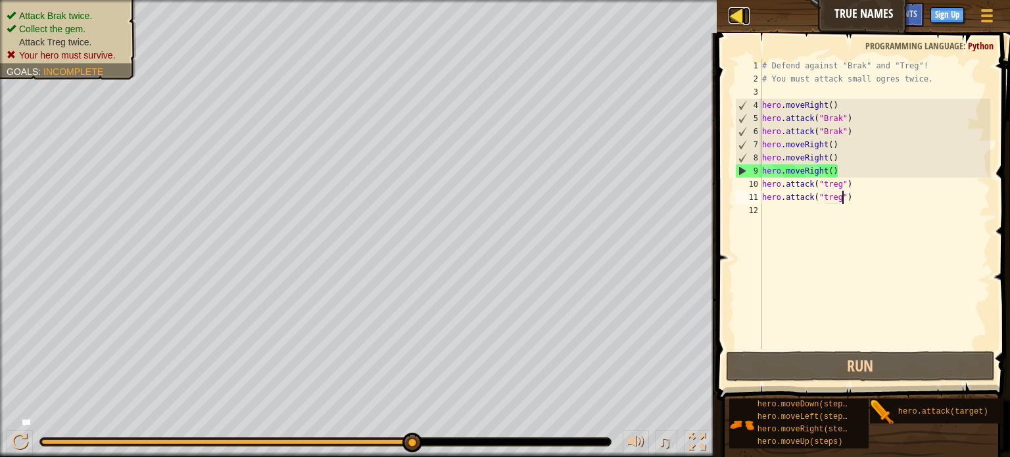
click at [737, 12] on div at bounding box center [736, 15] width 16 height 16
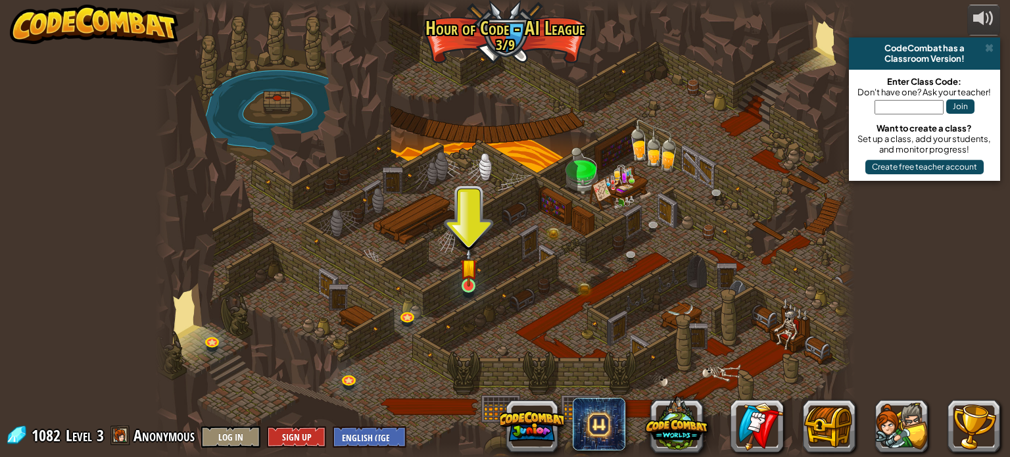
click at [476, 279] on img at bounding box center [468, 267] width 17 height 39
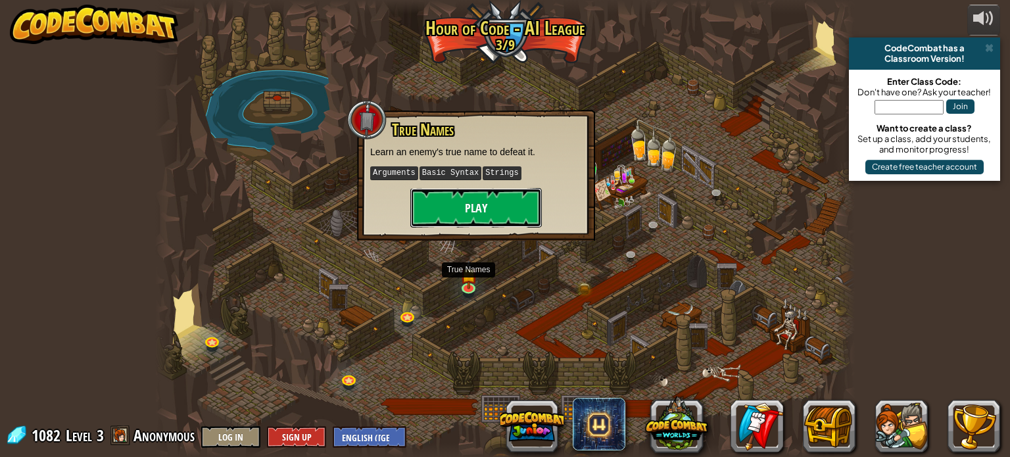
click at [501, 197] on button "Play" at bounding box center [475, 207] width 131 height 39
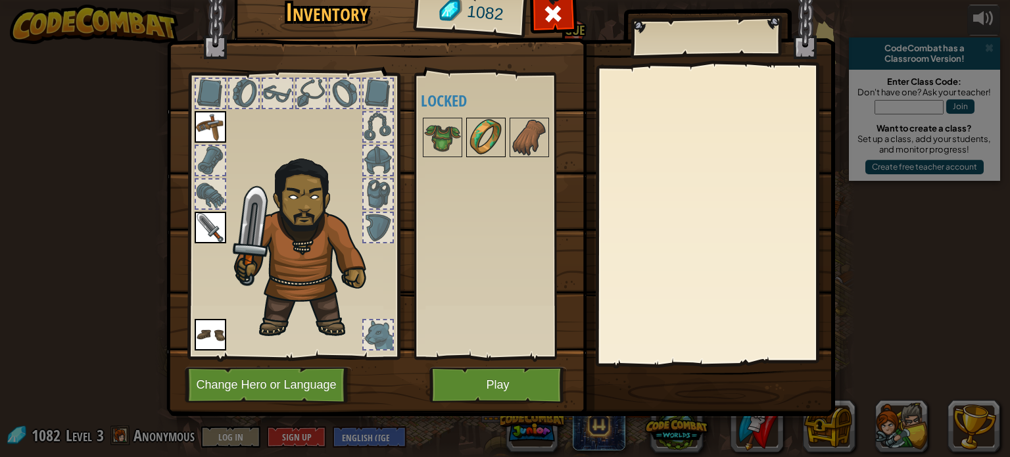
click at [503, 139] on div at bounding box center [485, 137] width 39 height 39
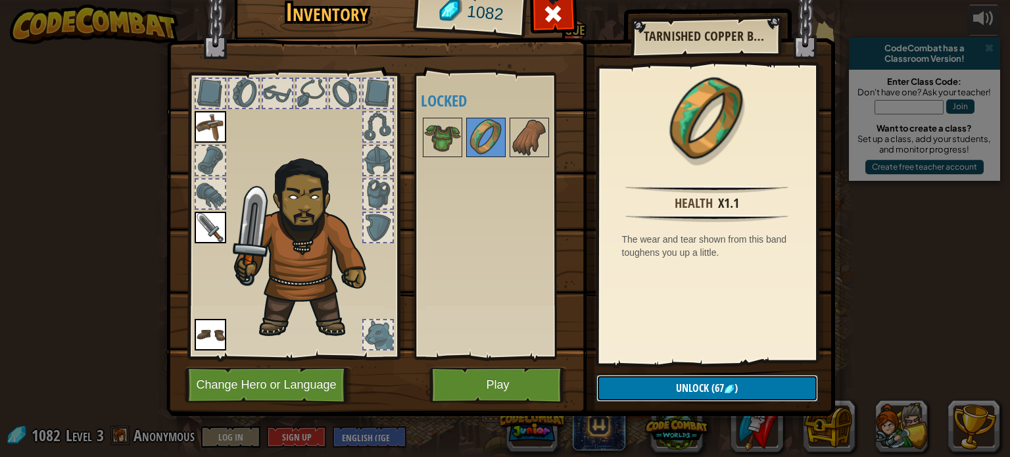
click at [755, 386] on button "Unlock (67 )" at bounding box center [706, 388] width 221 height 27
click at [760, 392] on button "Confirm" at bounding box center [706, 388] width 221 height 27
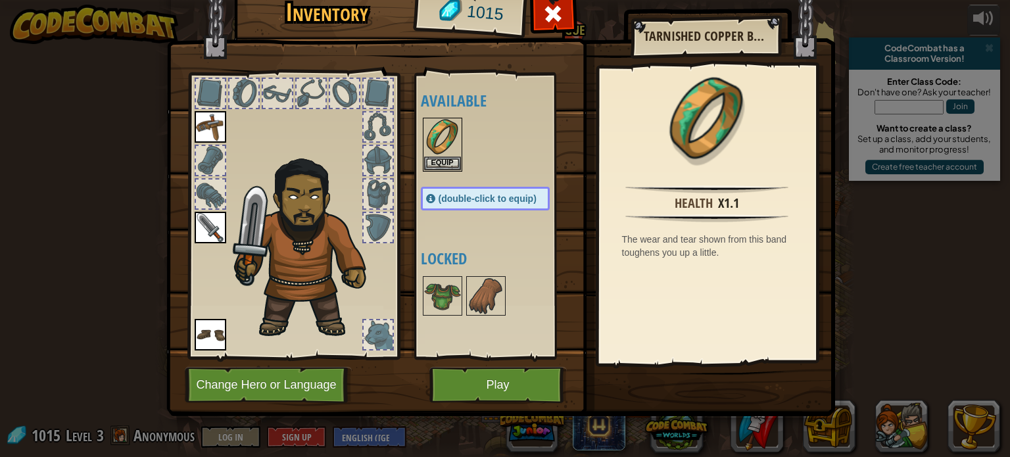
click at [765, 396] on img at bounding box center [500, 177] width 668 height 477
click at [431, 168] on button "Equip" at bounding box center [442, 163] width 37 height 14
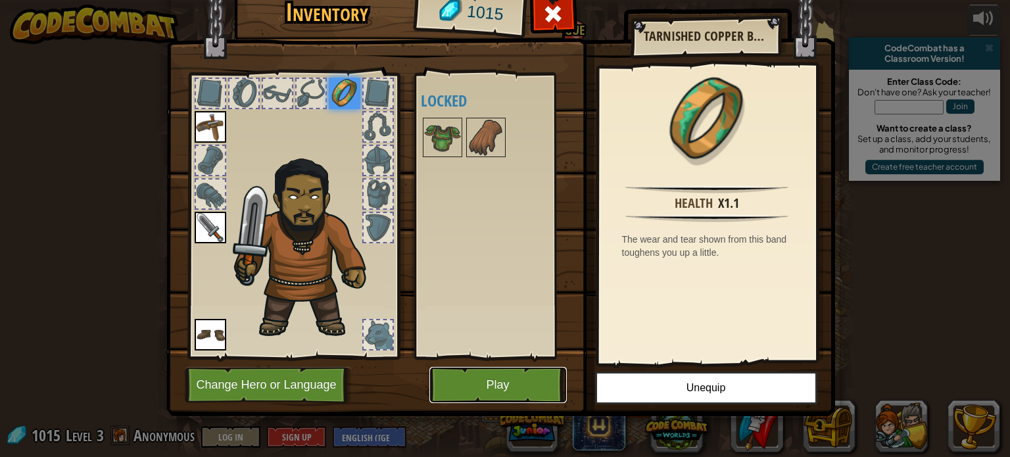
click at [534, 394] on button "Play" at bounding box center [497, 385] width 137 height 36
